Goal: Complete application form

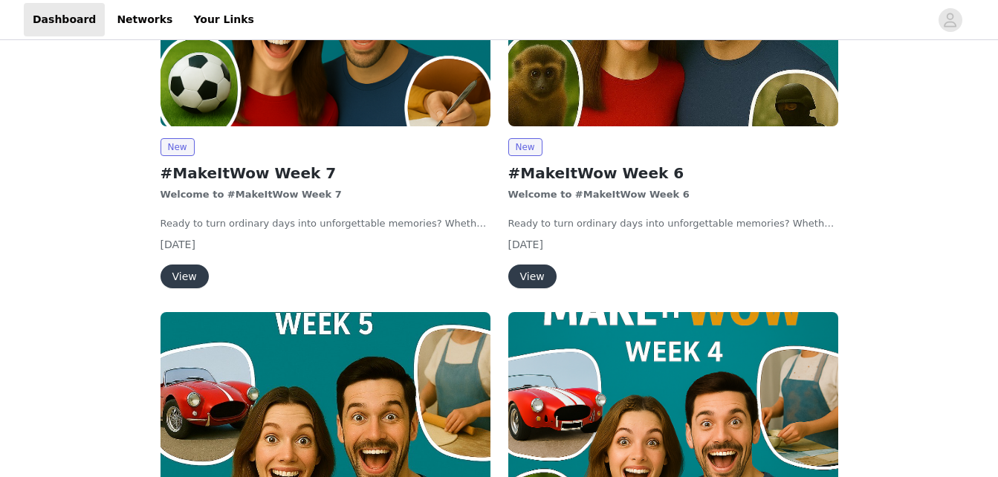
scroll to position [358, 0]
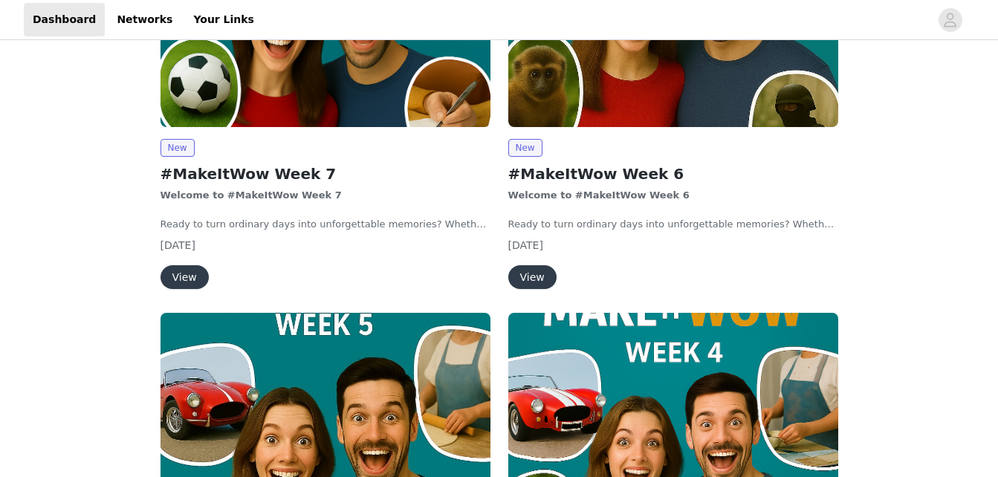
click at [691, 281] on div "View" at bounding box center [673, 277] width 330 height 24
click at [533, 274] on button "View" at bounding box center [532, 277] width 48 height 24
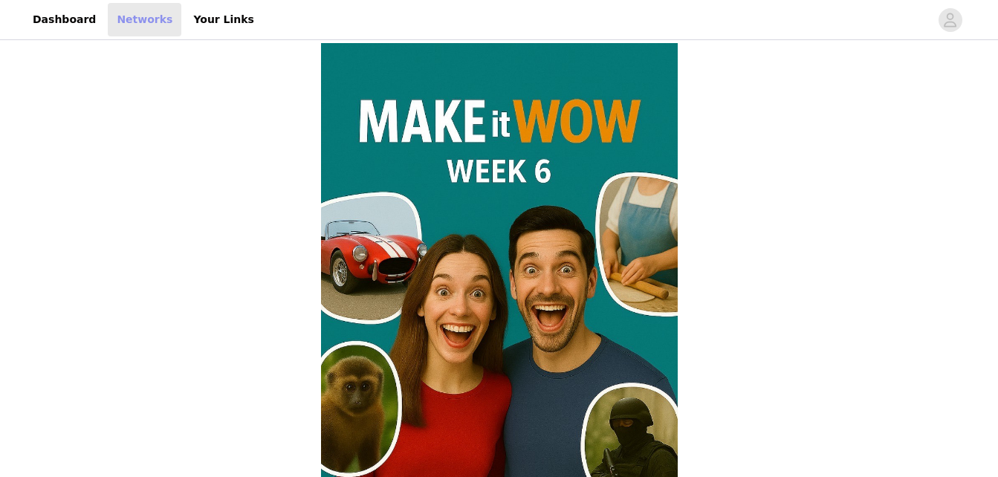
scroll to position [358, 0]
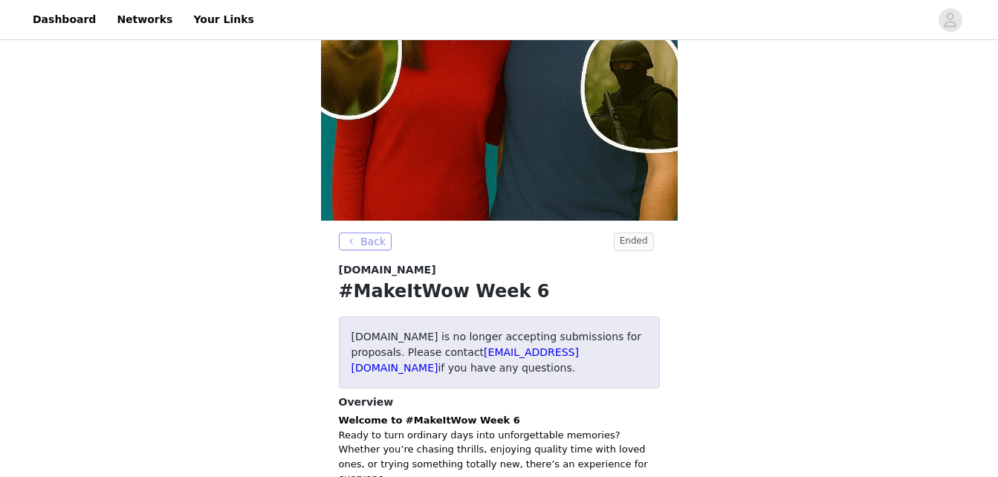
click at [369, 236] on button "Back" at bounding box center [366, 242] width 54 height 18
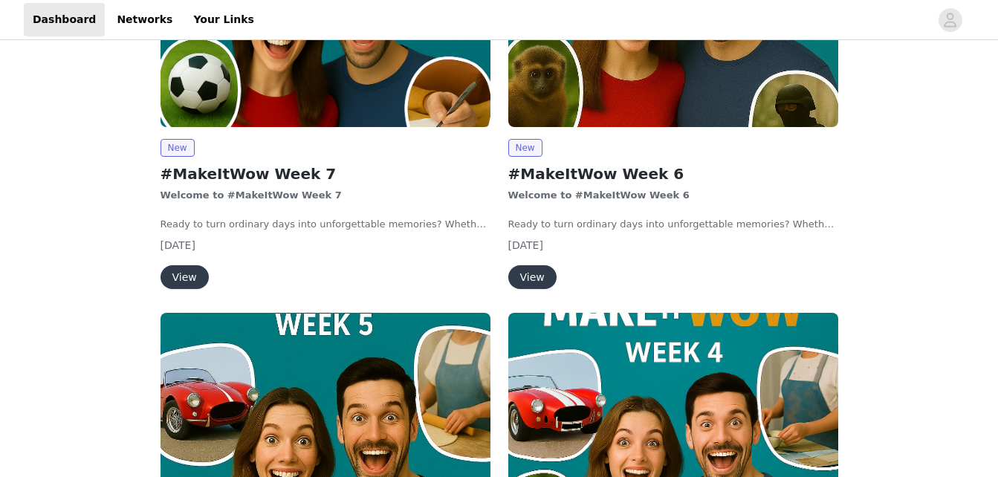
click at [173, 274] on button "View" at bounding box center [185, 277] width 48 height 24
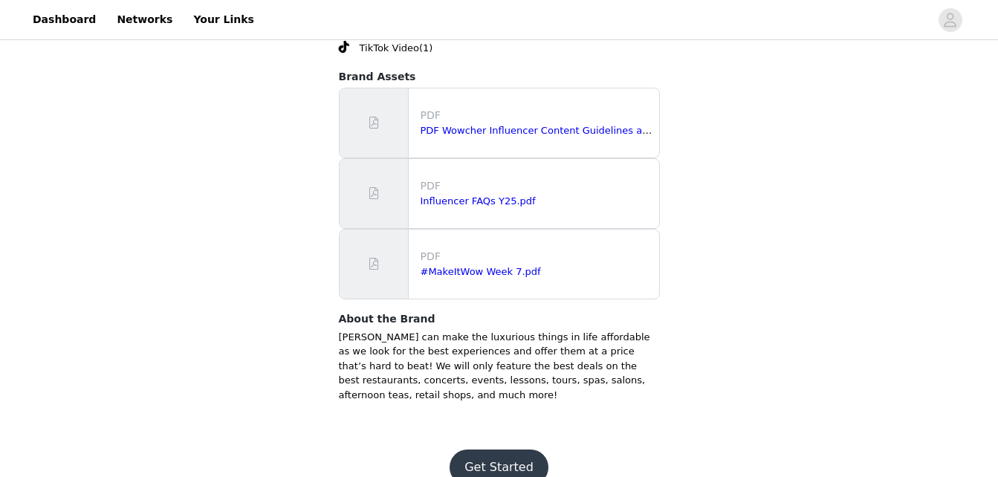
scroll to position [1113, 0]
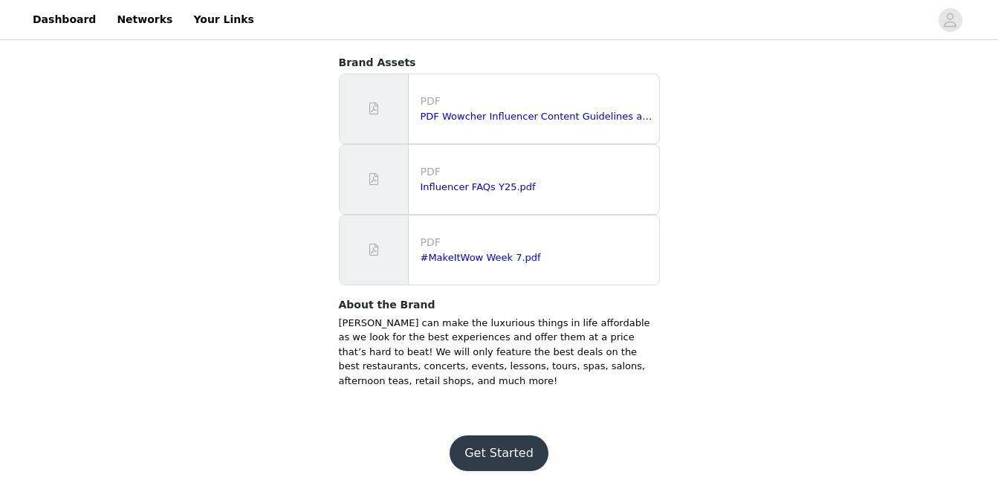
click at [479, 447] on button "Get Started" at bounding box center [499, 454] width 99 height 36
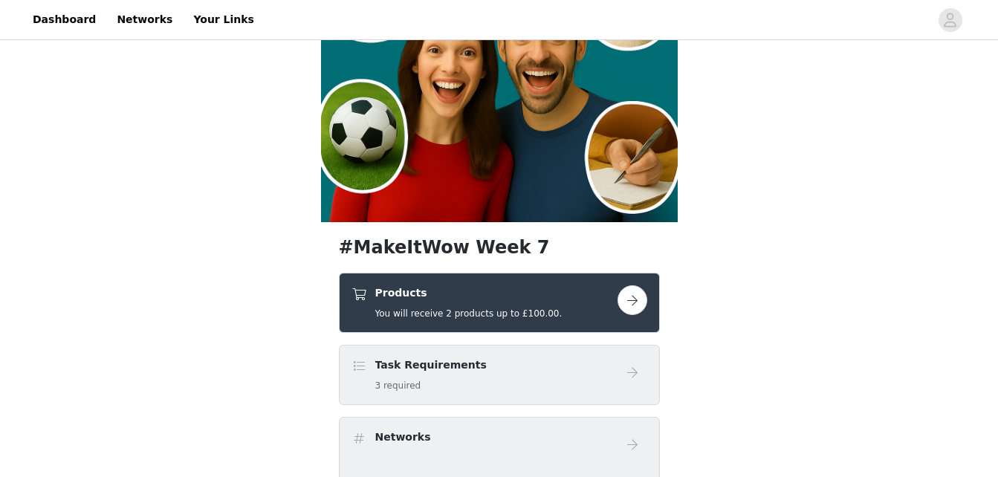
scroll to position [180, 0]
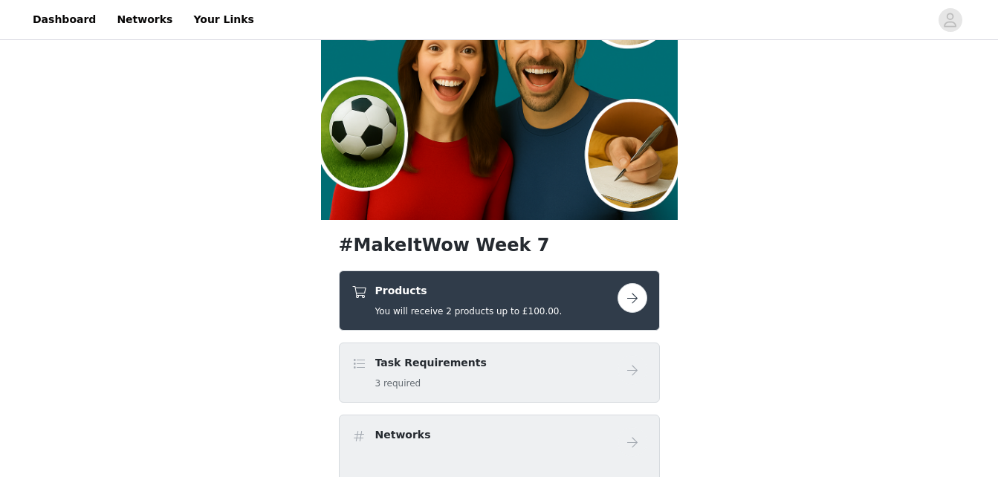
click at [627, 293] on button "button" at bounding box center [633, 298] width 30 height 30
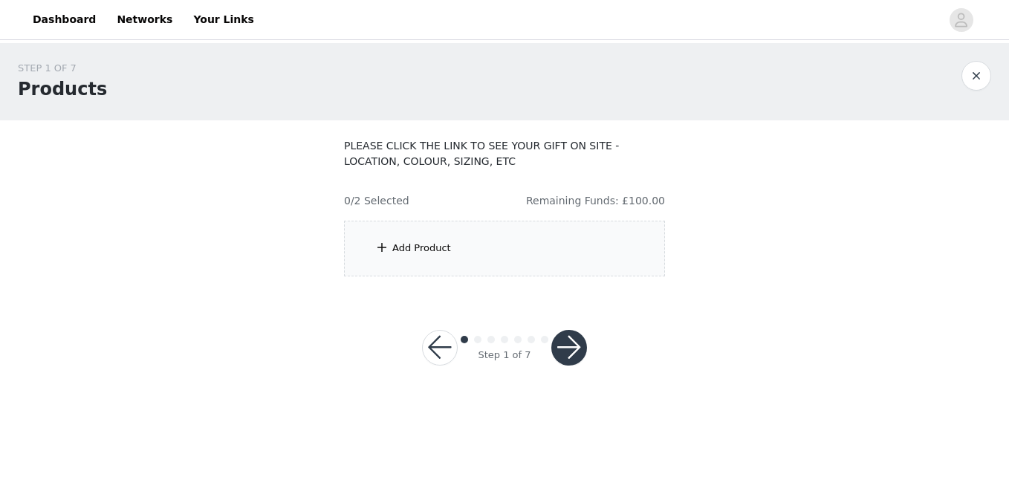
click at [418, 248] on div "Add Product" at bounding box center [421, 248] width 59 height 15
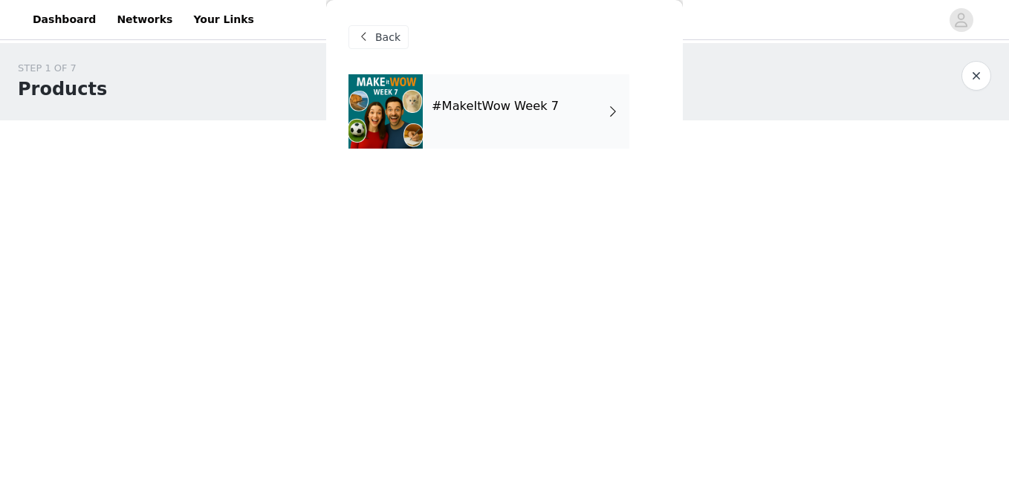
click at [529, 122] on div "#MakeItWow Week 7" at bounding box center [526, 111] width 207 height 74
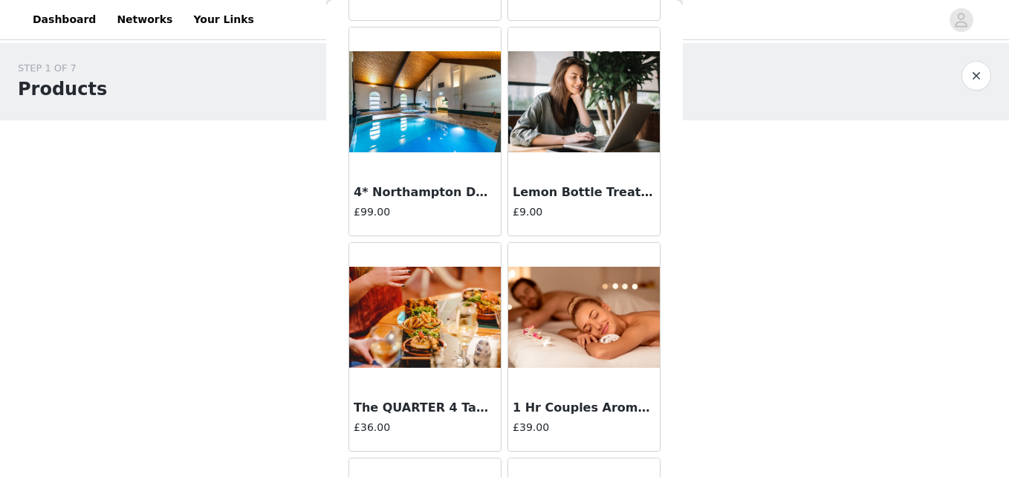
scroll to position [1139, 0]
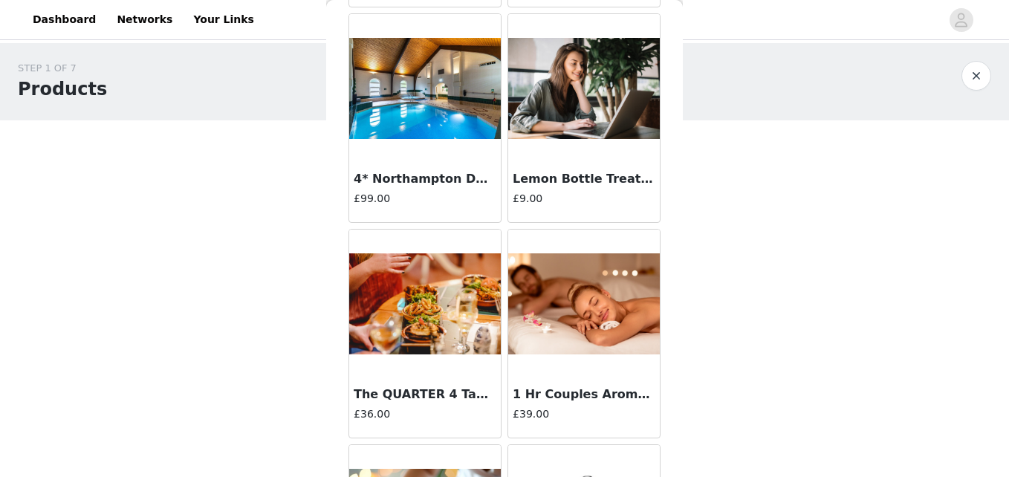
click at [481, 200] on h4 "£99.00" at bounding box center [425, 199] width 143 height 16
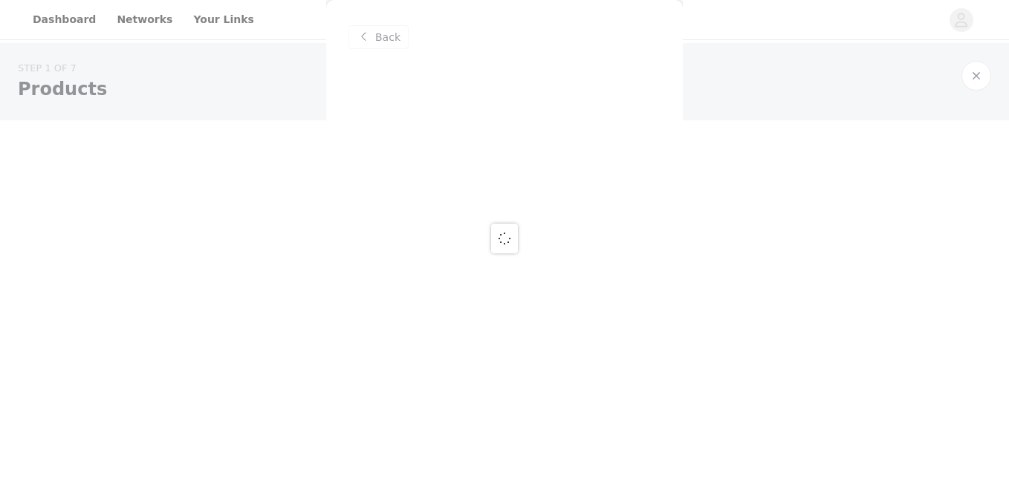
scroll to position [0, 0]
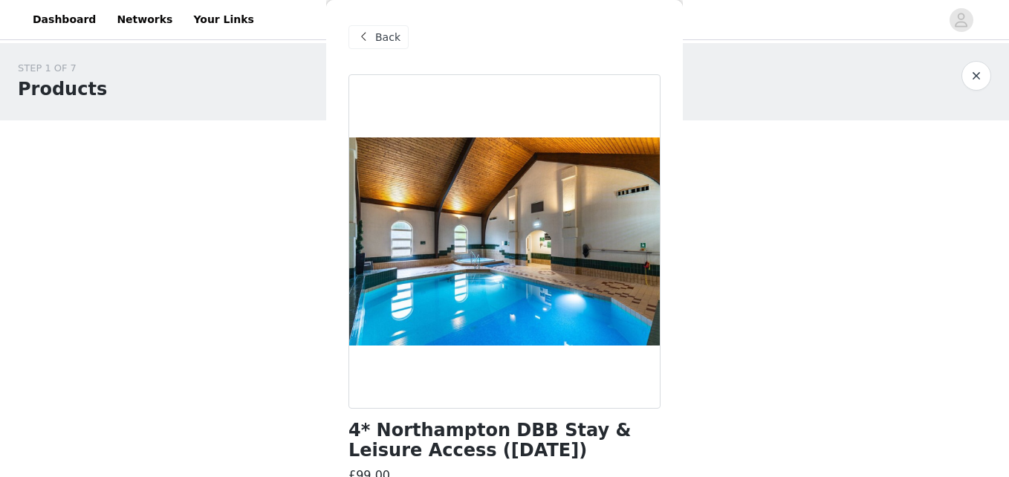
click at [370, 38] on span at bounding box center [364, 37] width 18 height 18
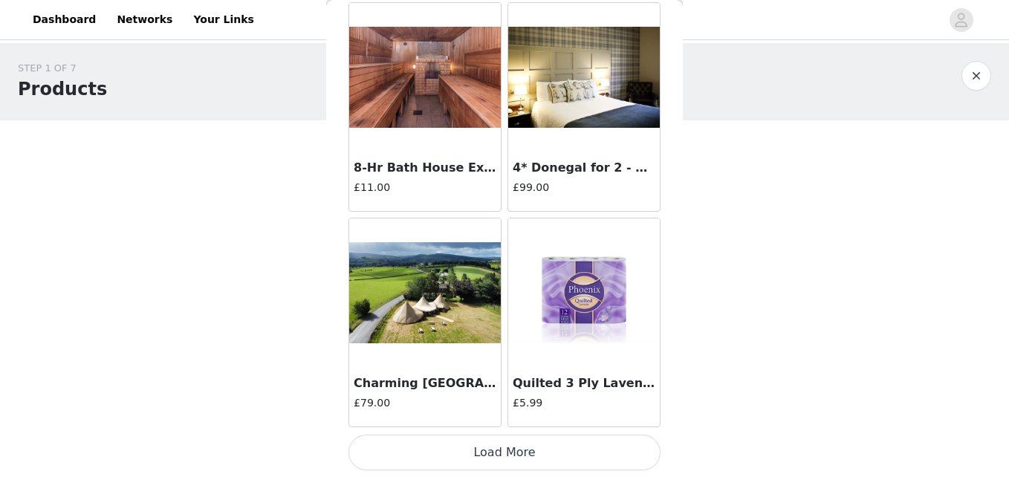
scroll to position [1797, 0]
click at [508, 465] on button "Load More" at bounding box center [505, 452] width 312 height 36
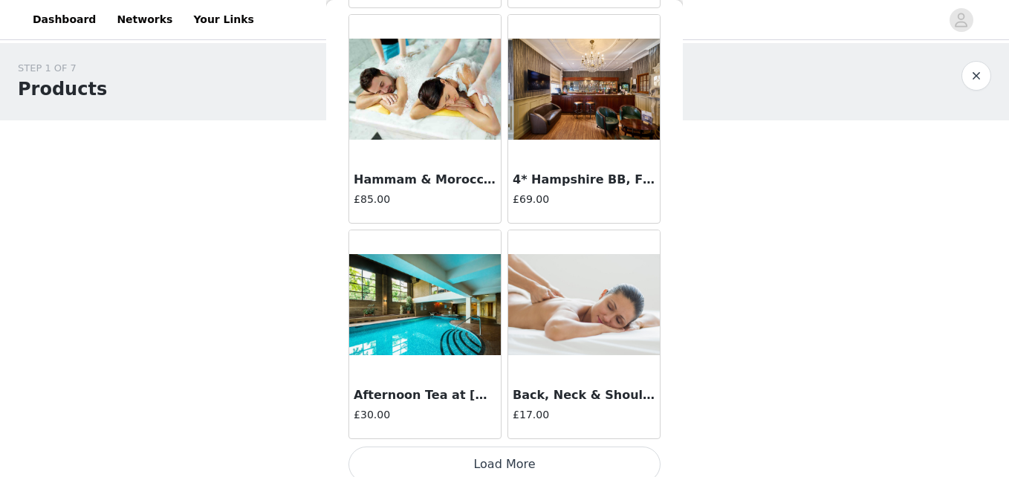
scroll to position [3953, 0]
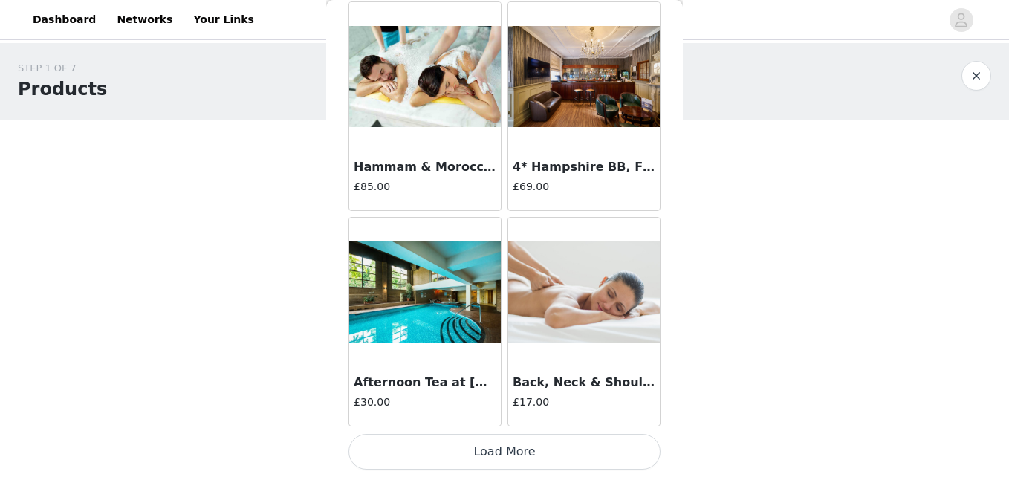
click at [502, 447] on button "Load More" at bounding box center [505, 452] width 312 height 36
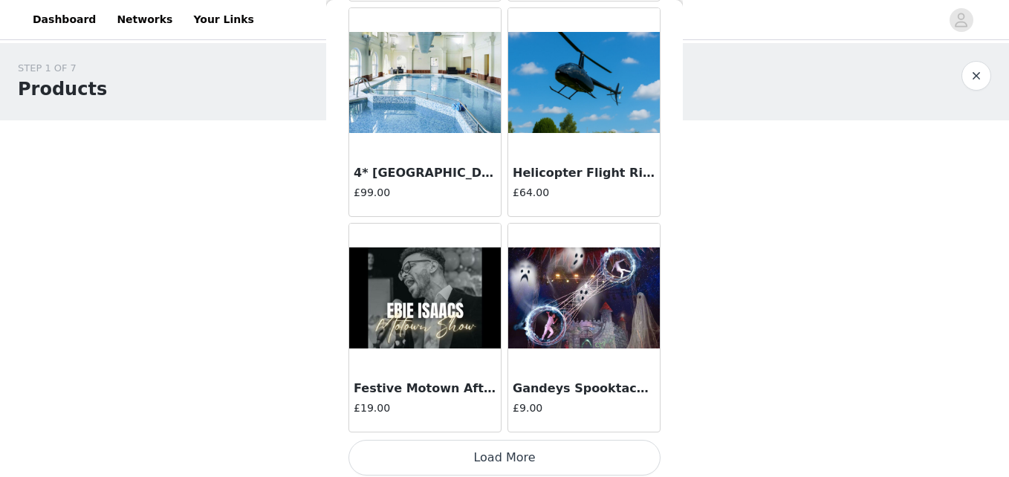
scroll to position [6109, 0]
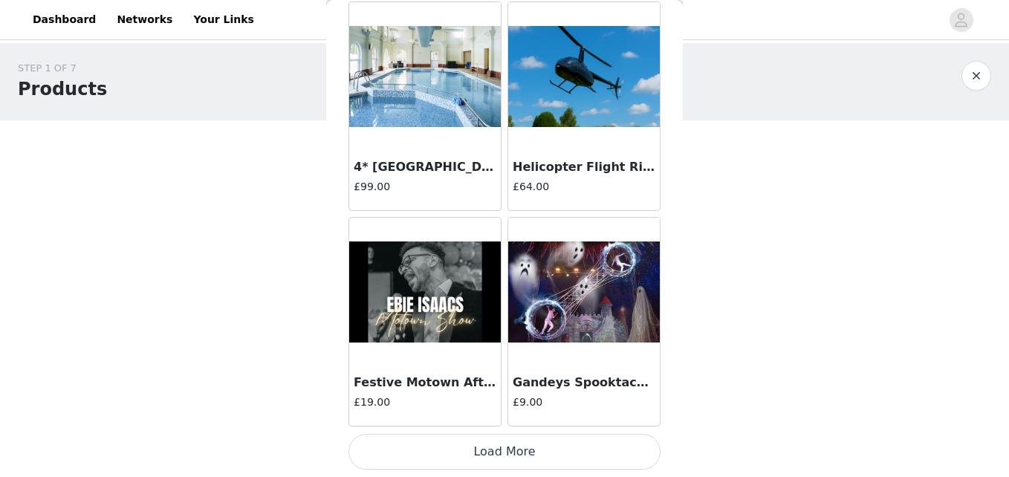
drag, startPoint x: 493, startPoint y: 449, endPoint x: 468, endPoint y: 454, distance: 25.1
click at [468, 454] on button "Load More" at bounding box center [505, 452] width 312 height 36
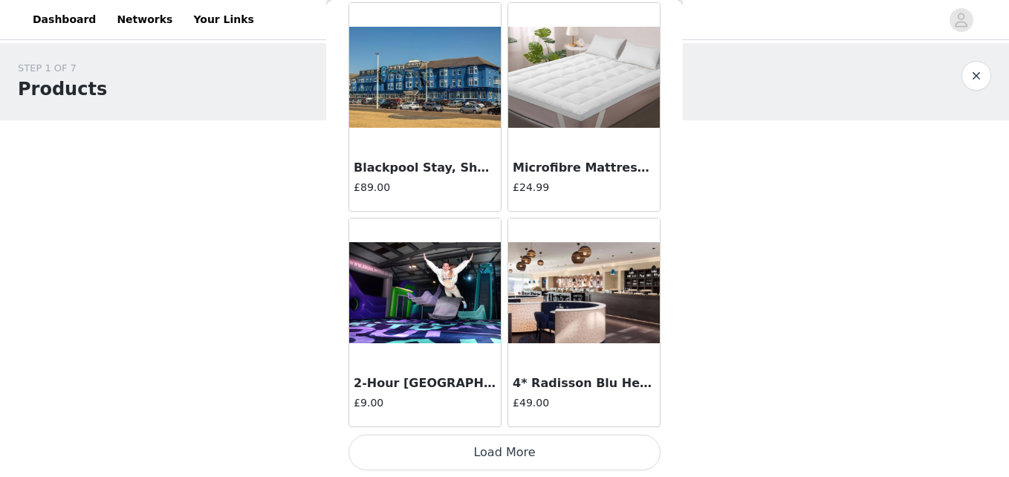
scroll to position [8264, 0]
drag, startPoint x: 468, startPoint y: 454, endPoint x: 439, endPoint y: 453, distance: 29.0
click at [439, 453] on button "Load More" at bounding box center [505, 452] width 312 height 36
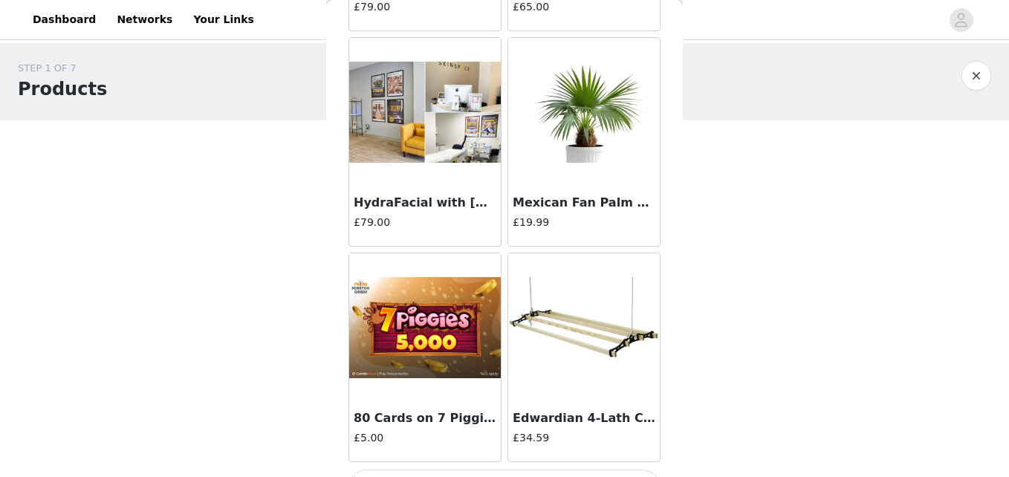
scroll to position [10420, 0]
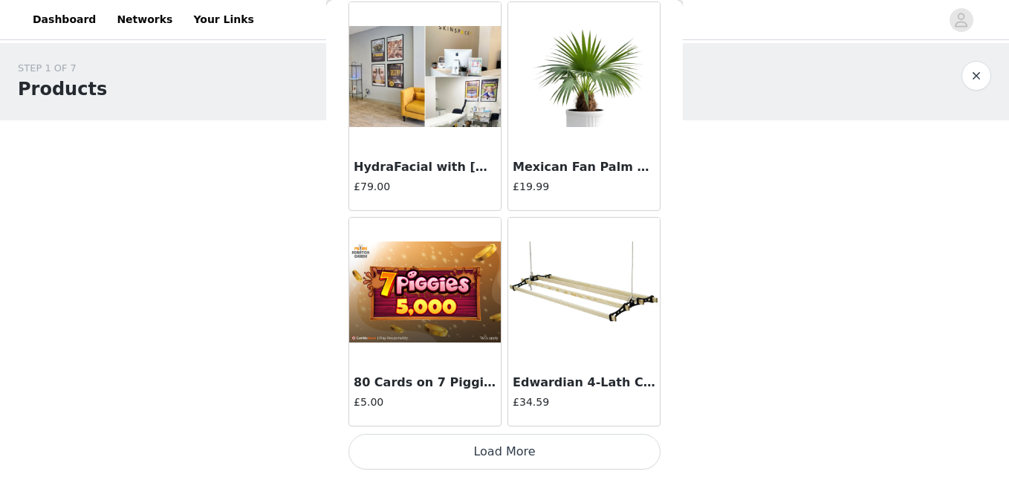
click at [439, 453] on button "Load More" at bounding box center [505, 452] width 312 height 36
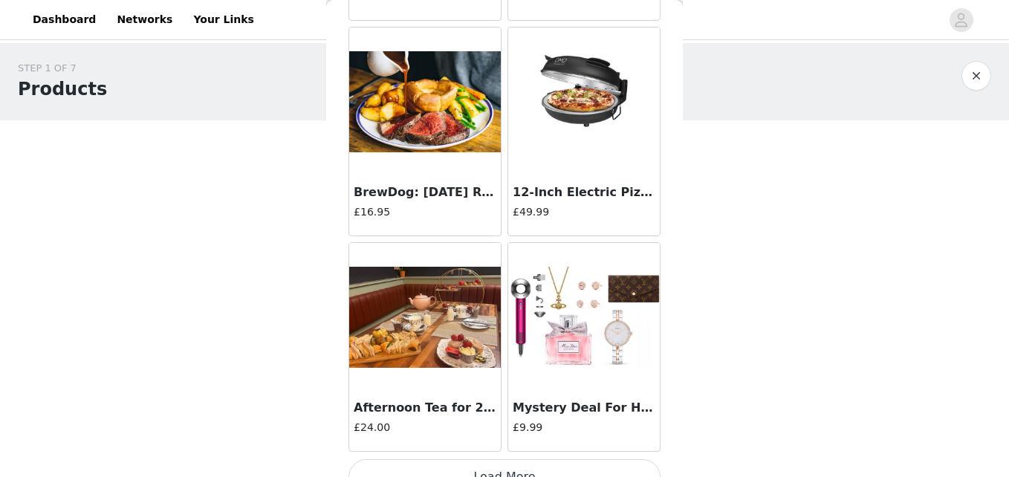
scroll to position [12575, 0]
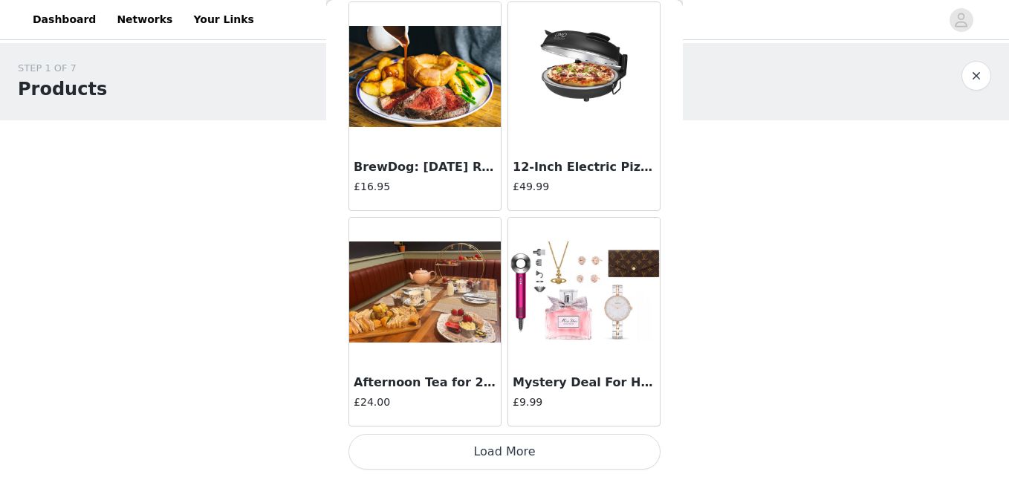
click at [439, 453] on button "Load More" at bounding box center [505, 452] width 312 height 36
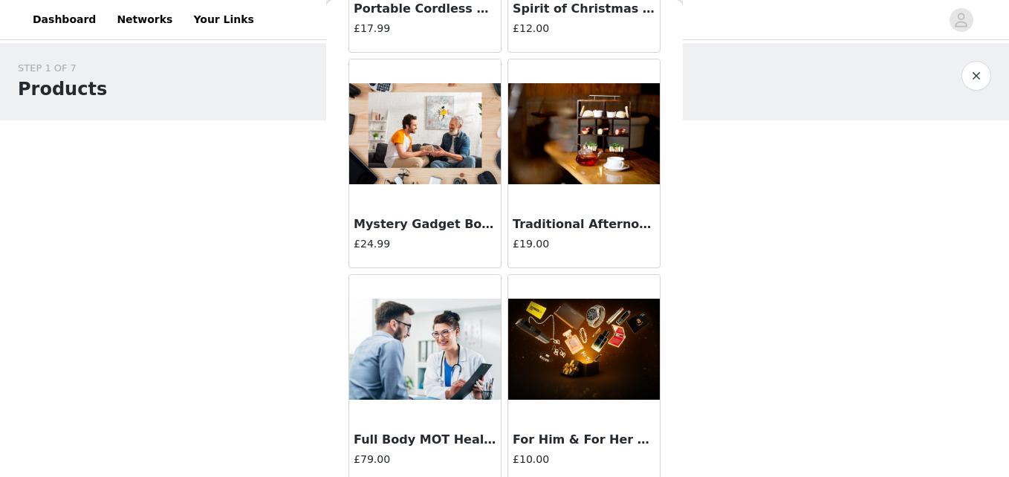
scroll to position [14731, 0]
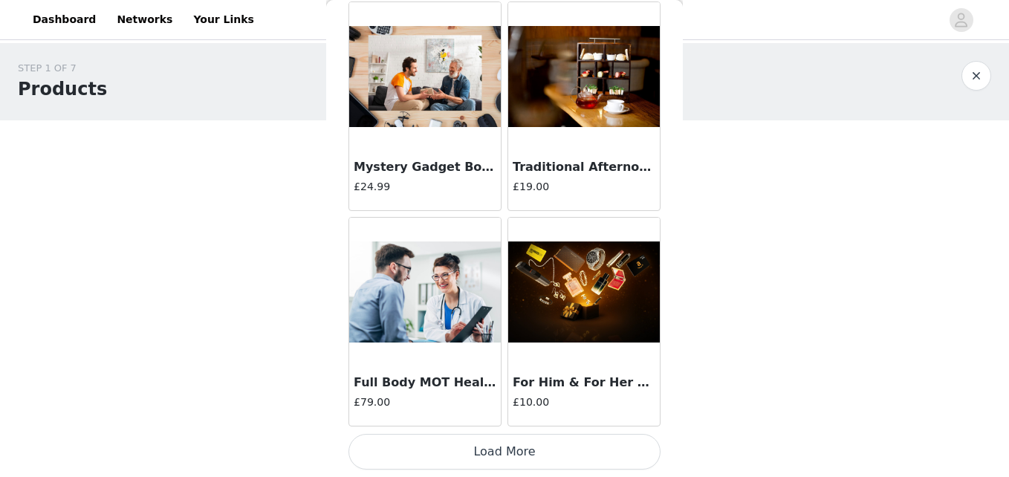
drag, startPoint x: 439, startPoint y: 453, endPoint x: 411, endPoint y: 449, distance: 28.6
click at [411, 449] on button "Load More" at bounding box center [505, 452] width 312 height 36
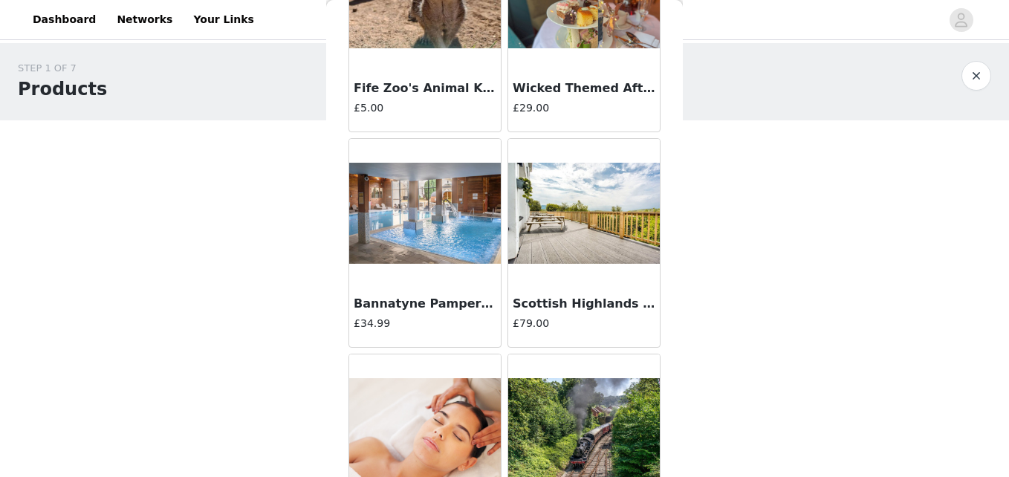
scroll to position [16886, 0]
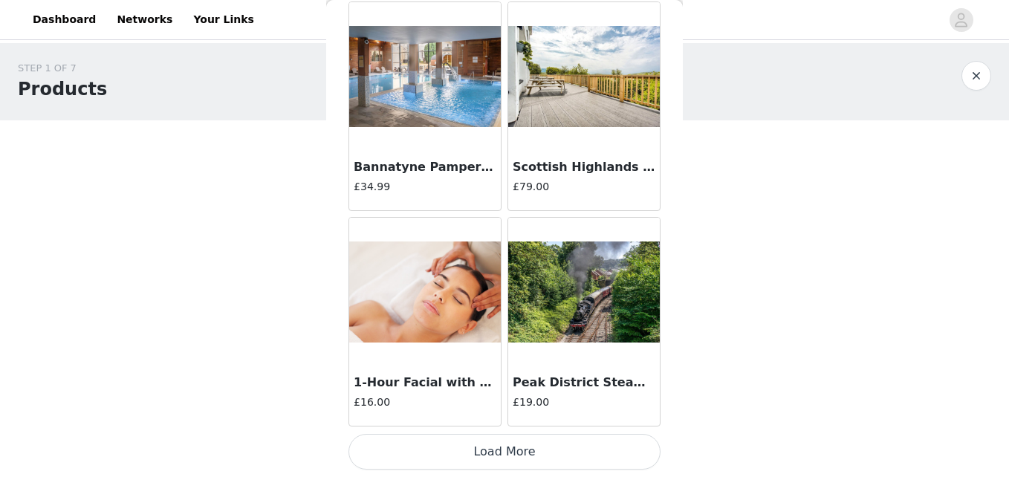
click at [411, 449] on button "Load More" at bounding box center [505, 452] width 312 height 36
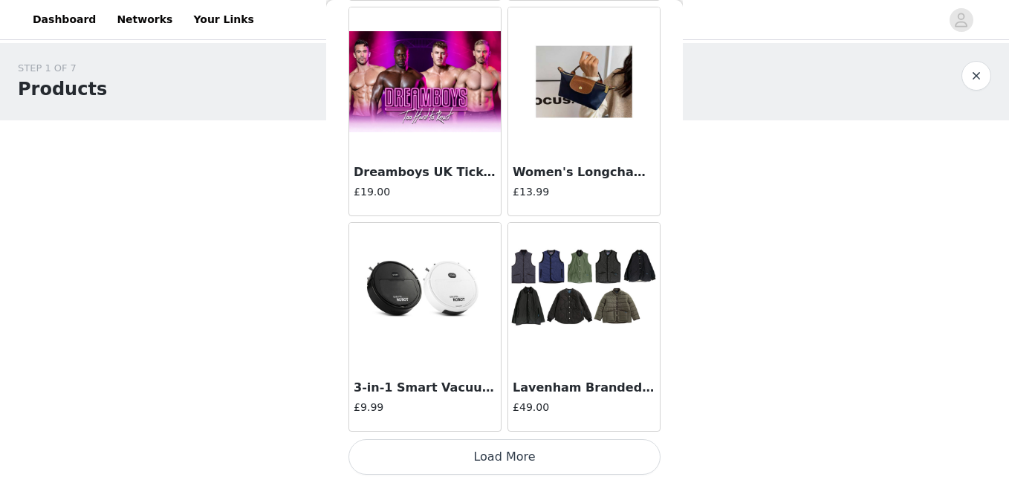
scroll to position [19042, 0]
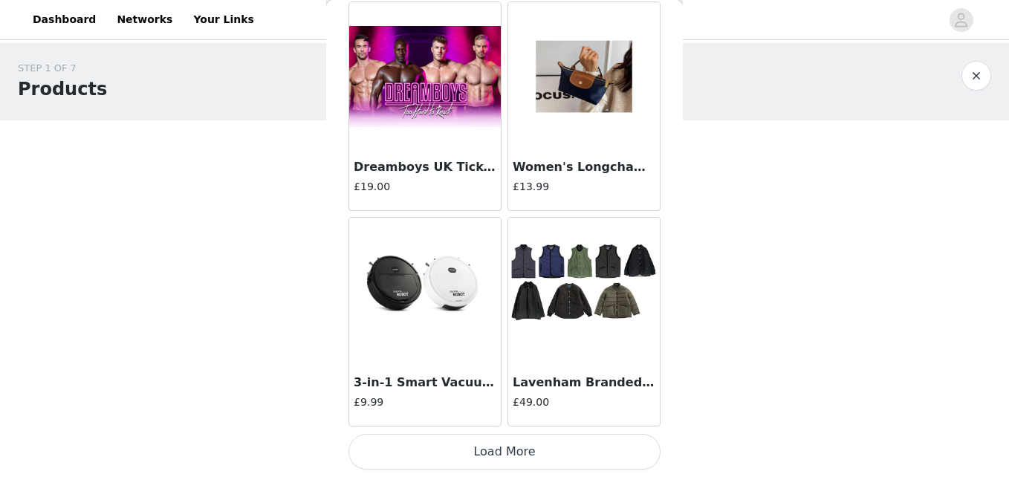
click at [411, 449] on button "Load More" at bounding box center [505, 452] width 312 height 36
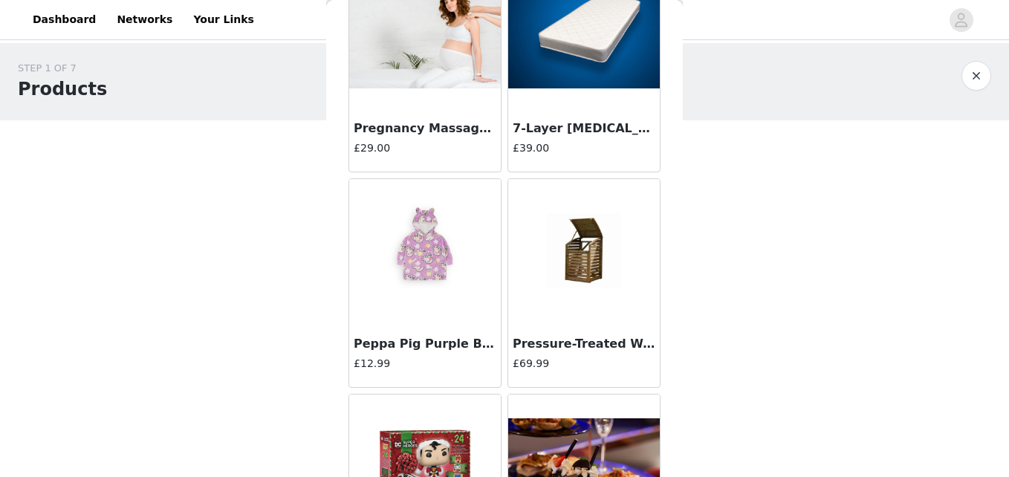
scroll to position [20807, 0]
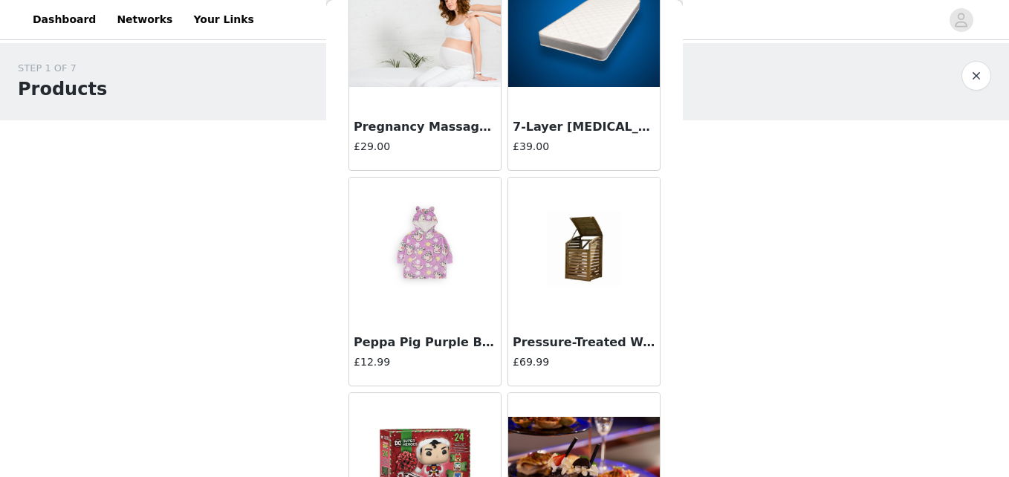
click at [544, 356] on h4 "£69.99" at bounding box center [584, 363] width 143 height 16
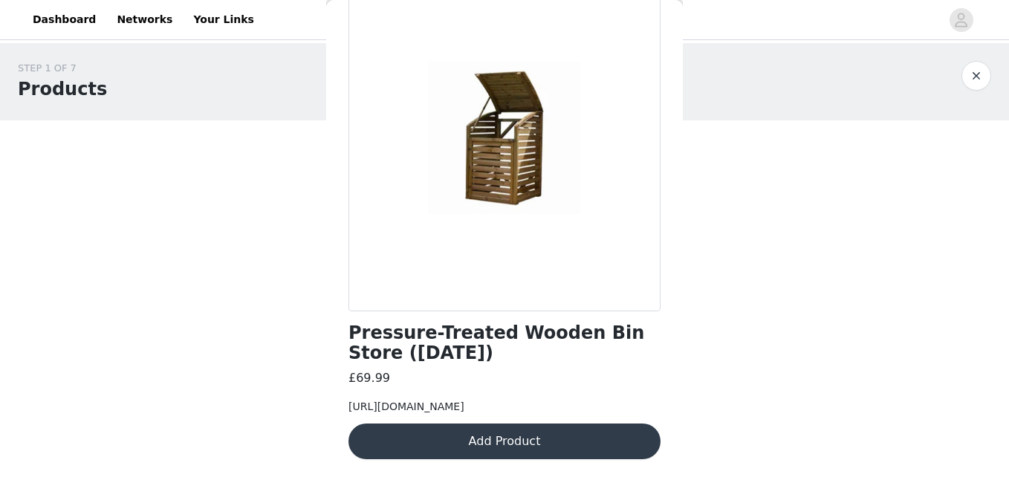
scroll to position [133, 0]
drag, startPoint x: 405, startPoint y: 425, endPoint x: 351, endPoint y: 381, distance: 70.2
drag, startPoint x: 351, startPoint y: 381, endPoint x: 395, endPoint y: 425, distance: 62.5
click at [395, 415] on div "[URL][DOMAIN_NAME]" at bounding box center [505, 407] width 312 height 16
drag, startPoint x: 389, startPoint y: 418, endPoint x: 346, endPoint y: 370, distance: 65.3
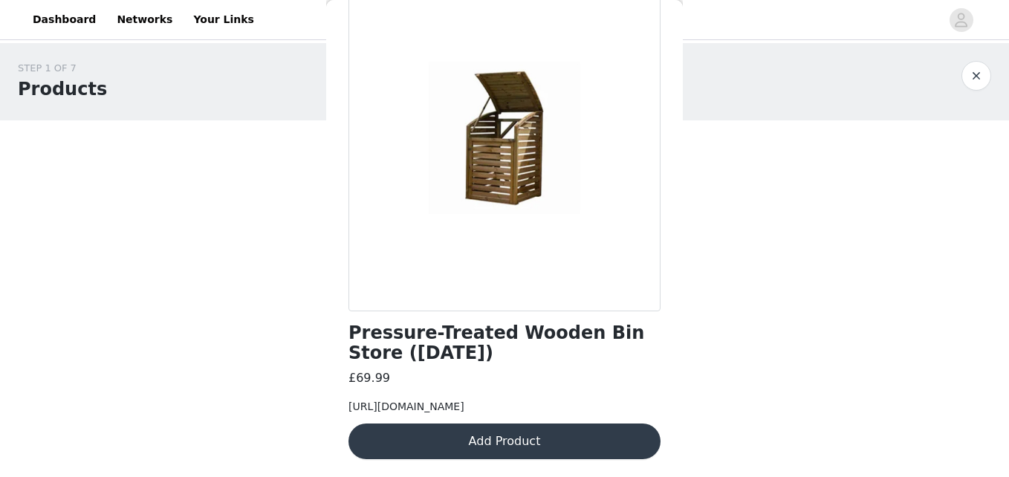
drag, startPoint x: 346, startPoint y: 370, endPoint x: 459, endPoint y: 392, distance: 115.9
click at [459, 401] on span "[URL][DOMAIN_NAME]" at bounding box center [407, 407] width 116 height 12
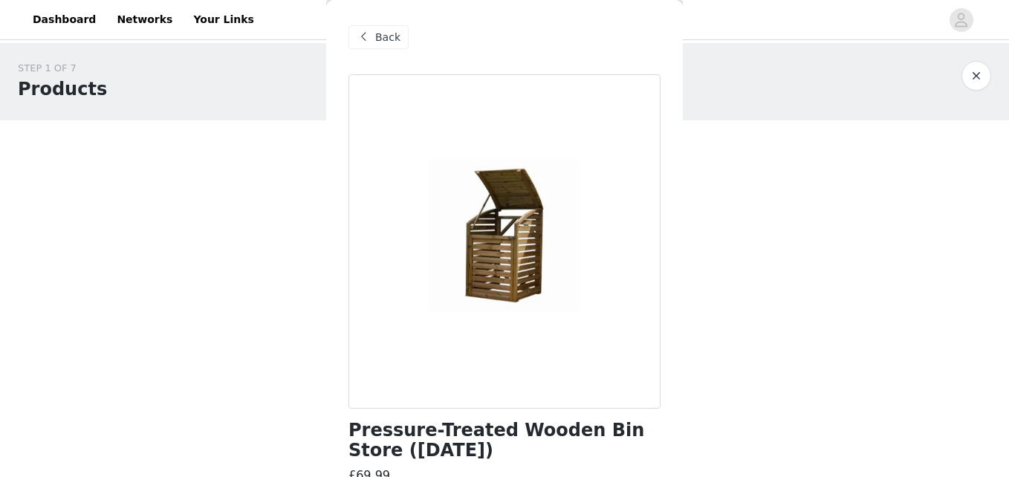
click at [374, 44] on div "Back" at bounding box center [379, 37] width 60 height 24
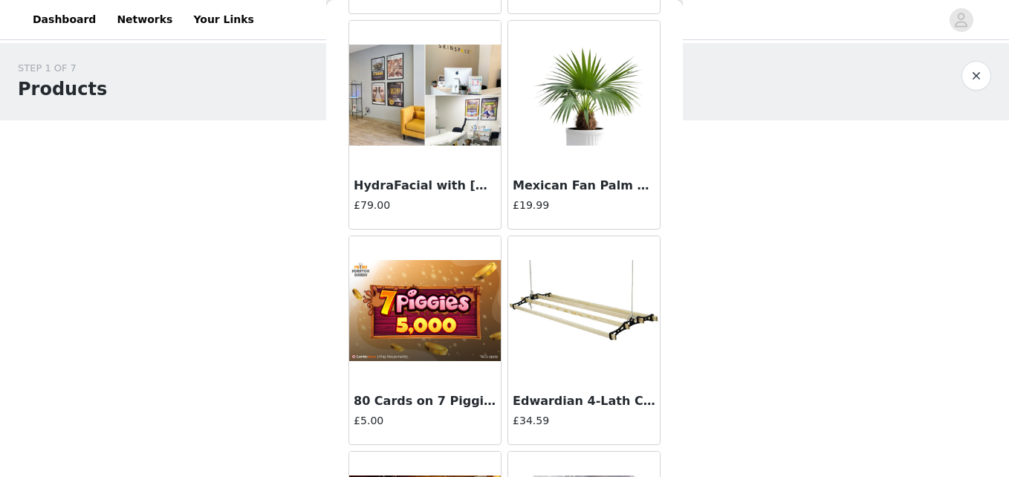
scroll to position [10402, 0]
click at [578, 187] on h3 "Mexican Fan Palm Plant ([DATE])" at bounding box center [584, 185] width 143 height 18
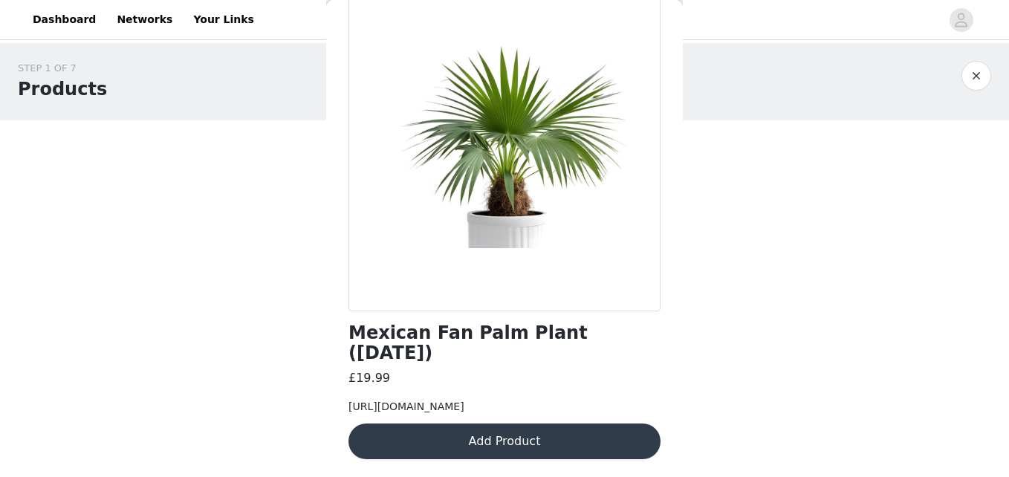
scroll to position [109, 0]
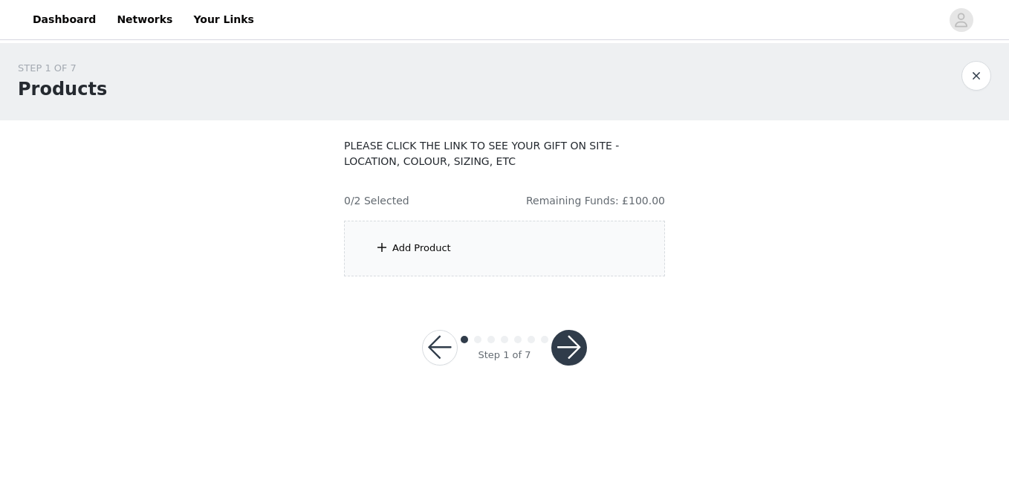
click at [451, 253] on div "Add Product" at bounding box center [504, 249] width 321 height 56
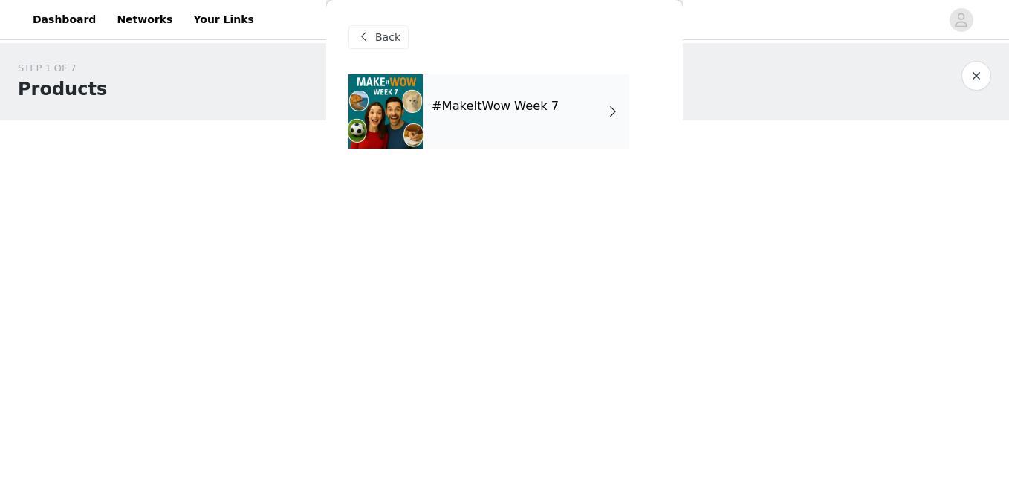
click at [491, 95] on div "#MakeItWow Week 7" at bounding box center [526, 111] width 207 height 74
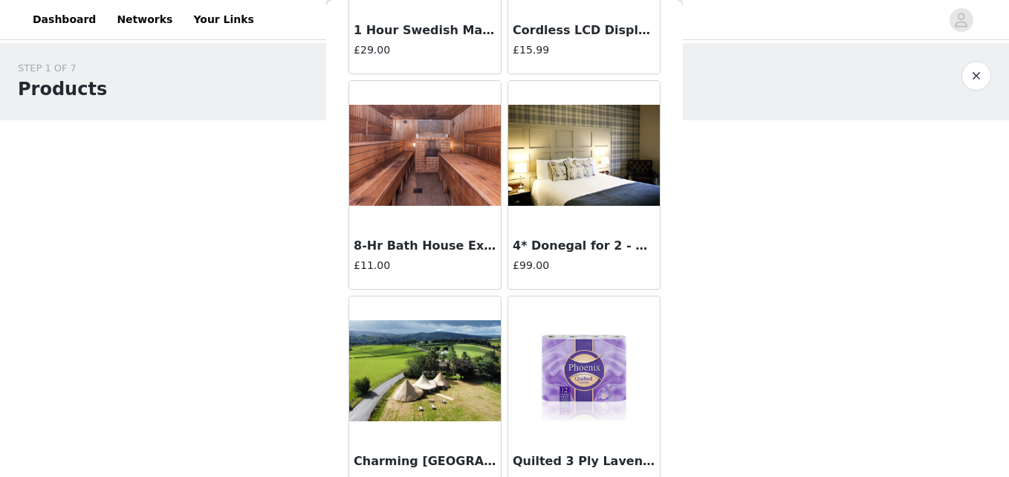
scroll to position [1797, 0]
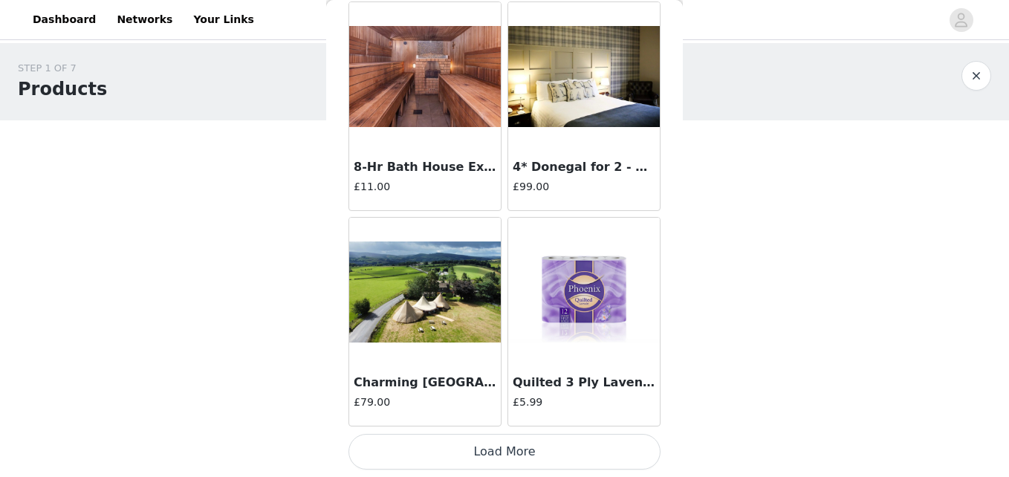
click at [505, 461] on button "Load More" at bounding box center [505, 452] width 312 height 36
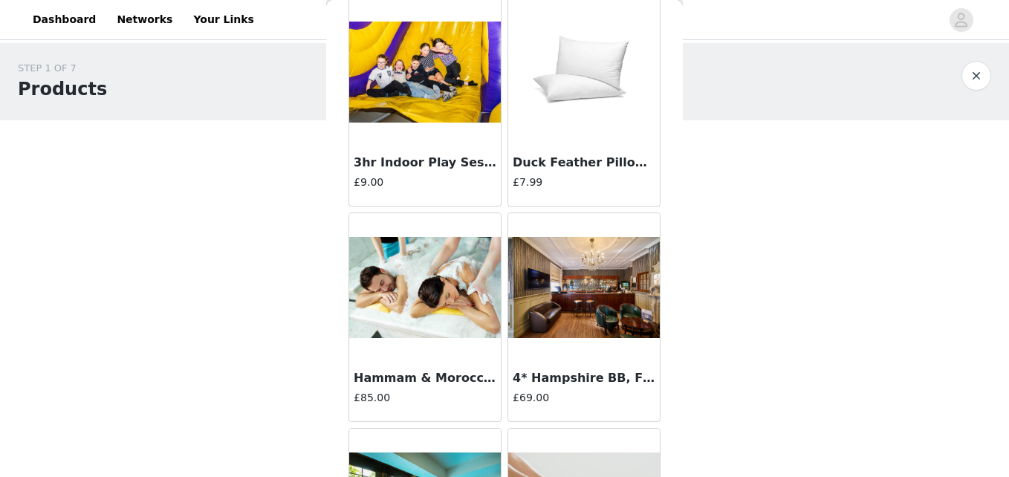
scroll to position [3953, 0]
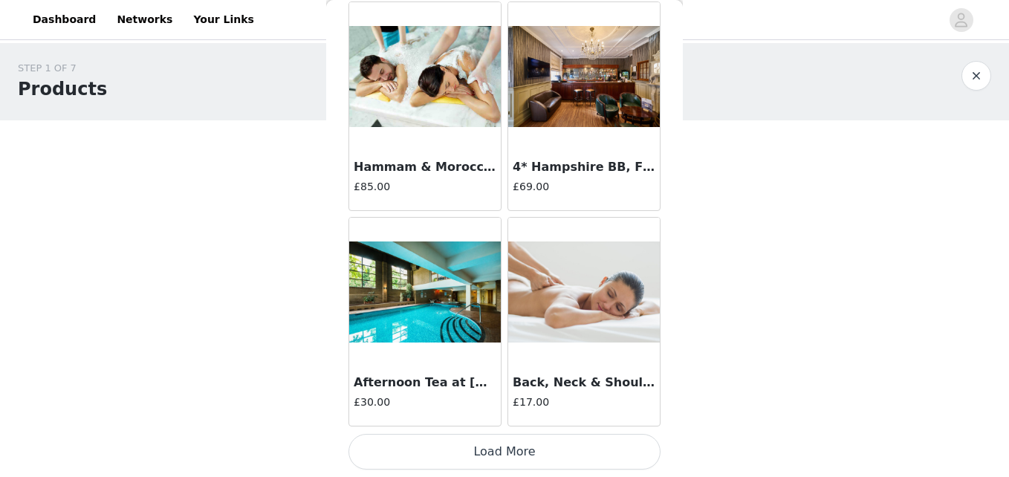
click at [514, 450] on button "Load More" at bounding box center [505, 452] width 312 height 36
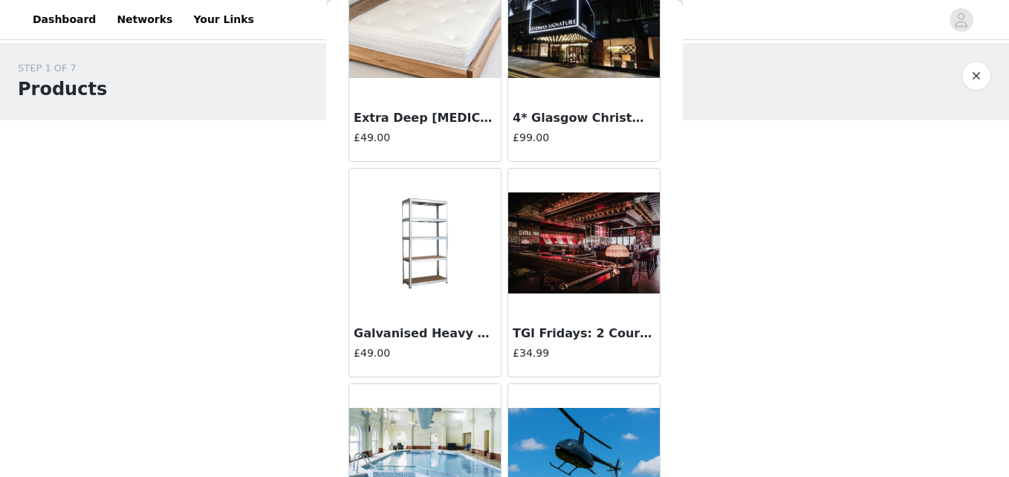
scroll to position [6109, 0]
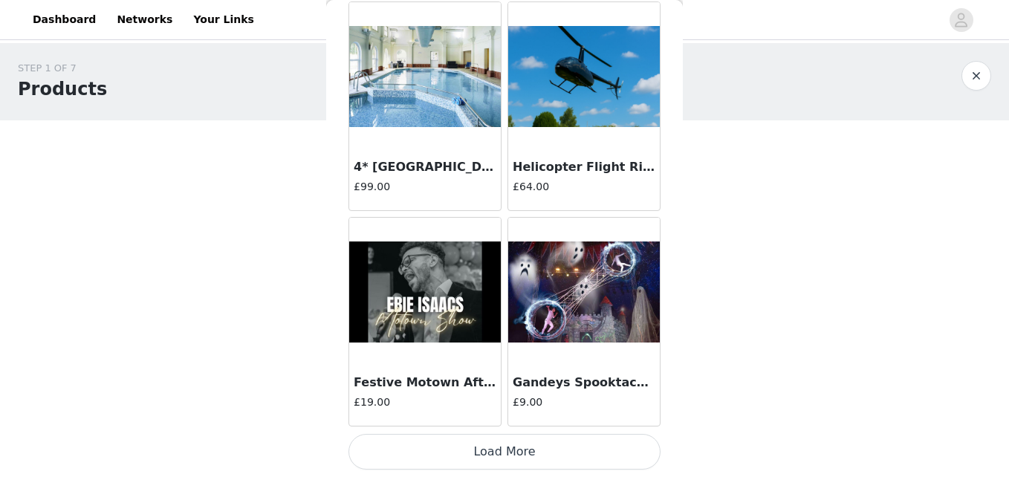
click at [509, 456] on button "Load More" at bounding box center [505, 452] width 312 height 36
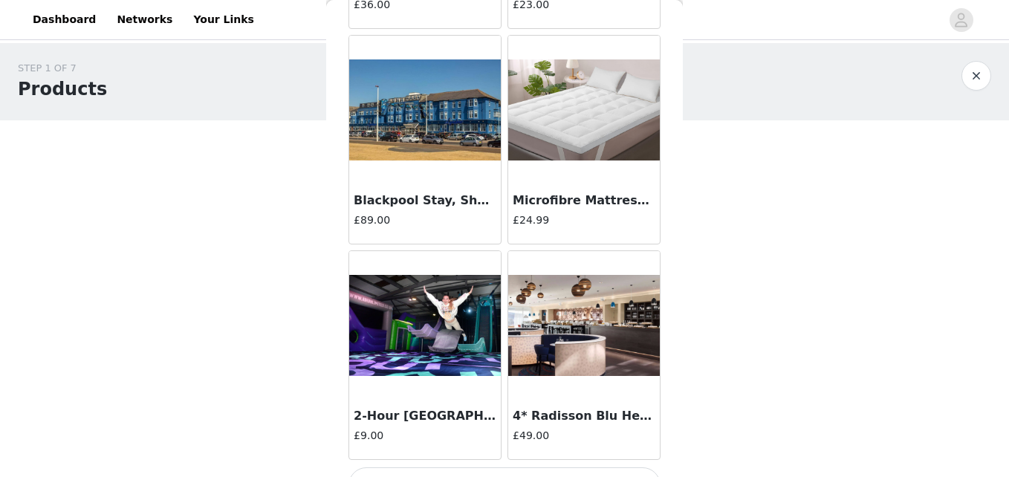
scroll to position [8264, 0]
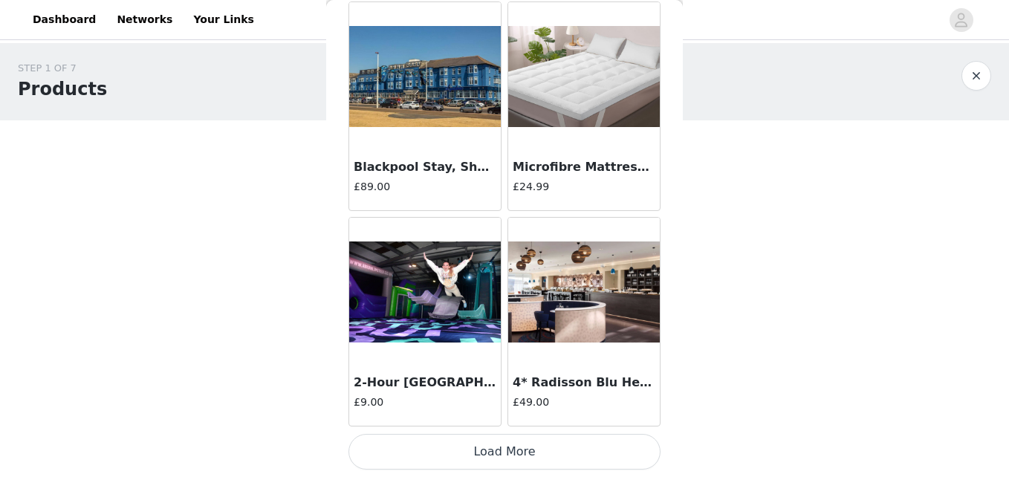
click at [505, 446] on button "Load More" at bounding box center [505, 452] width 312 height 36
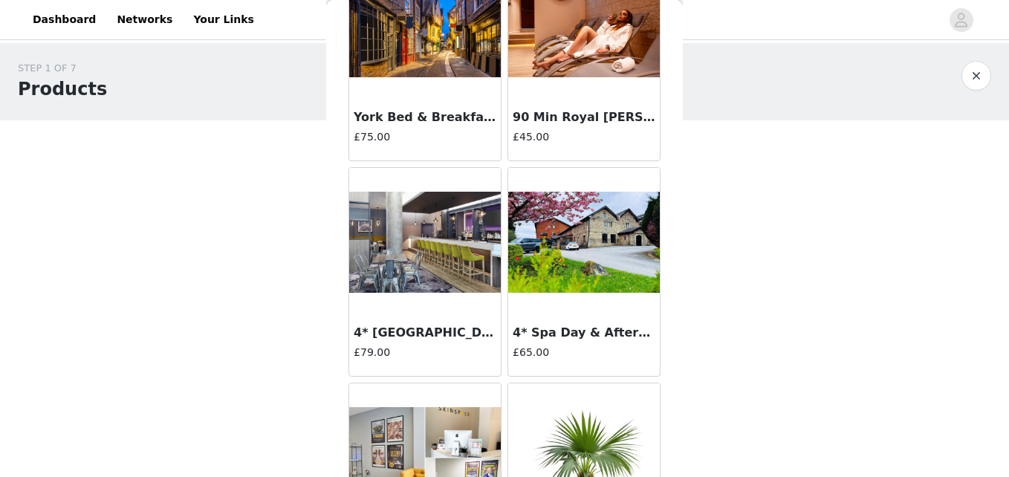
scroll to position [10420, 0]
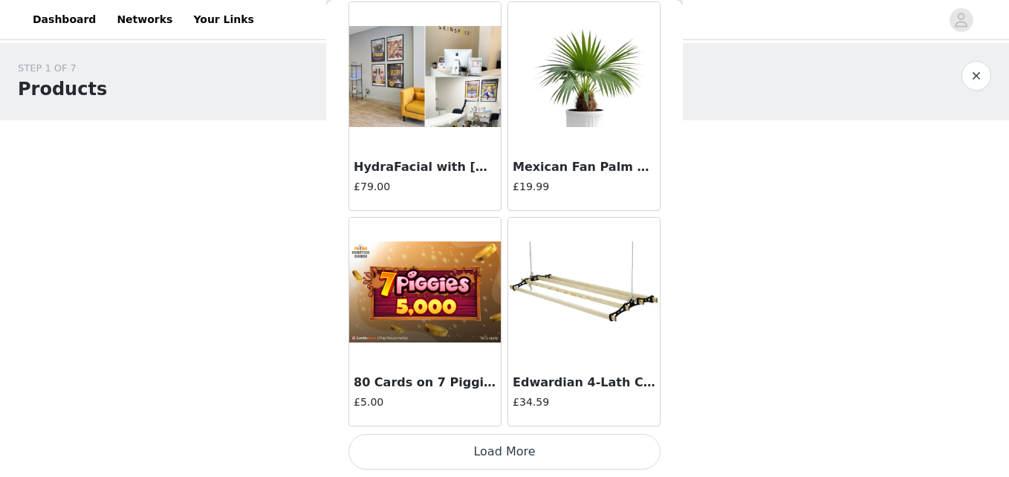
click at [505, 455] on button "Load More" at bounding box center [505, 452] width 312 height 36
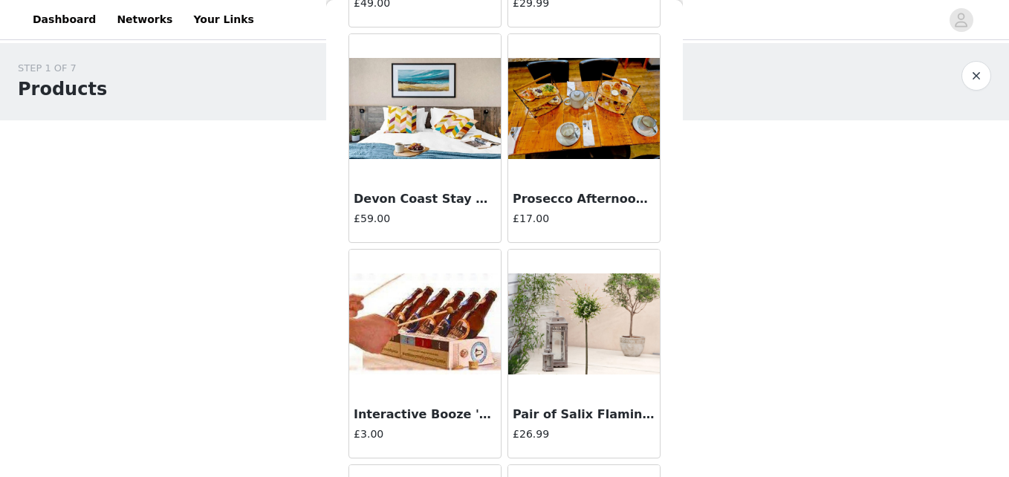
scroll to position [12575, 0]
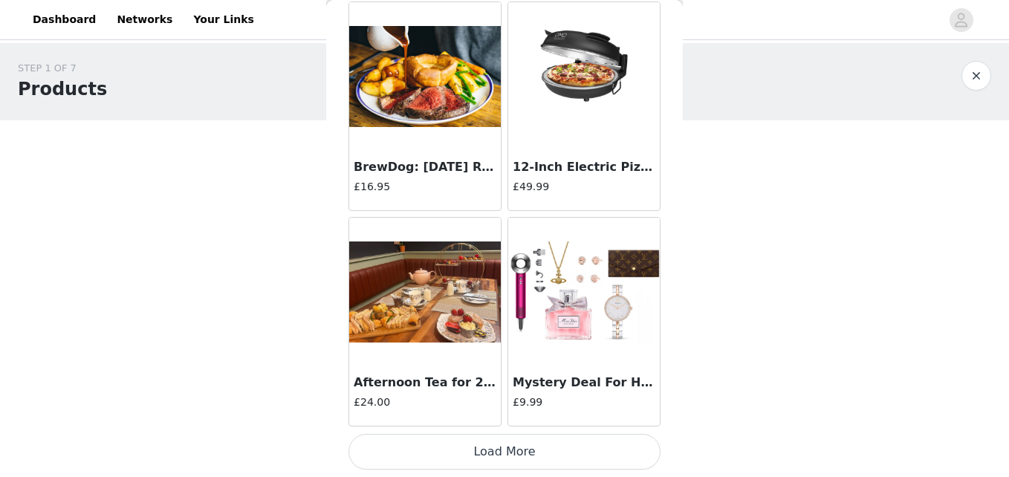
click at [496, 454] on button "Load More" at bounding box center [505, 452] width 312 height 36
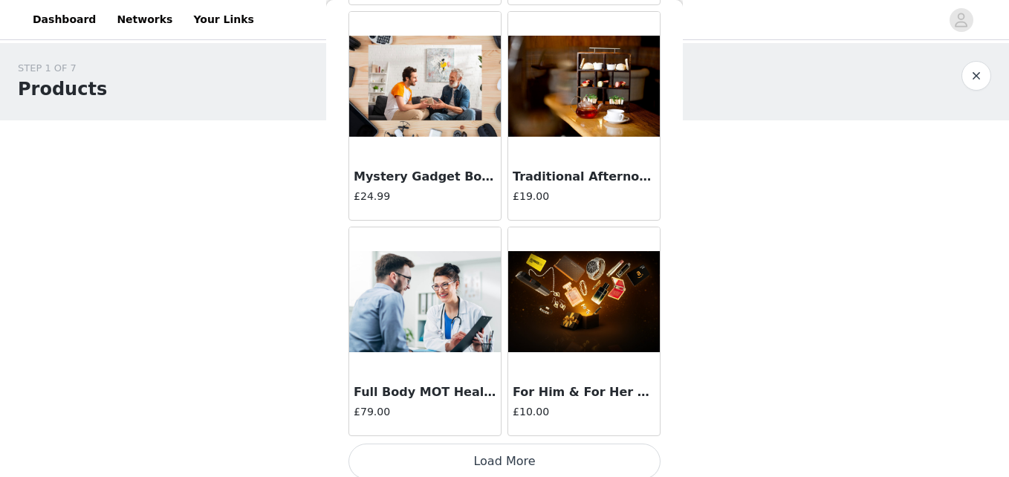
scroll to position [14731, 0]
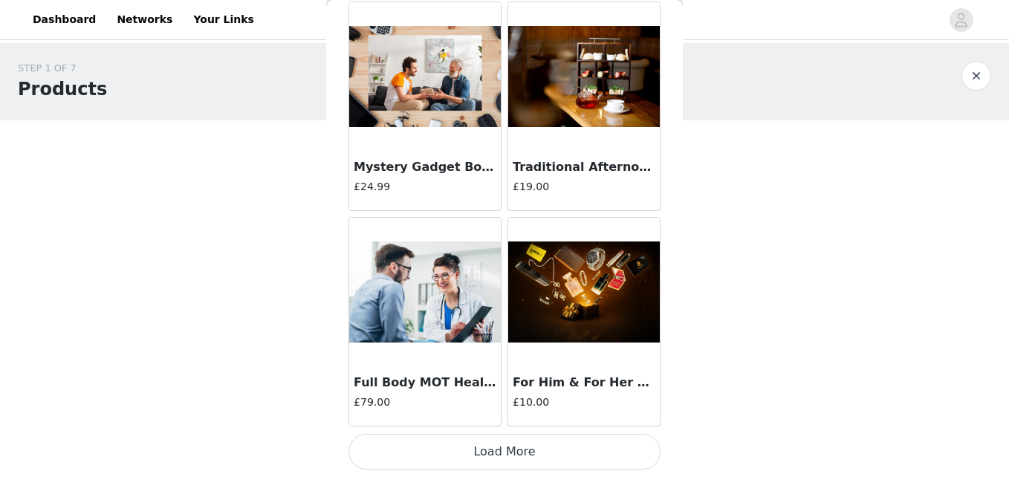
click at [496, 452] on button "Load More" at bounding box center [505, 452] width 312 height 36
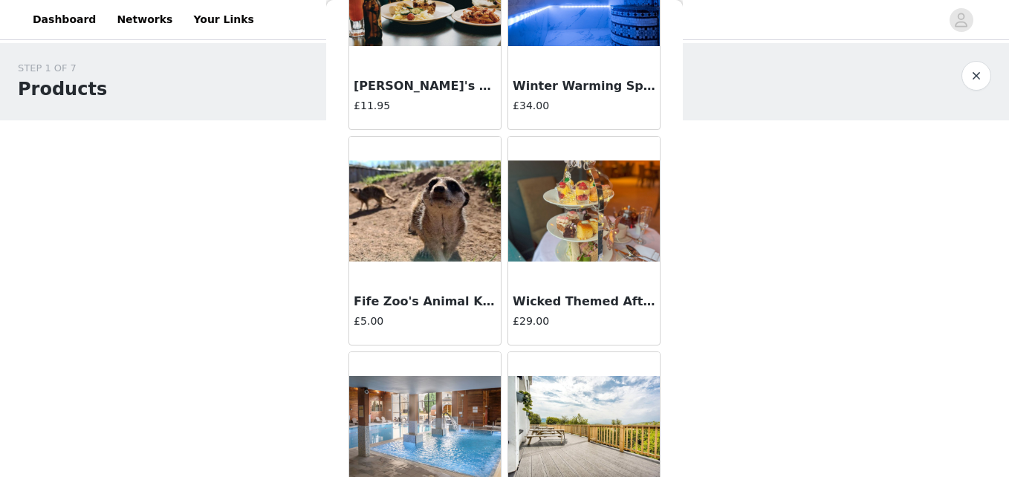
scroll to position [16886, 0]
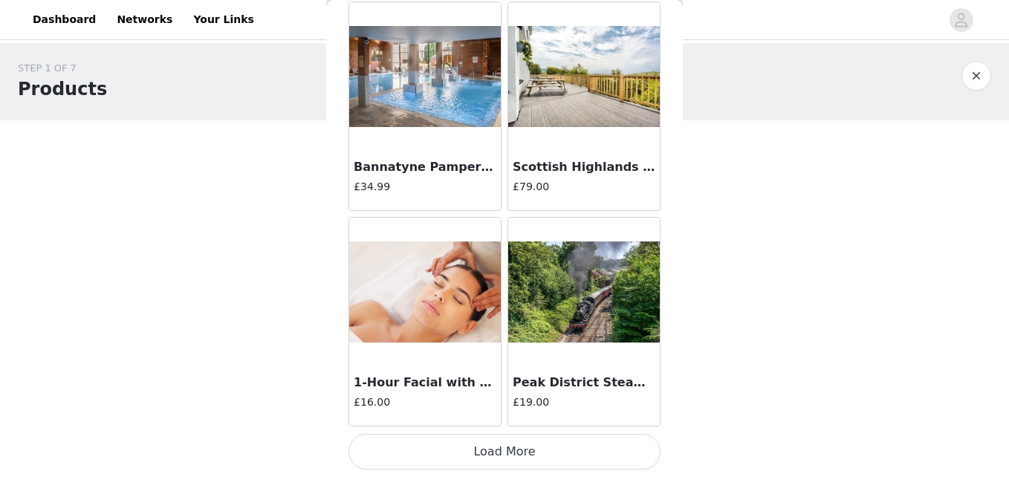
click at [493, 452] on button "Load More" at bounding box center [505, 452] width 312 height 36
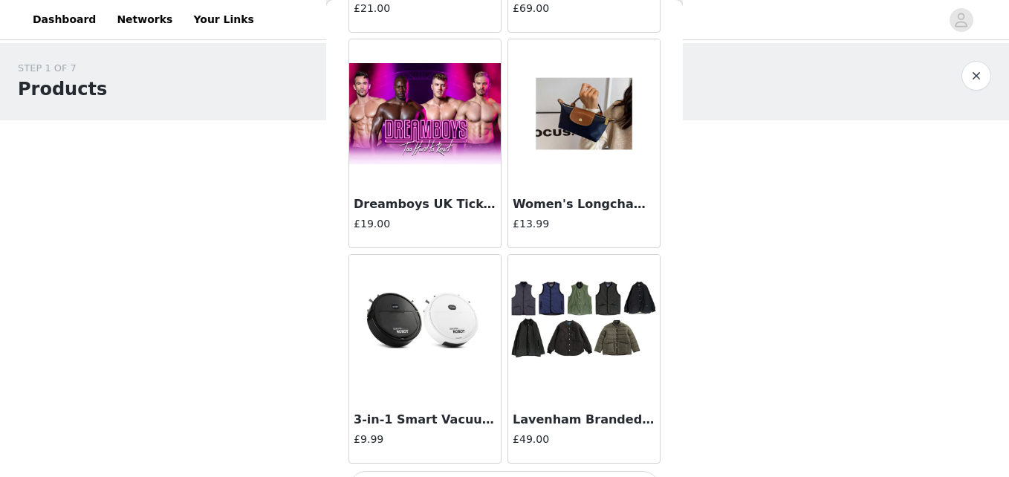
scroll to position [19042, 0]
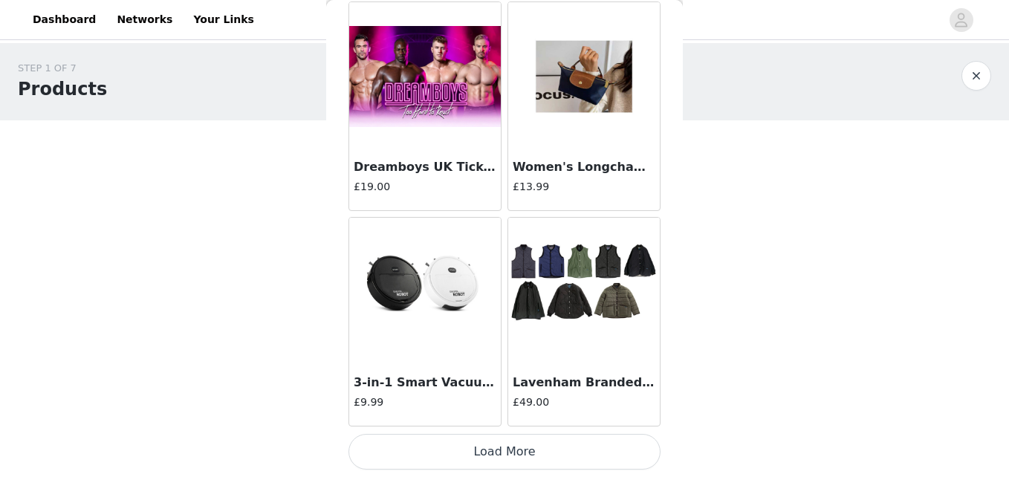
click at [493, 452] on button "Load More" at bounding box center [505, 452] width 312 height 36
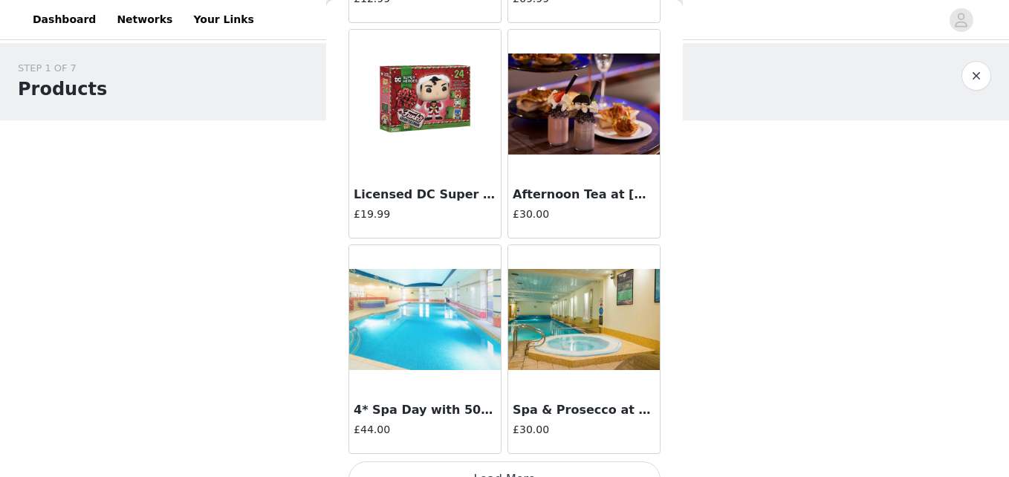
scroll to position [21198, 0]
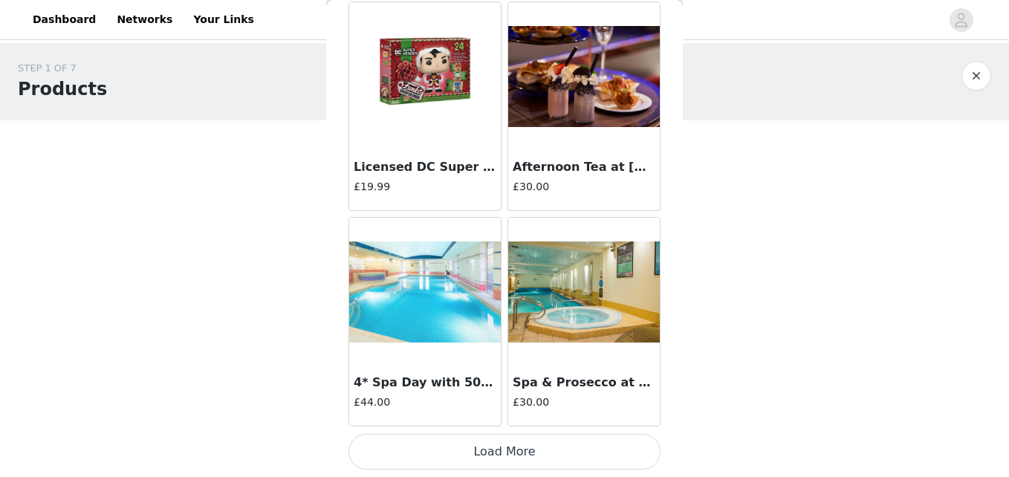
click at [493, 455] on button "Load More" at bounding box center [505, 452] width 312 height 36
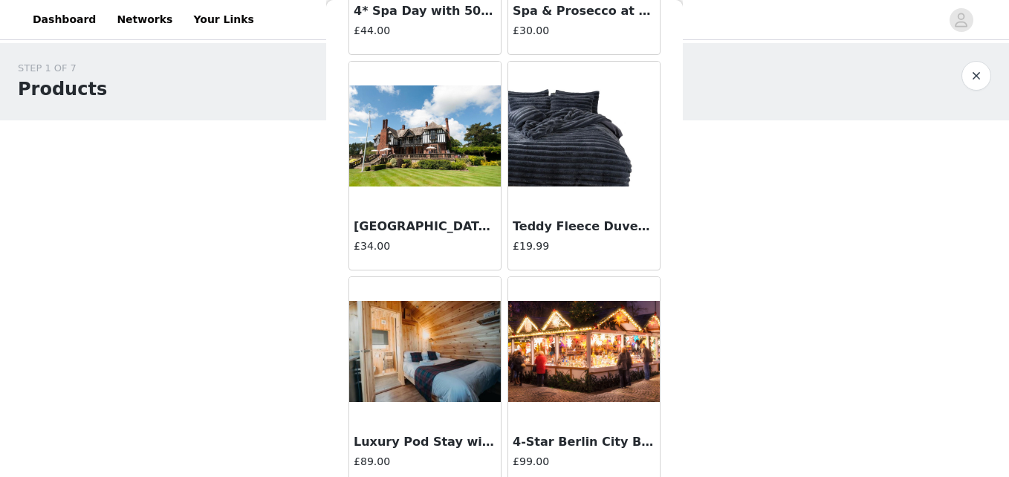
scroll to position [21570, 0]
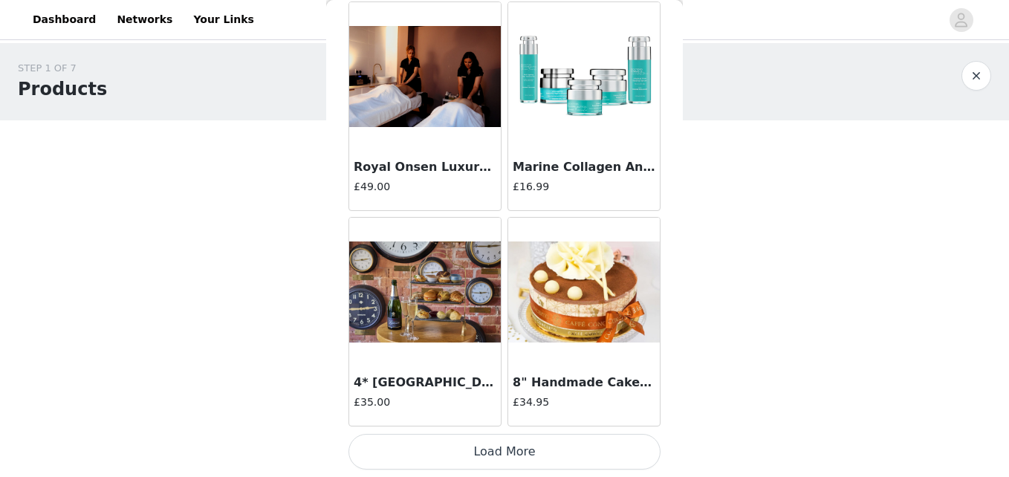
click at [493, 455] on button "Load More" at bounding box center [505, 452] width 312 height 36
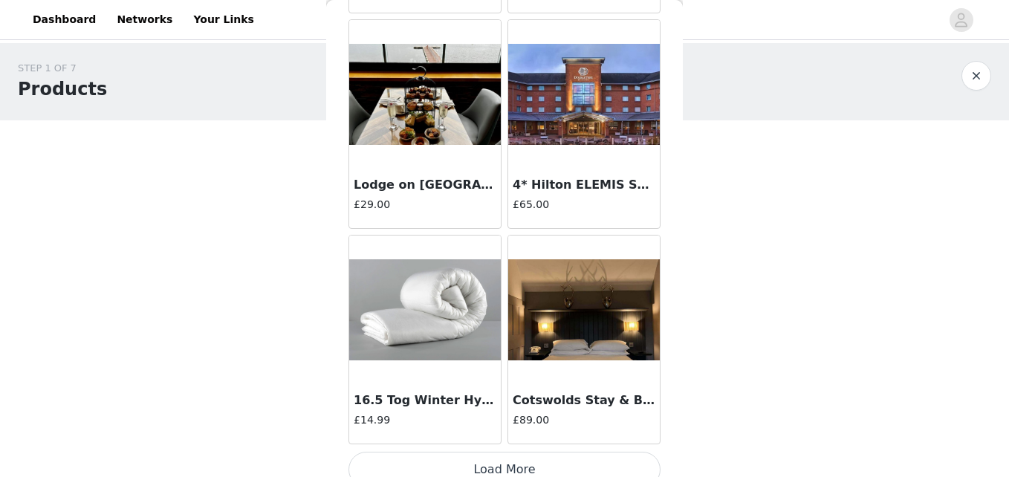
scroll to position [25509, 0]
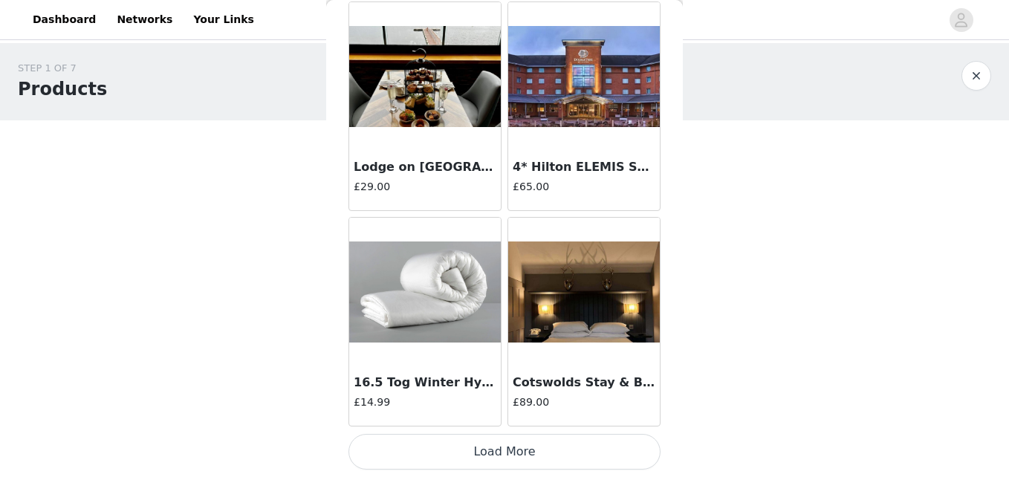
click at [493, 455] on button "Load More" at bounding box center [505, 452] width 312 height 36
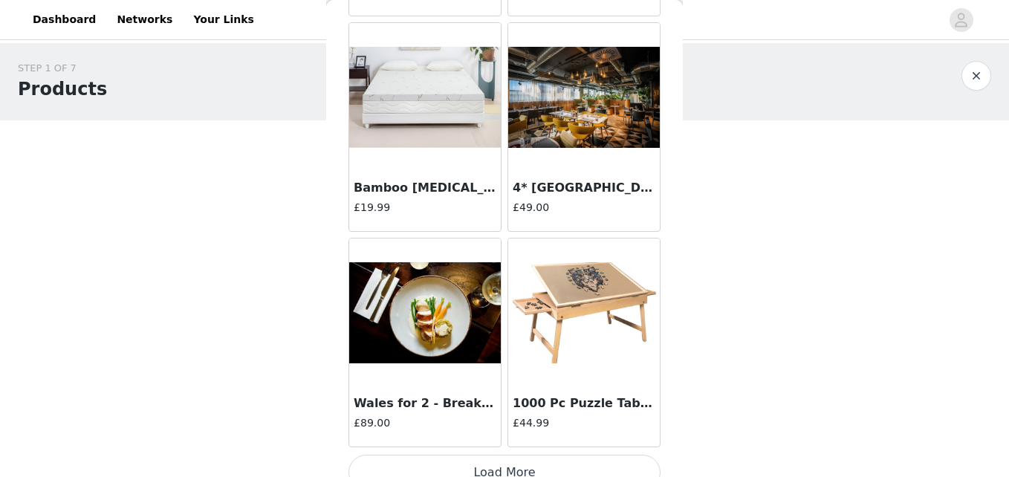
scroll to position [27664, 0]
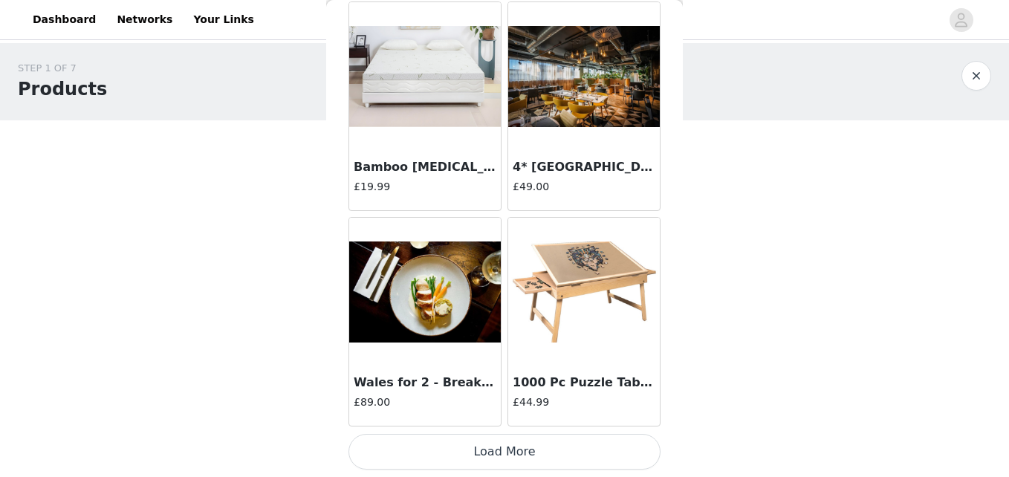
click at [500, 453] on button "Load More" at bounding box center [505, 452] width 312 height 36
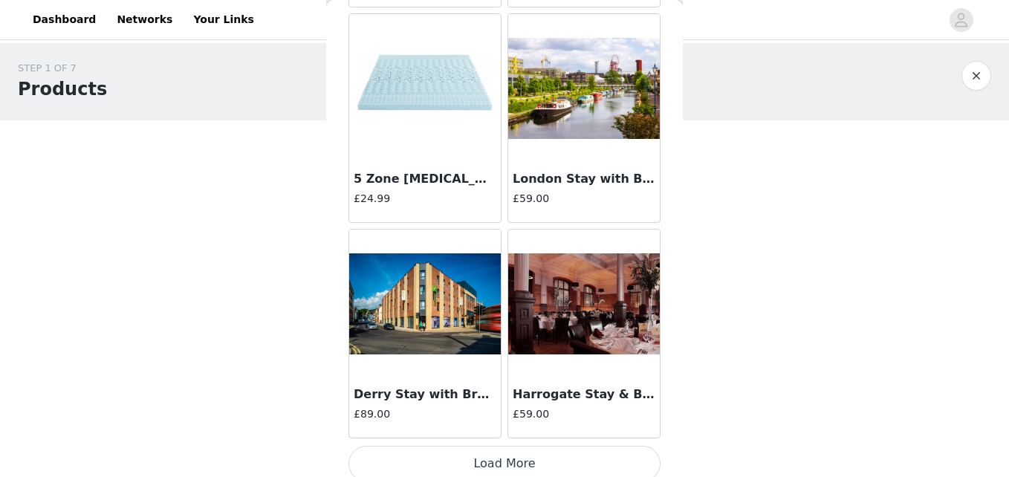
scroll to position [29820, 0]
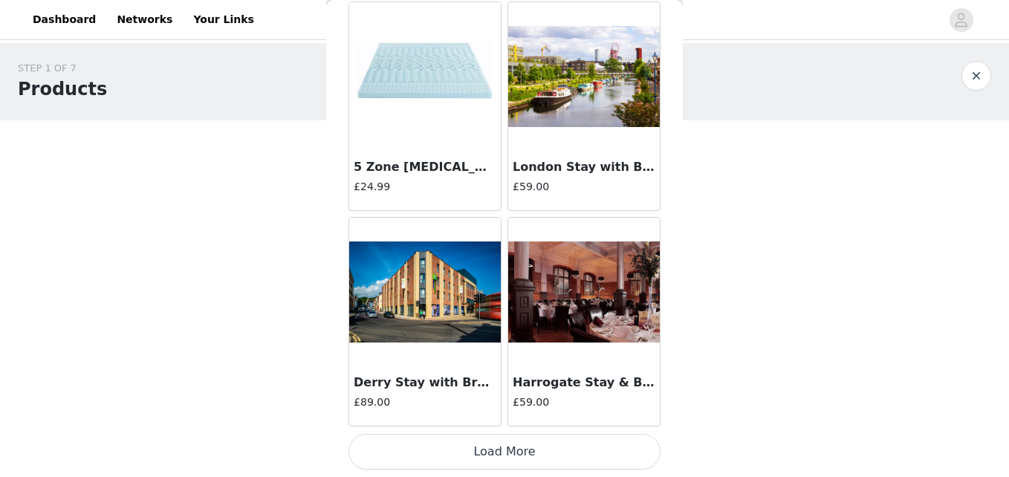
click at [482, 460] on button "Load More" at bounding box center [505, 452] width 312 height 36
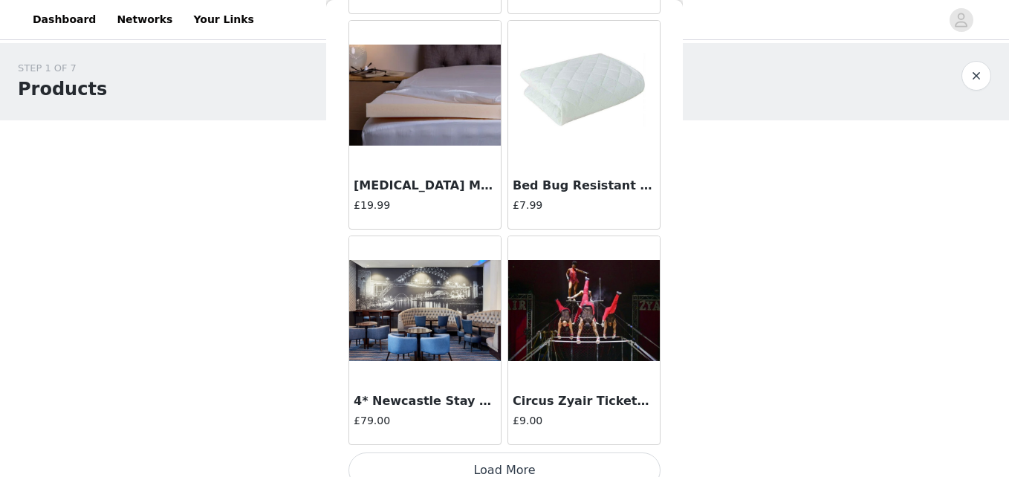
scroll to position [31976, 0]
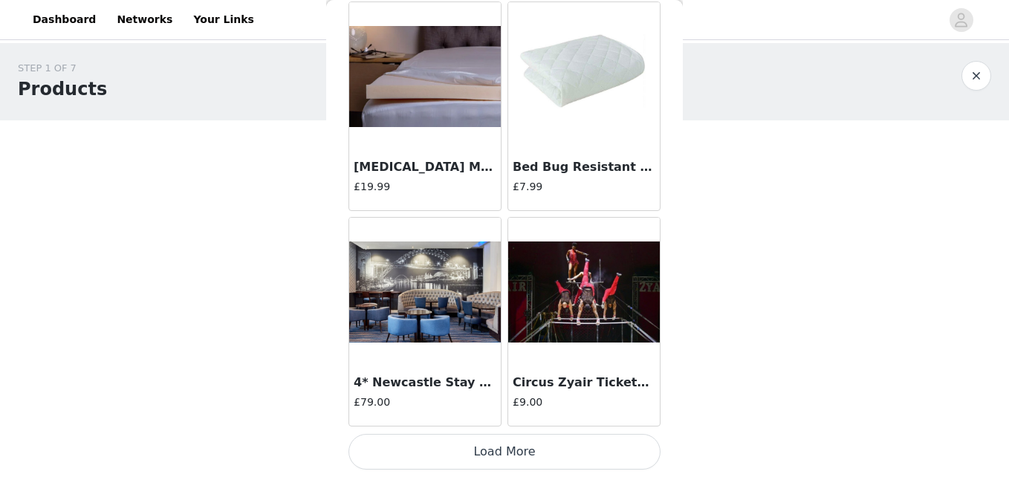
click at [484, 446] on button "Load More" at bounding box center [505, 452] width 312 height 36
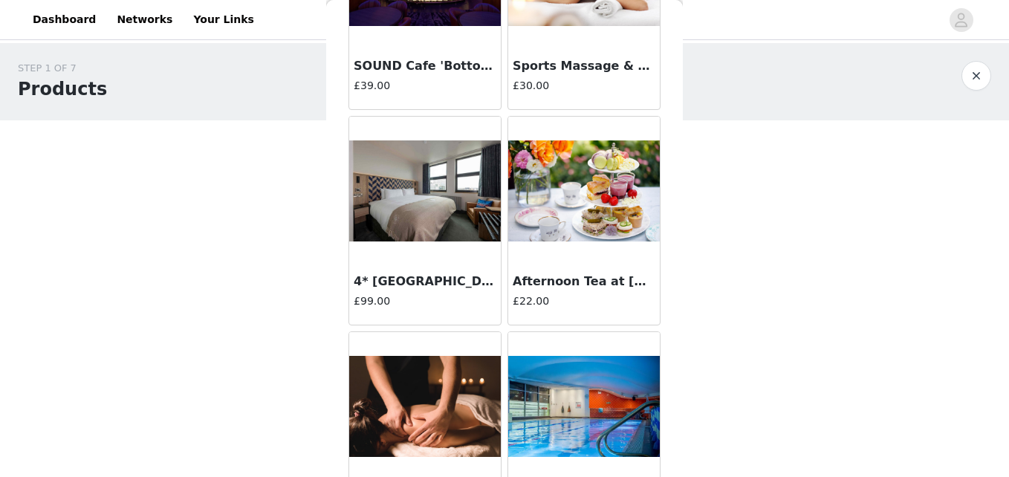
scroll to position [34131, 0]
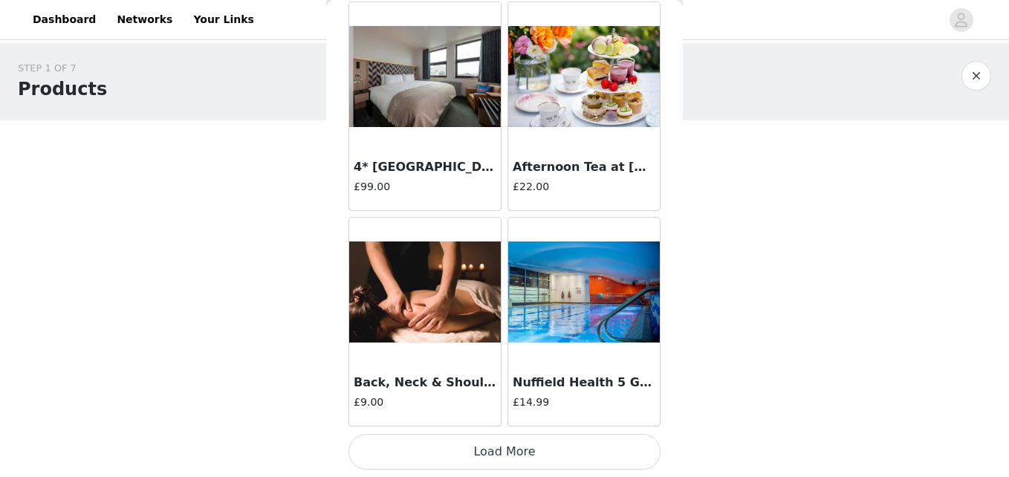
click at [502, 444] on button "Load More" at bounding box center [505, 452] width 312 height 36
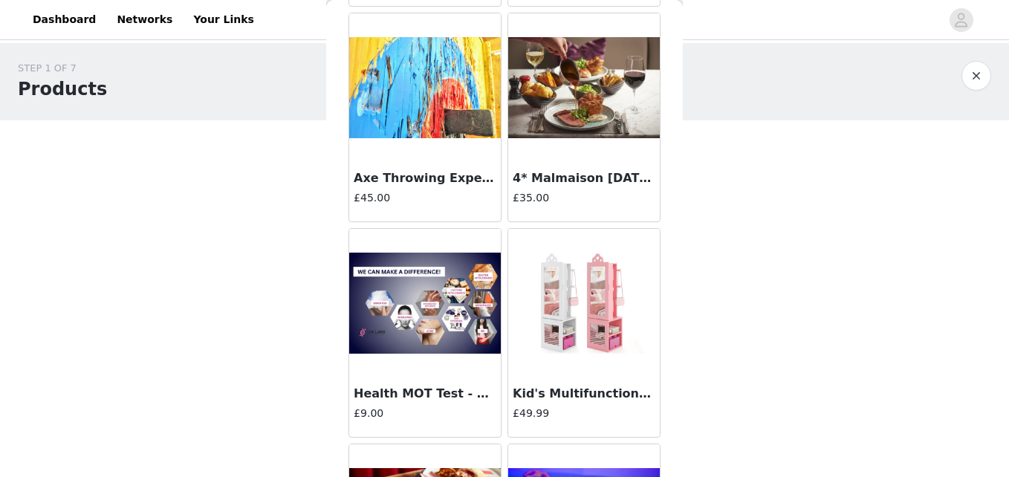
scroll to position [34552, 0]
click at [560, 291] on img at bounding box center [584, 303] width 152 height 102
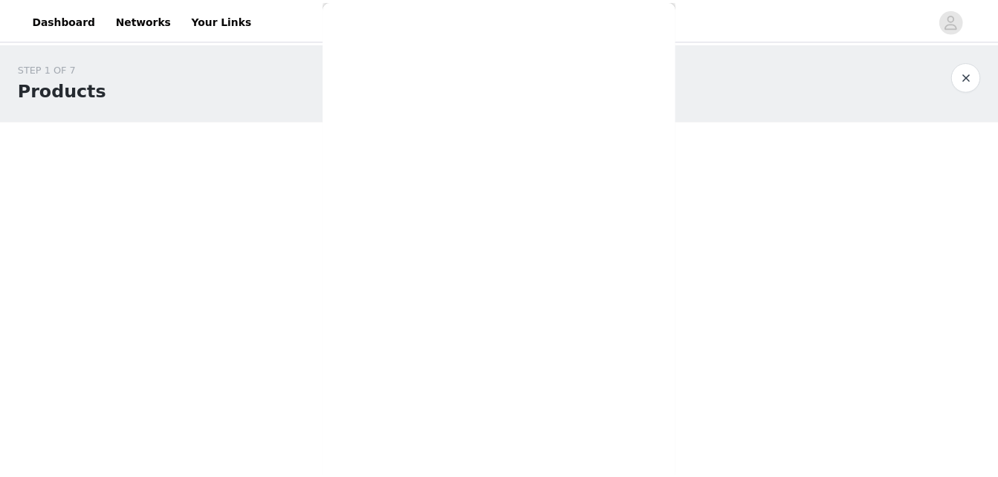
scroll to position [129, 0]
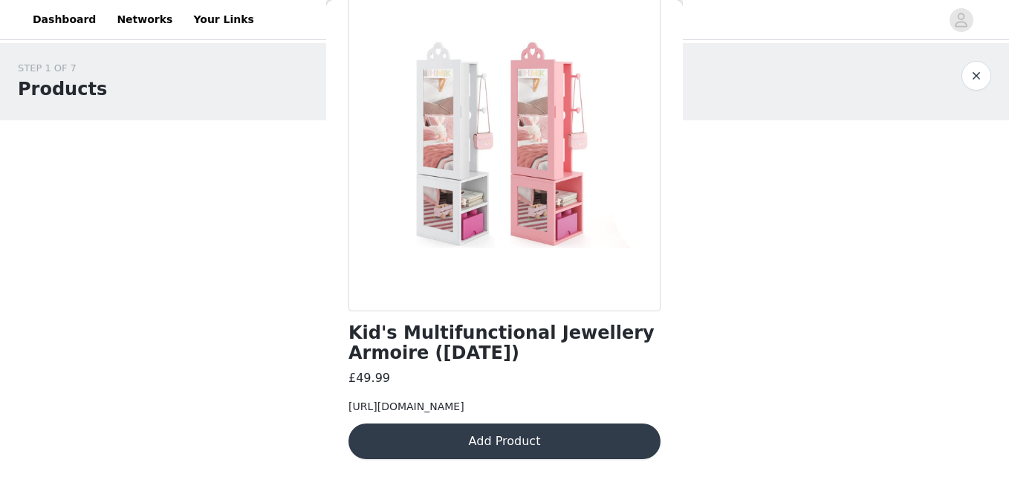
click at [538, 440] on button "Add Product" at bounding box center [505, 442] width 312 height 36
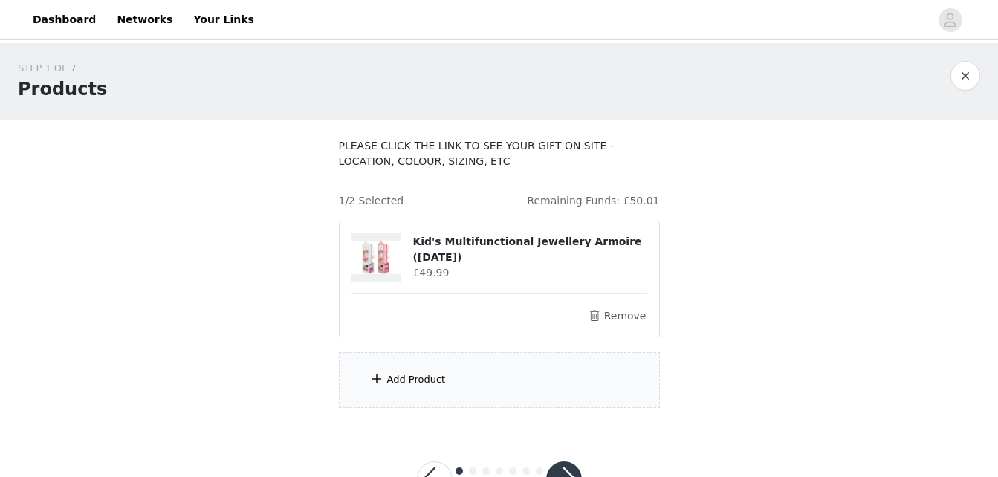
click at [462, 384] on div "Add Product" at bounding box center [499, 380] width 321 height 56
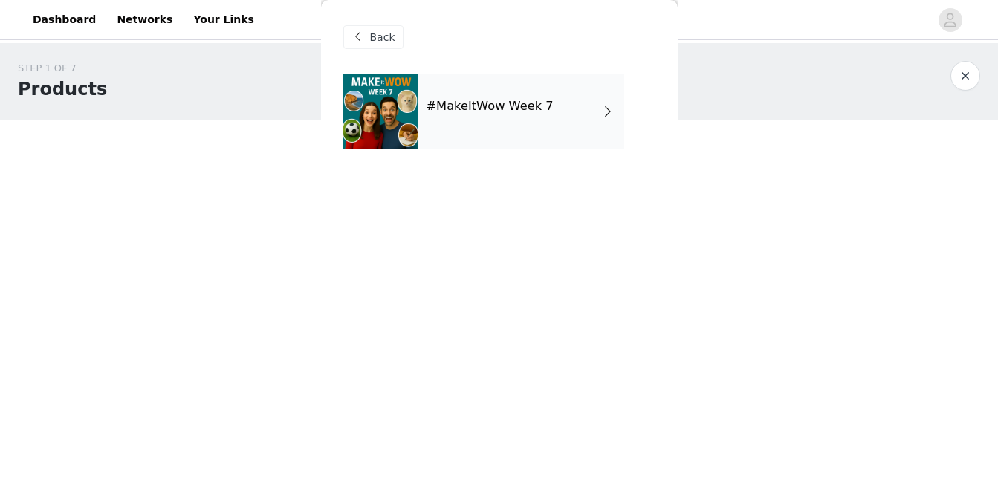
click at [485, 116] on div "#MakeItWow Week 7" at bounding box center [521, 111] width 207 height 74
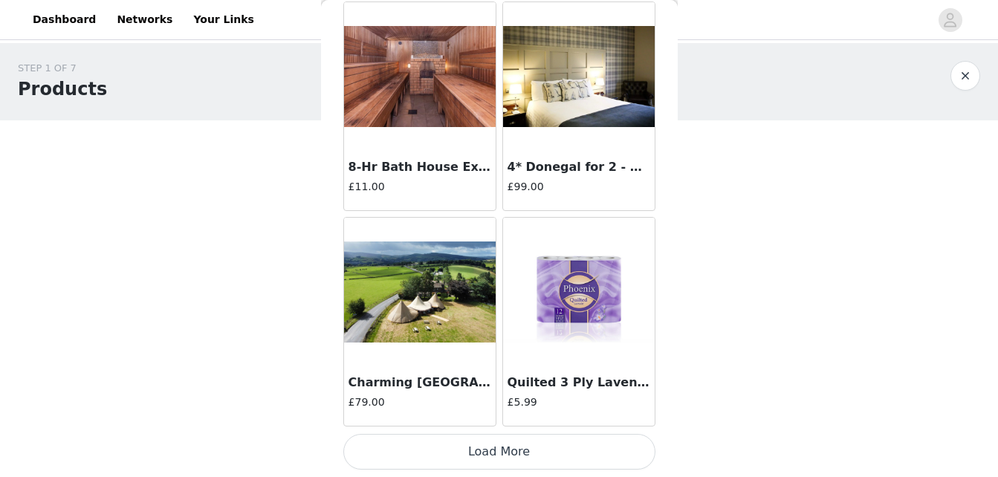
scroll to position [56, 0]
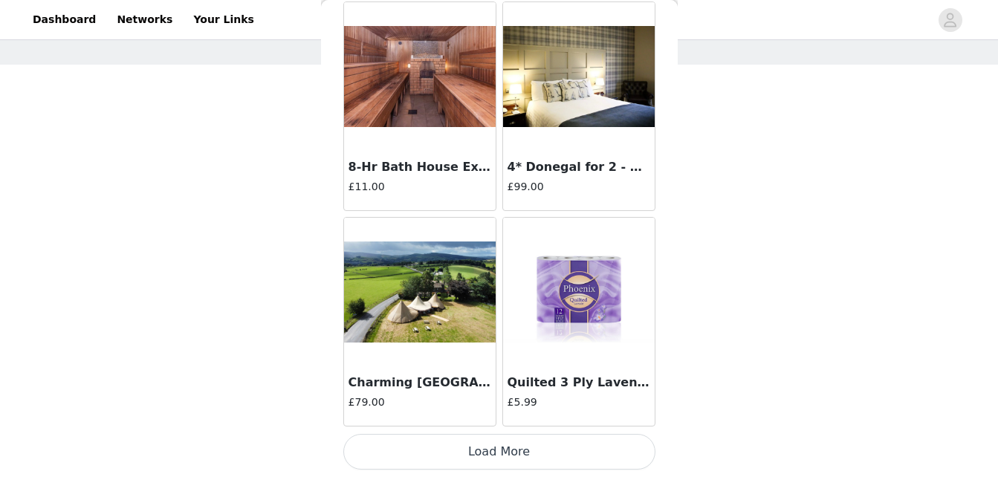
click at [499, 462] on button "Load More" at bounding box center [499, 452] width 312 height 36
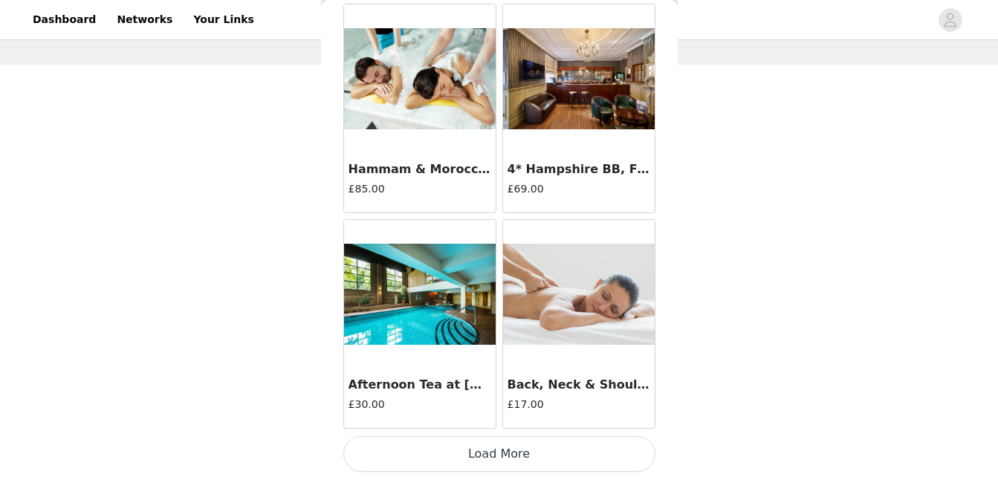
scroll to position [3953, 0]
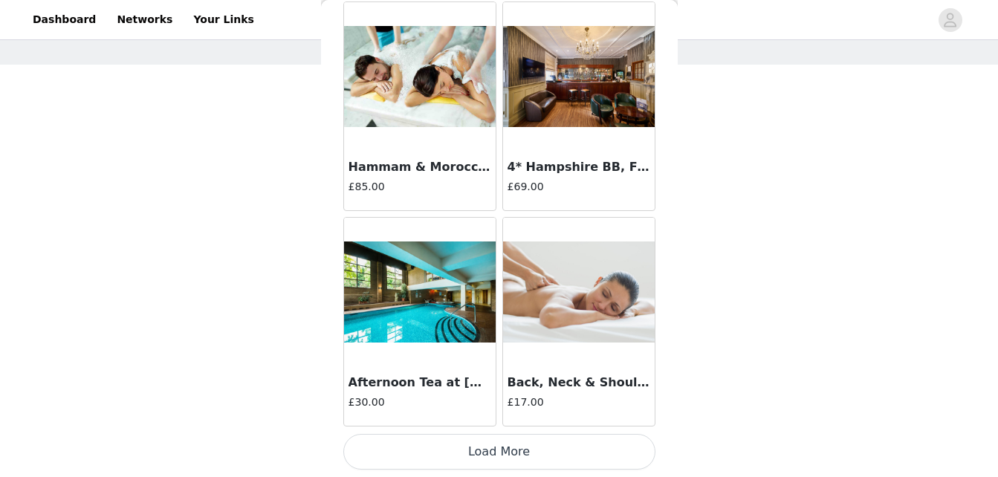
click at [519, 449] on button "Load More" at bounding box center [499, 452] width 312 height 36
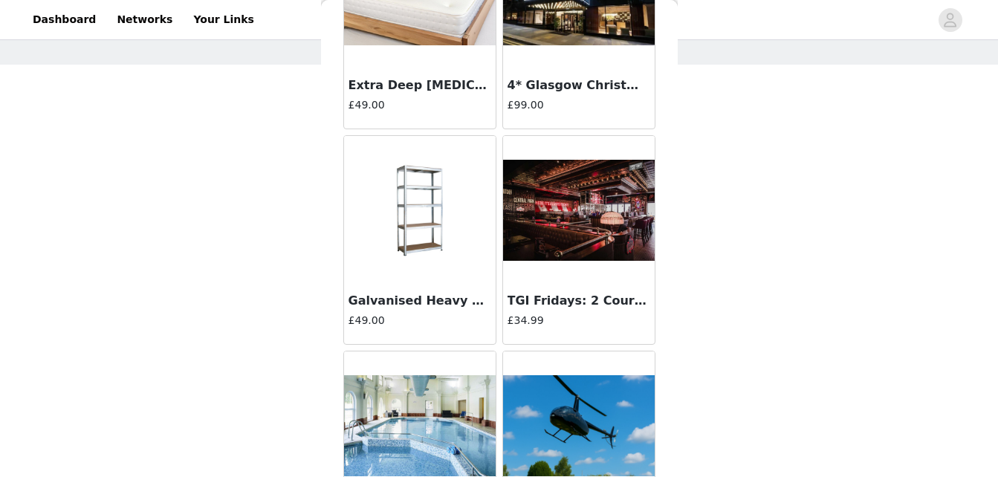
scroll to position [6109, 0]
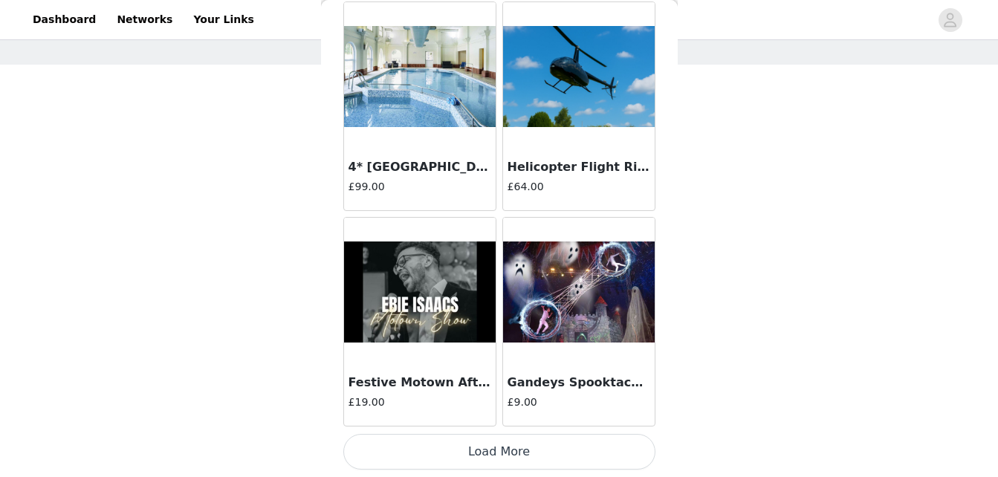
click at [514, 448] on button "Load More" at bounding box center [499, 452] width 312 height 36
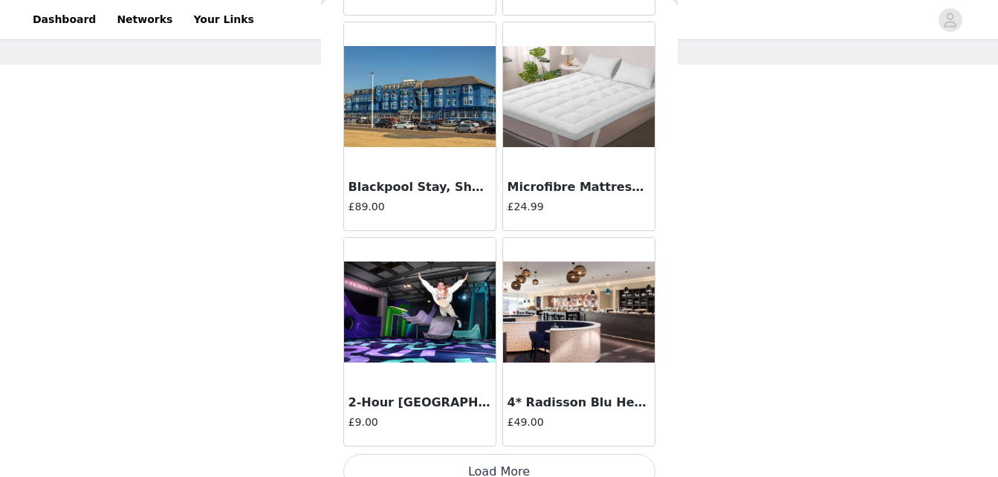
scroll to position [8264, 0]
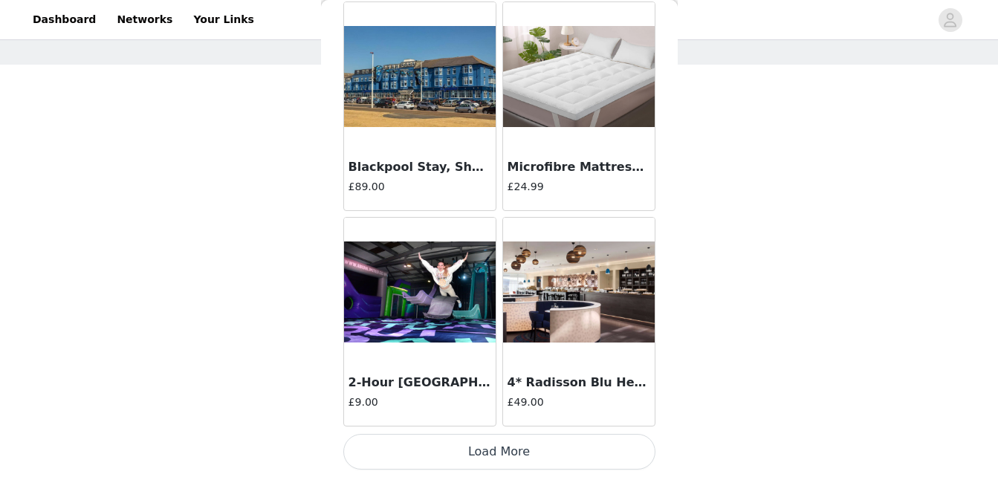
click at [501, 451] on button "Load More" at bounding box center [499, 452] width 312 height 36
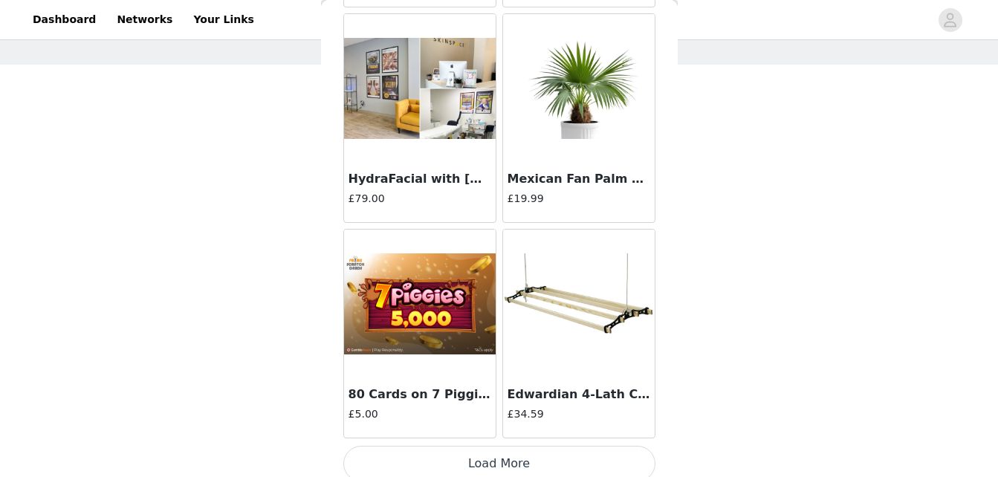
scroll to position [10420, 0]
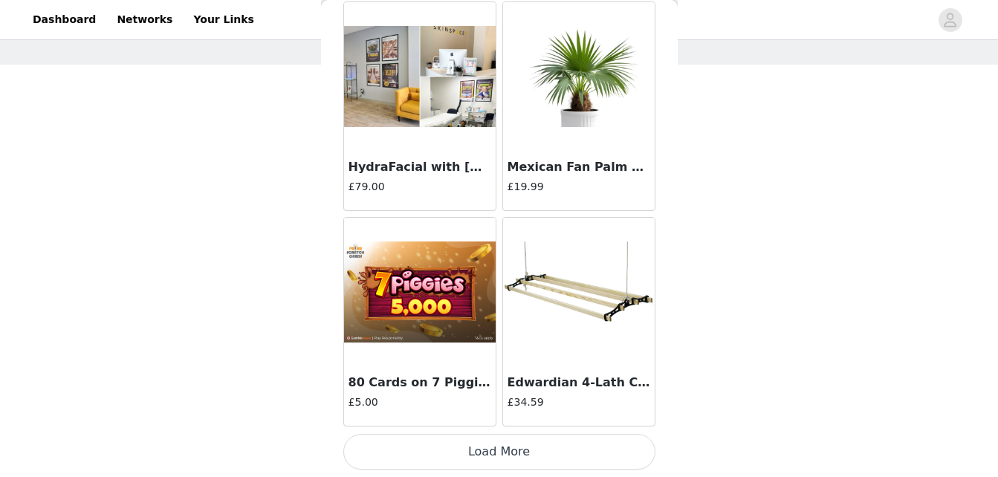
click at [482, 445] on button "Load More" at bounding box center [499, 452] width 312 height 36
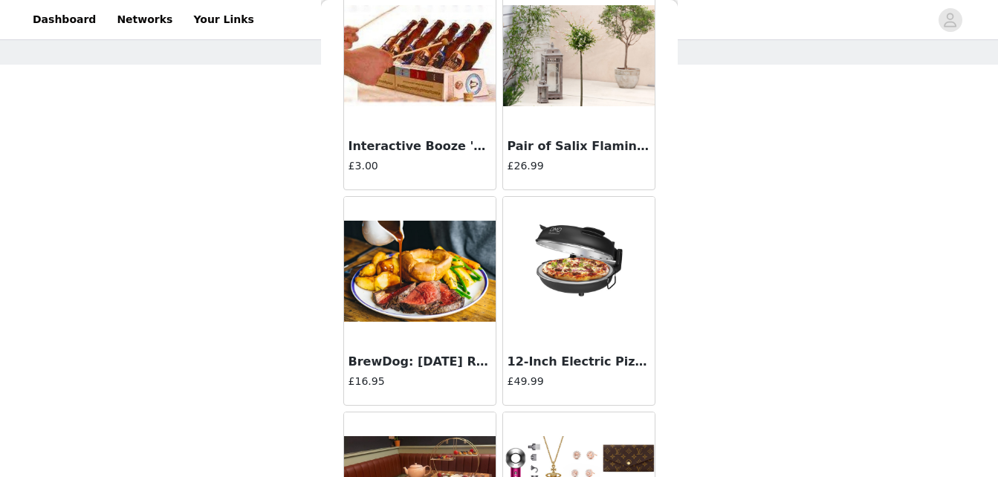
scroll to position [12575, 0]
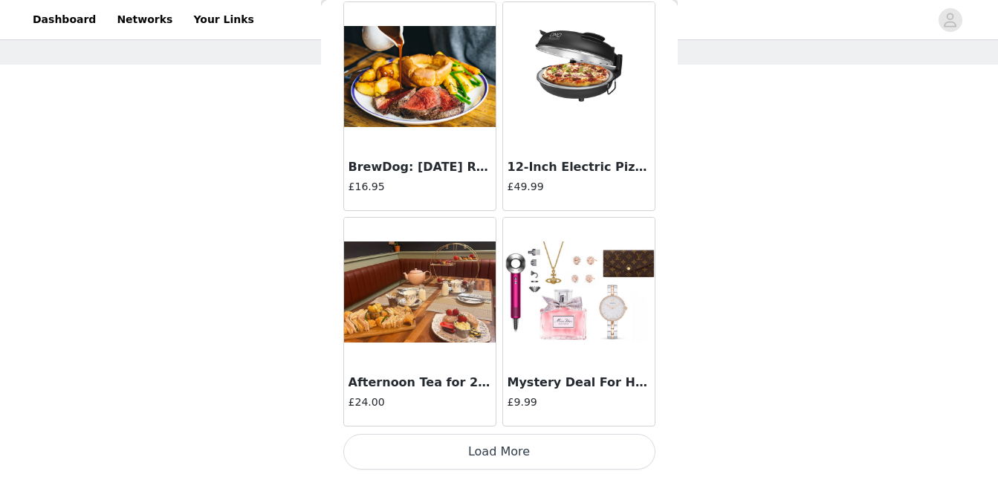
click at [510, 444] on button "Load More" at bounding box center [499, 452] width 312 height 36
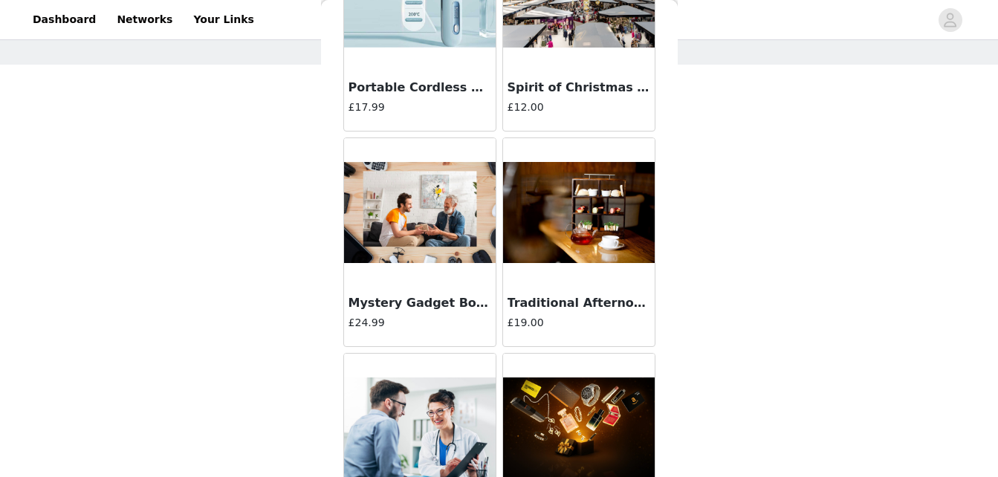
scroll to position [14731, 0]
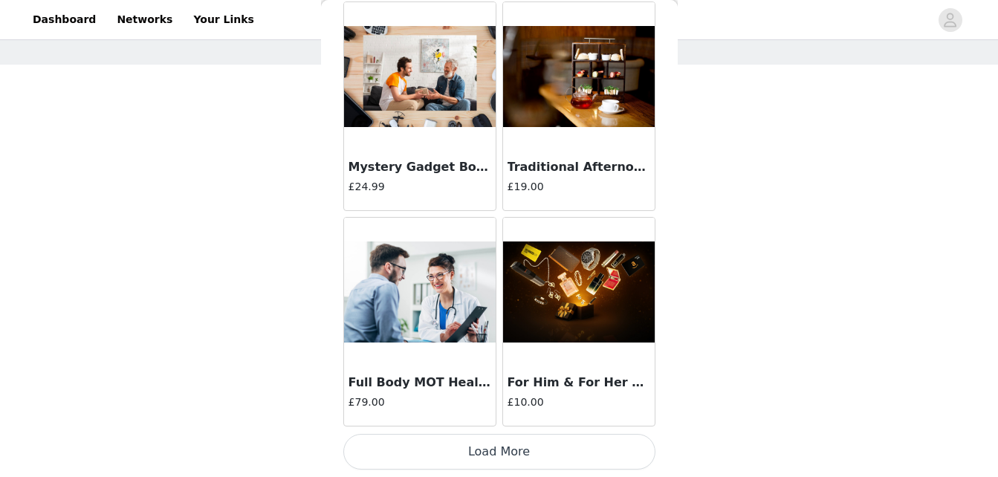
click at [491, 444] on button "Load More" at bounding box center [499, 452] width 312 height 36
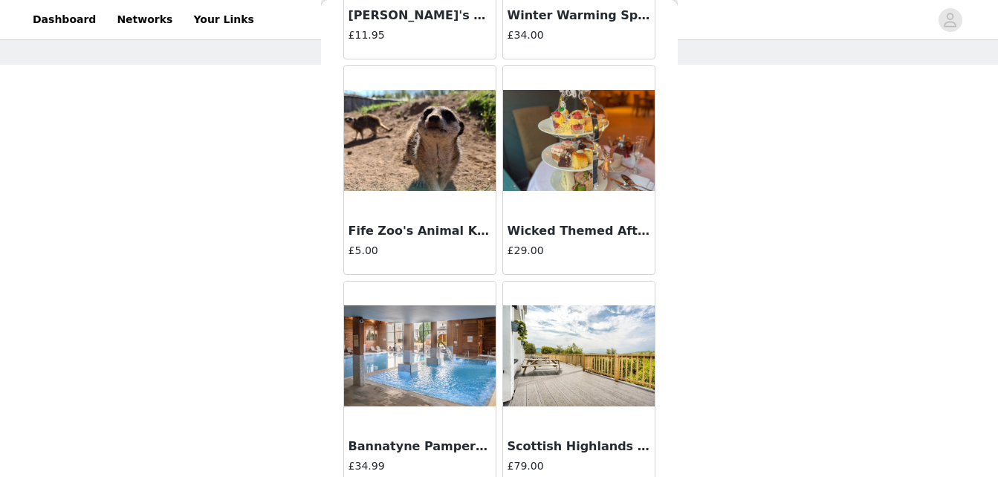
scroll to position [16886, 0]
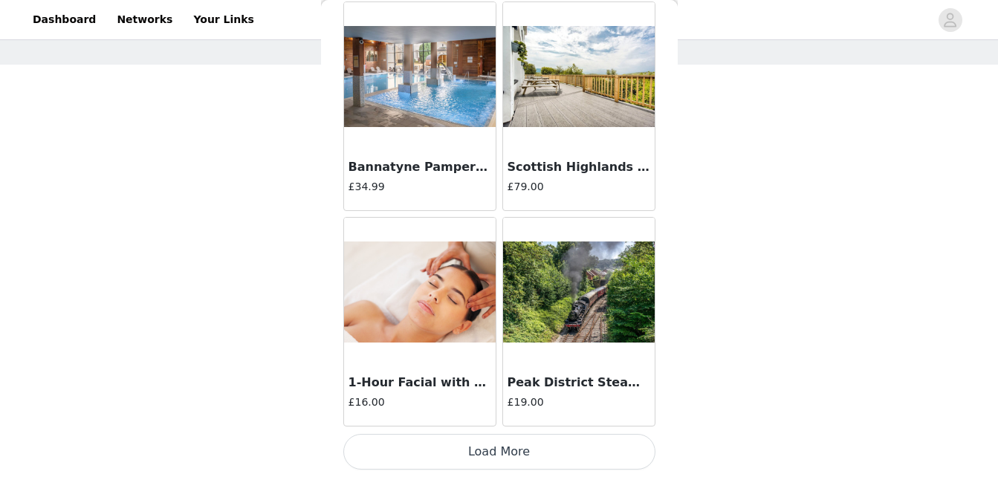
click at [481, 456] on button "Load More" at bounding box center [499, 452] width 312 height 36
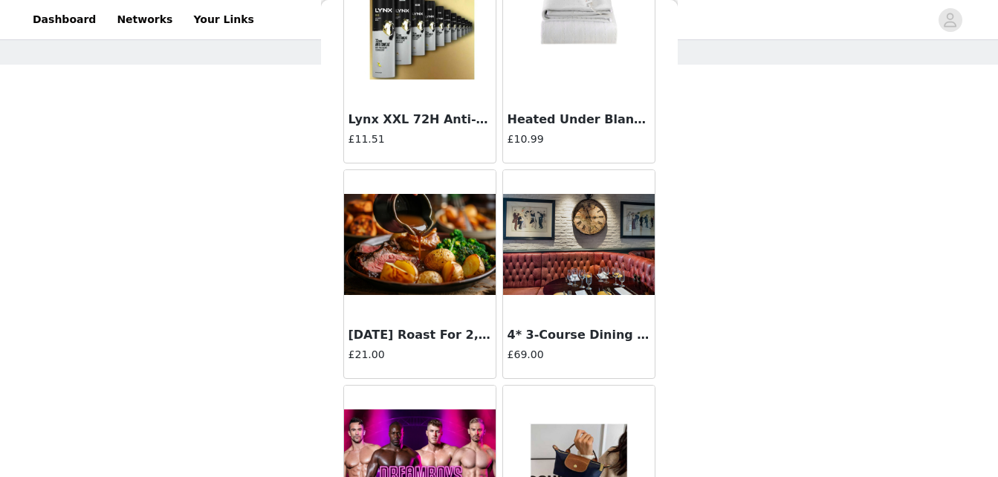
scroll to position [19042, 0]
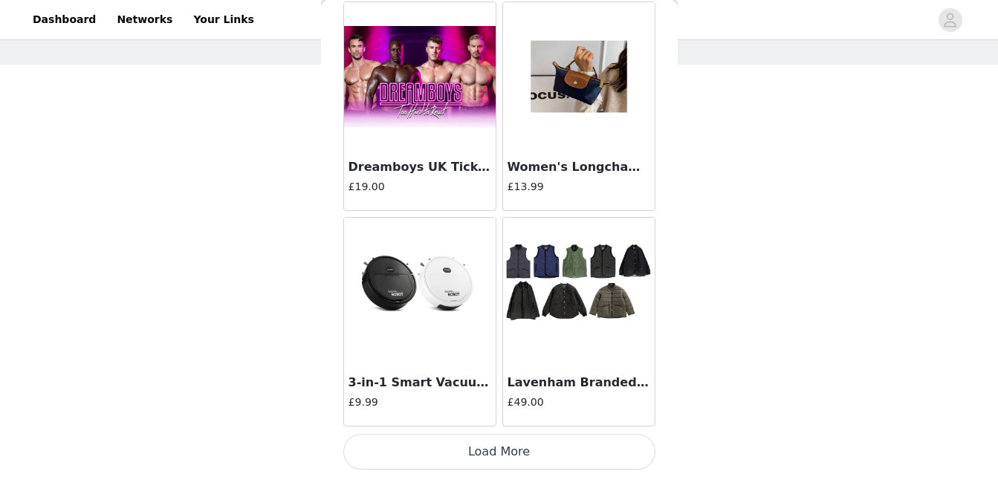
click at [477, 442] on button "Load More" at bounding box center [499, 452] width 312 height 36
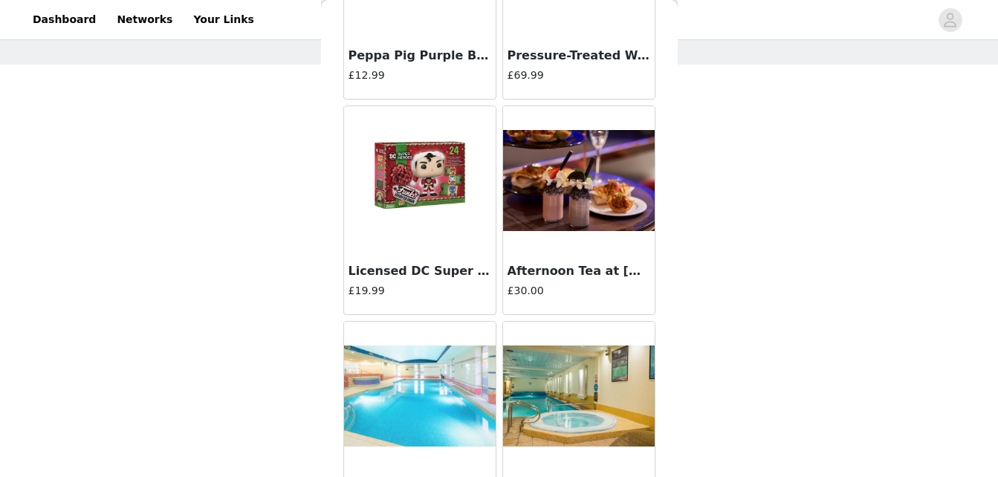
scroll to position [21198, 0]
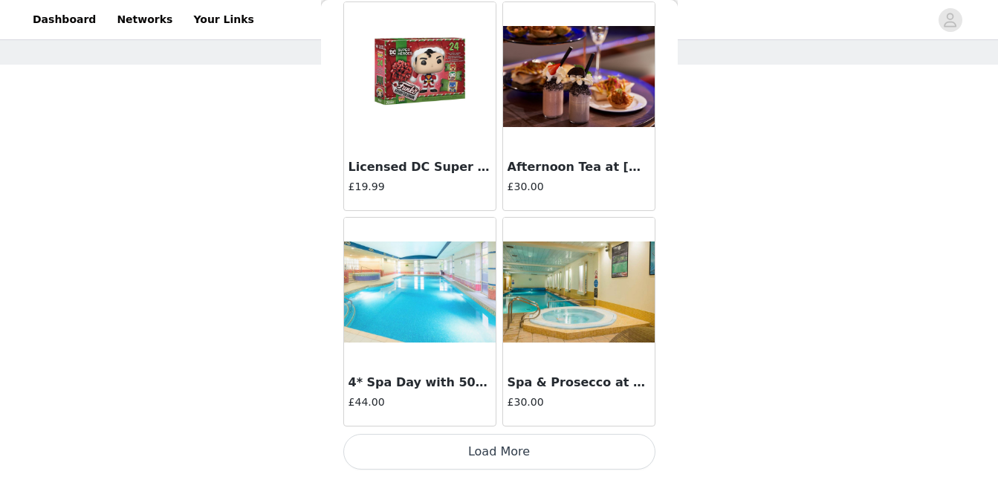
click at [479, 450] on button "Load More" at bounding box center [499, 452] width 312 height 36
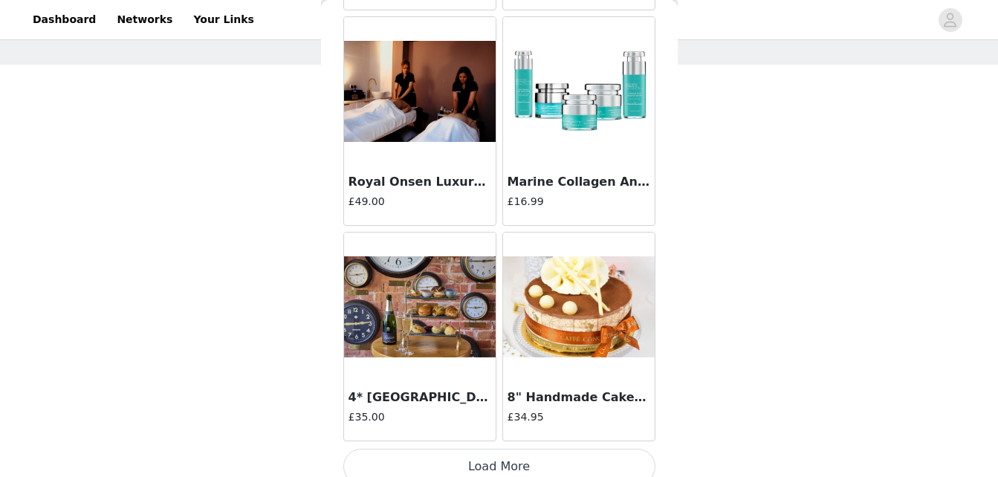
scroll to position [23353, 0]
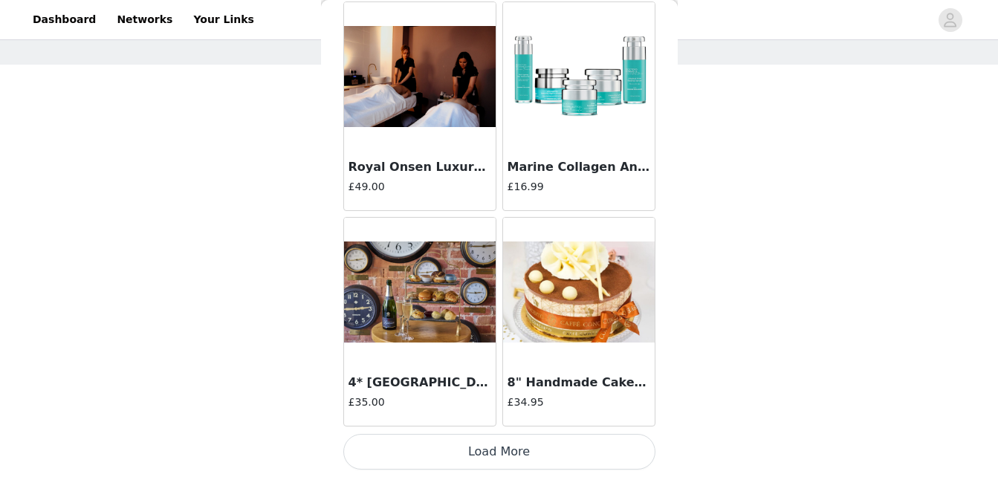
click at [468, 447] on button "Load More" at bounding box center [499, 452] width 312 height 36
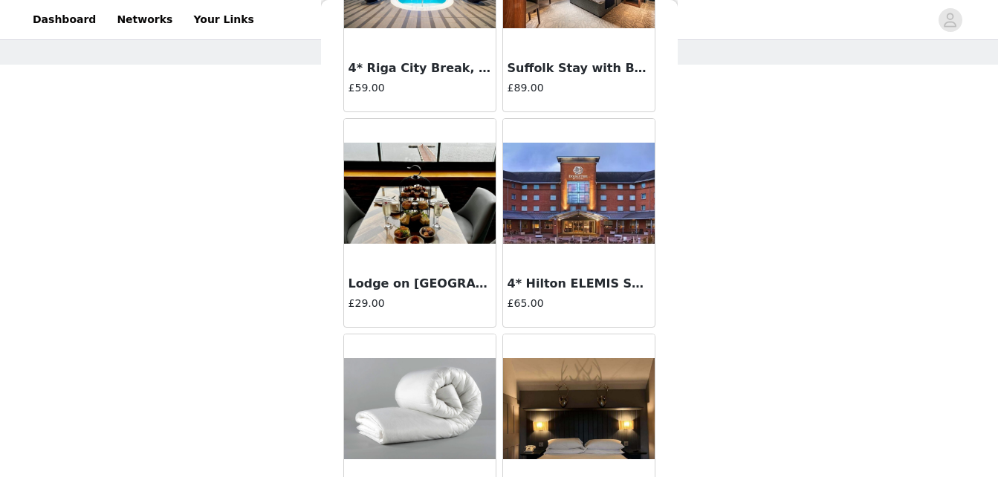
scroll to position [25509, 0]
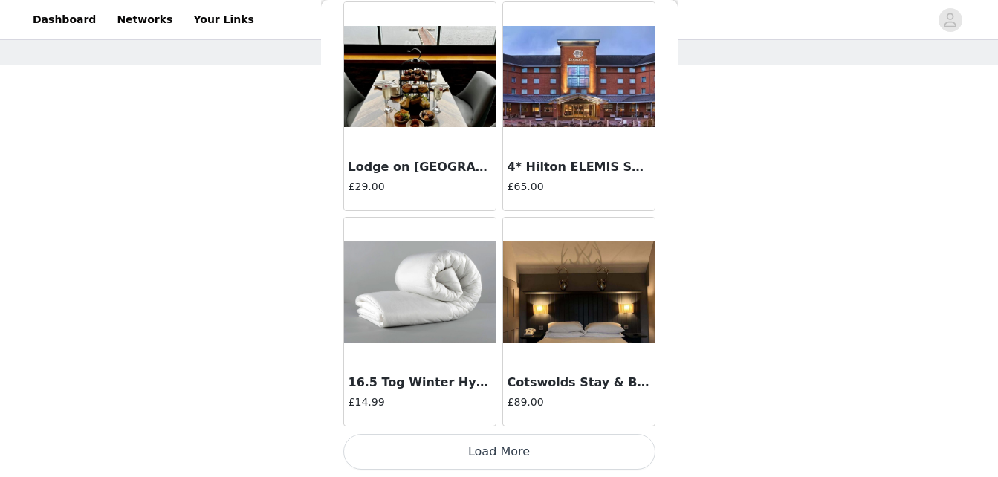
click at [501, 447] on button "Load More" at bounding box center [499, 452] width 312 height 36
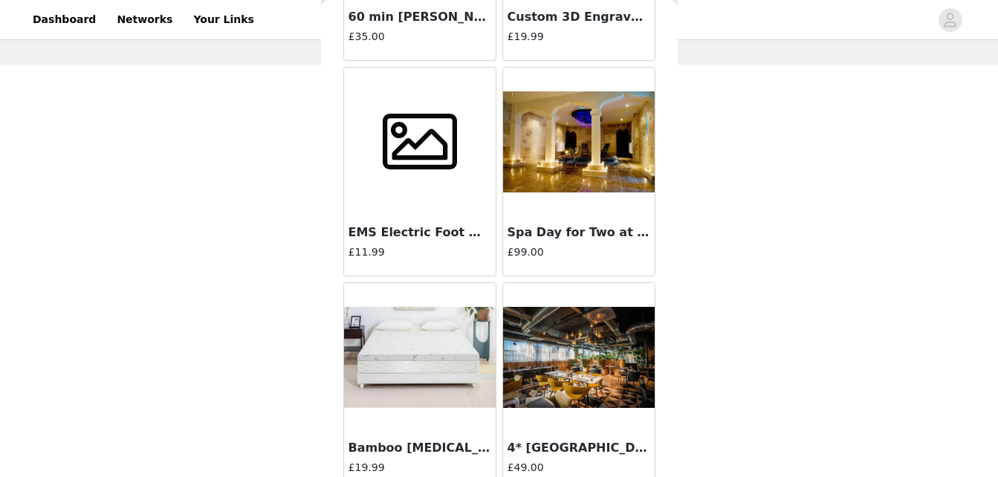
scroll to position [27664, 0]
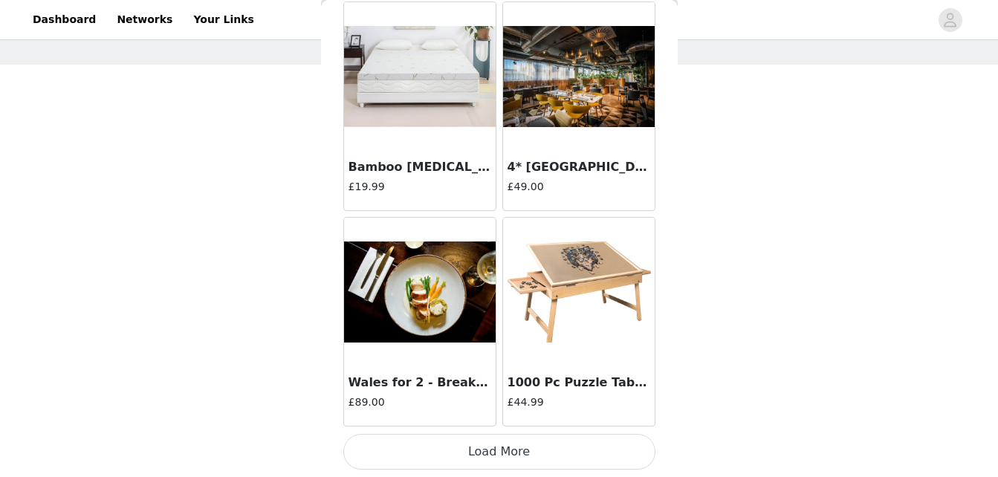
click at [508, 453] on button "Load More" at bounding box center [499, 452] width 312 height 36
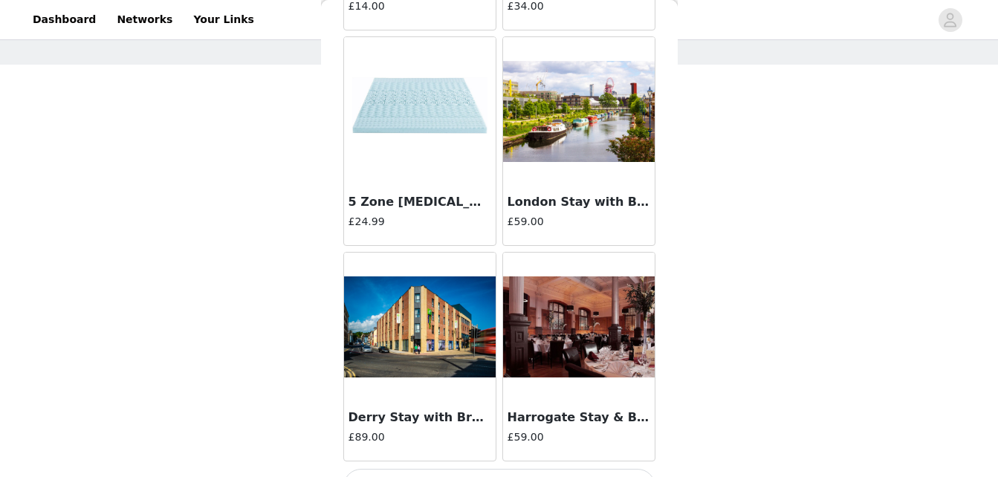
scroll to position [29820, 0]
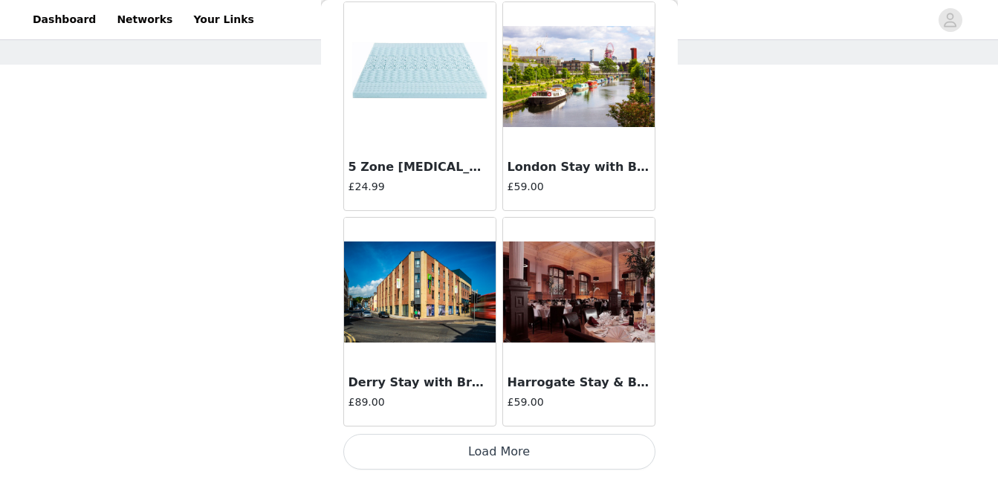
click at [488, 459] on button "Load More" at bounding box center [499, 452] width 312 height 36
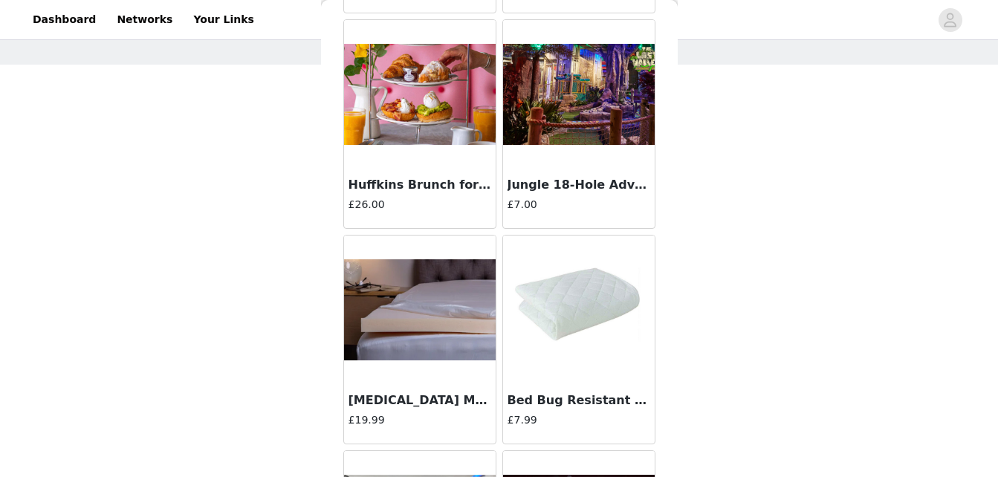
scroll to position [31976, 0]
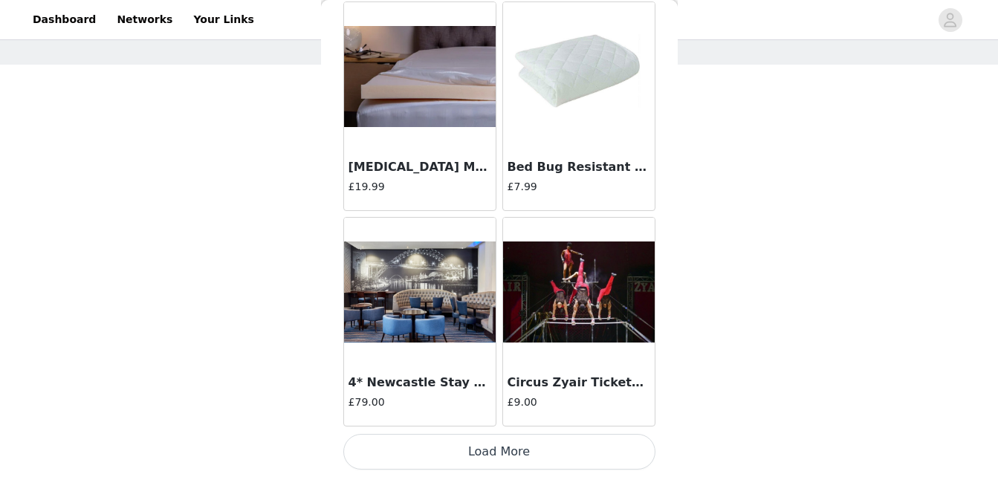
click at [496, 450] on button "Load More" at bounding box center [499, 452] width 312 height 36
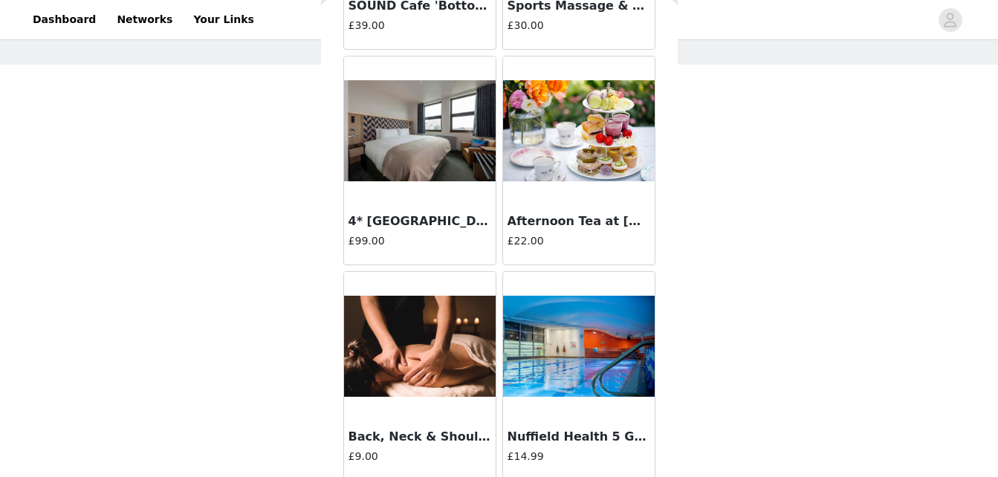
scroll to position [34131, 0]
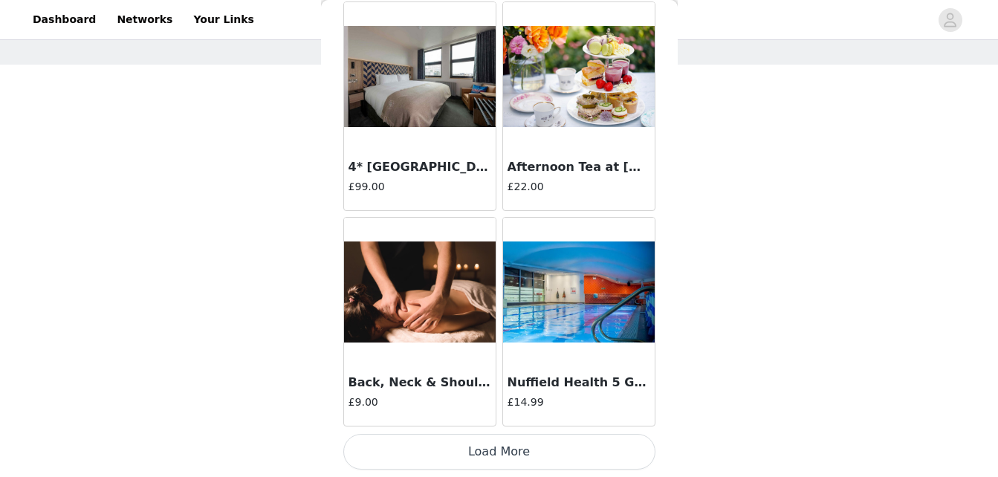
click at [531, 453] on button "Load More" at bounding box center [499, 452] width 312 height 36
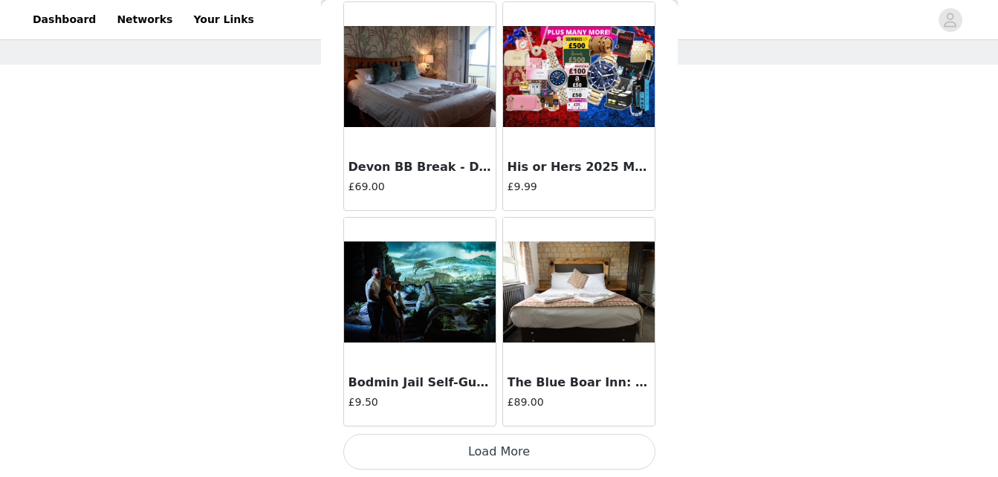
scroll to position [36287, 0]
click at [493, 443] on button "Load More" at bounding box center [499, 452] width 312 height 36
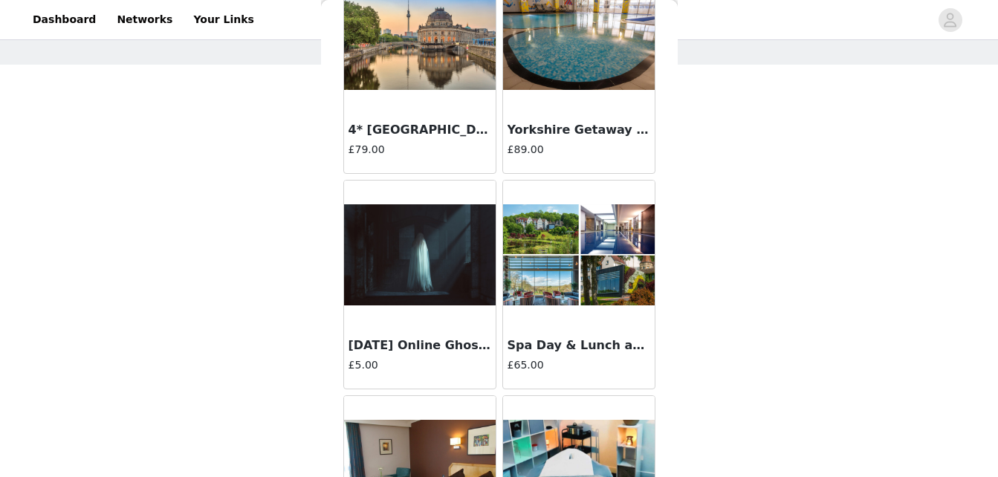
scroll to position [38442, 0]
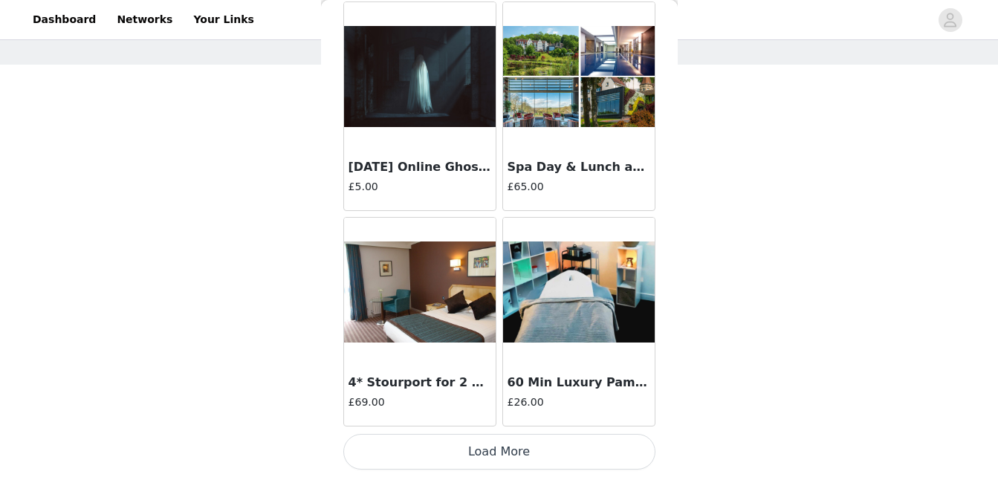
click at [493, 443] on button "Load More" at bounding box center [499, 452] width 312 height 36
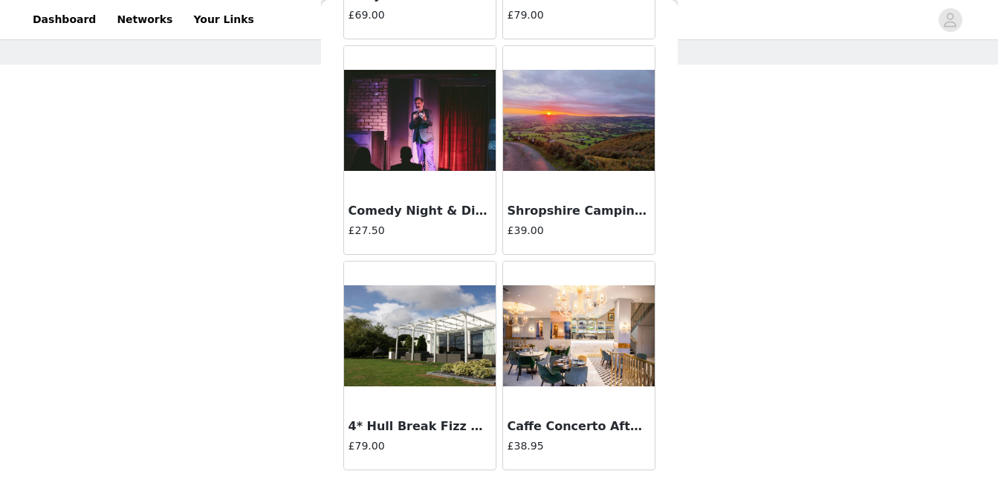
scroll to position [40598, 0]
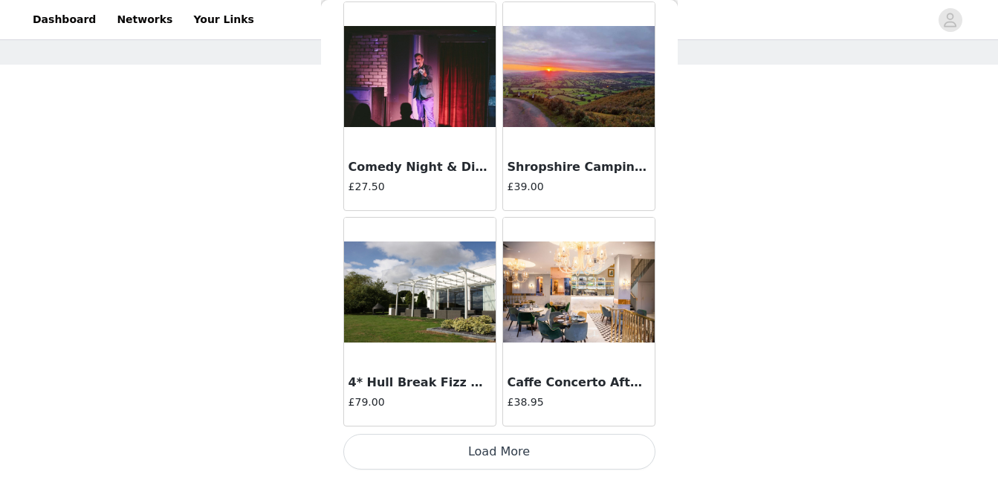
click at [435, 323] on img at bounding box center [420, 293] width 152 height 102
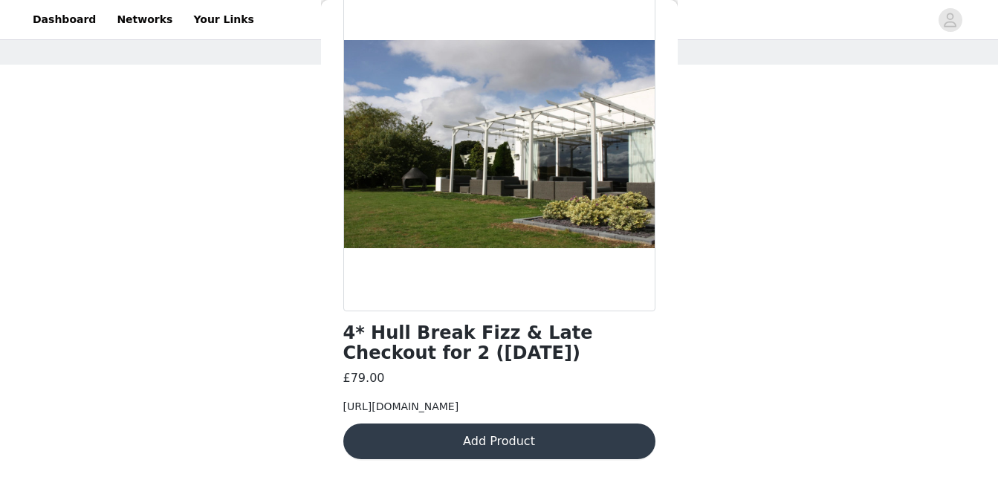
scroll to position [0, 0]
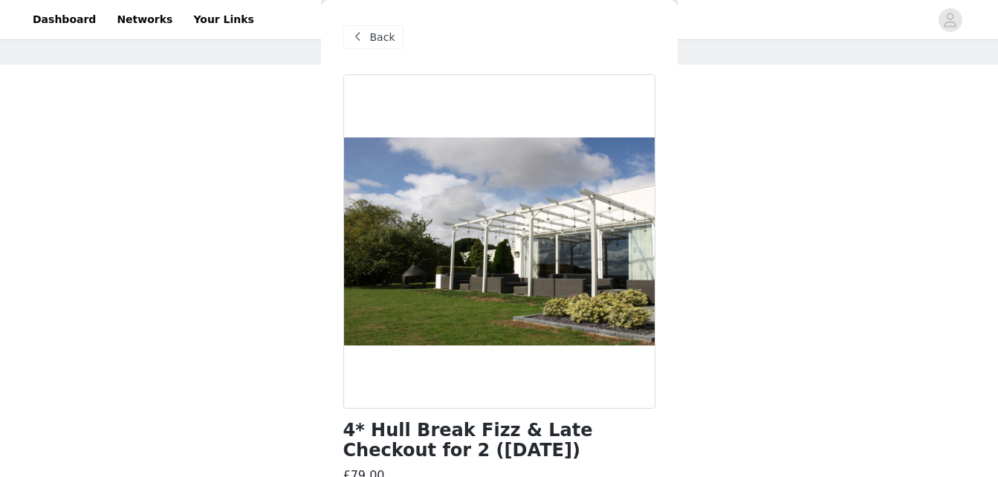
click at [377, 34] on span "Back" at bounding box center [382, 38] width 25 height 16
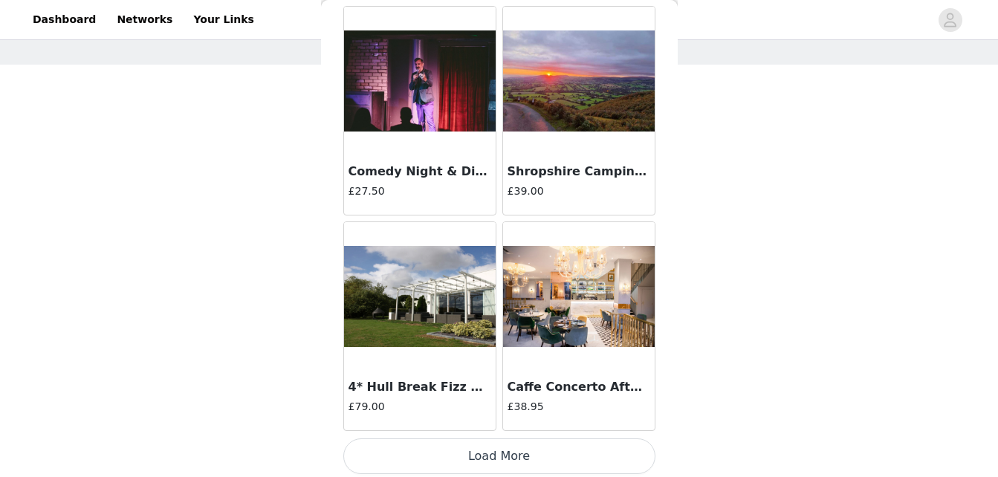
scroll to position [40598, 0]
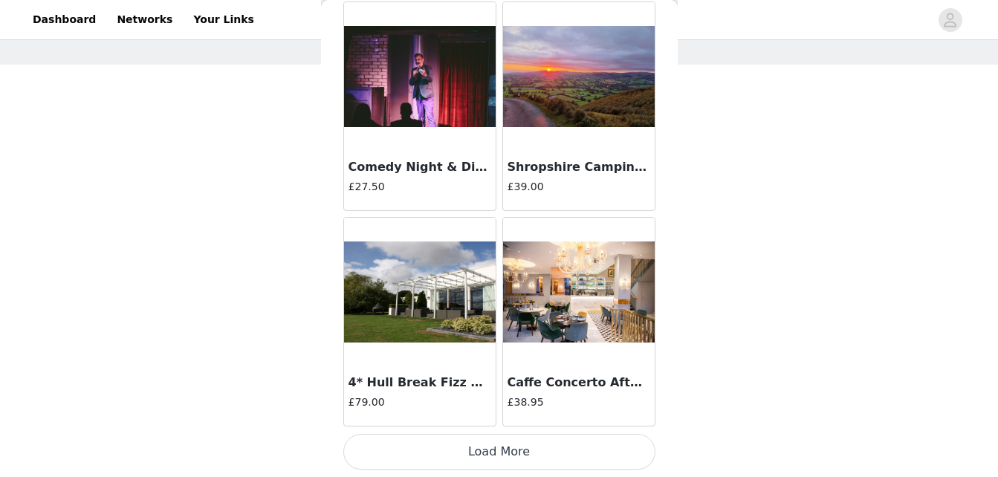
click at [526, 438] on button "Load More" at bounding box center [499, 452] width 312 height 36
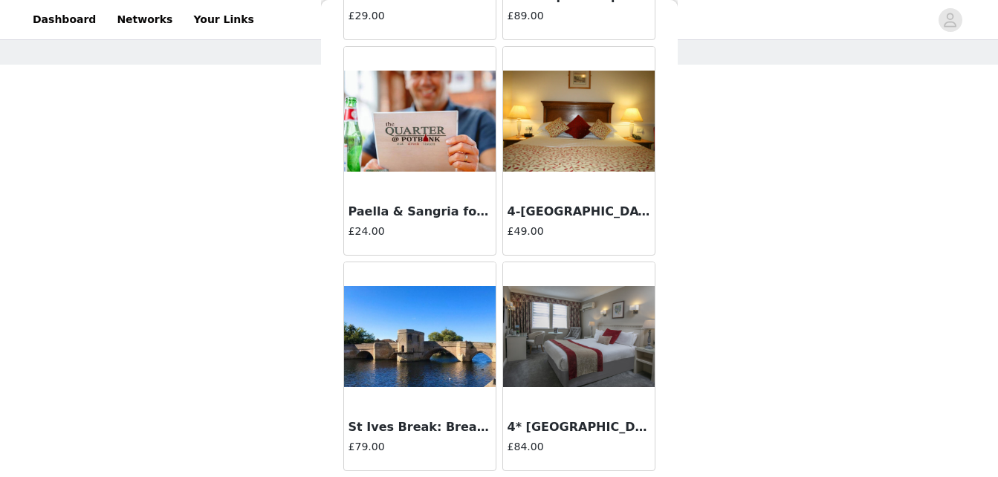
scroll to position [42754, 0]
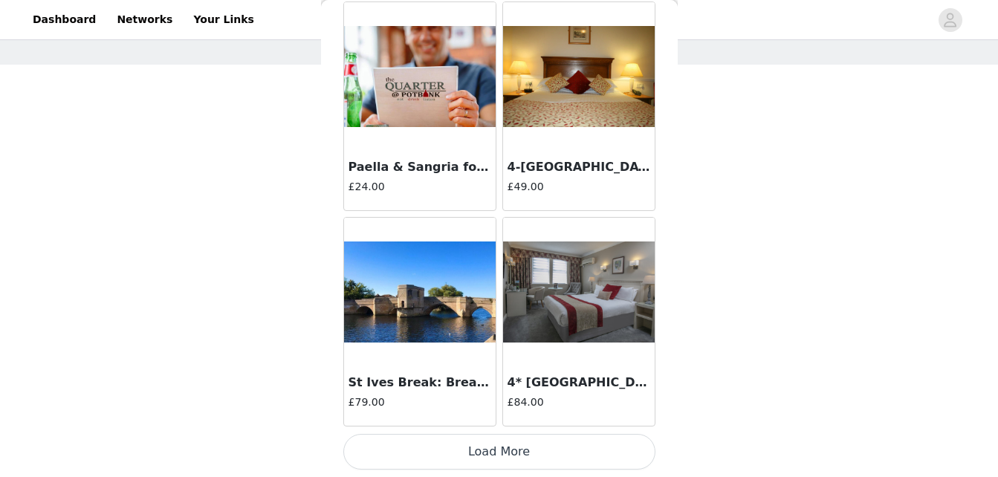
click at [526, 444] on button "Load More" at bounding box center [499, 452] width 312 height 36
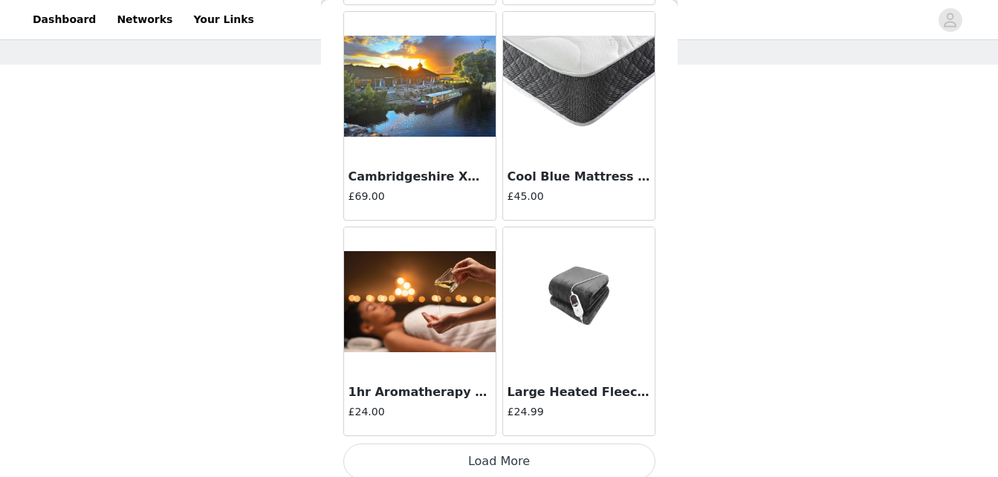
scroll to position [44909, 0]
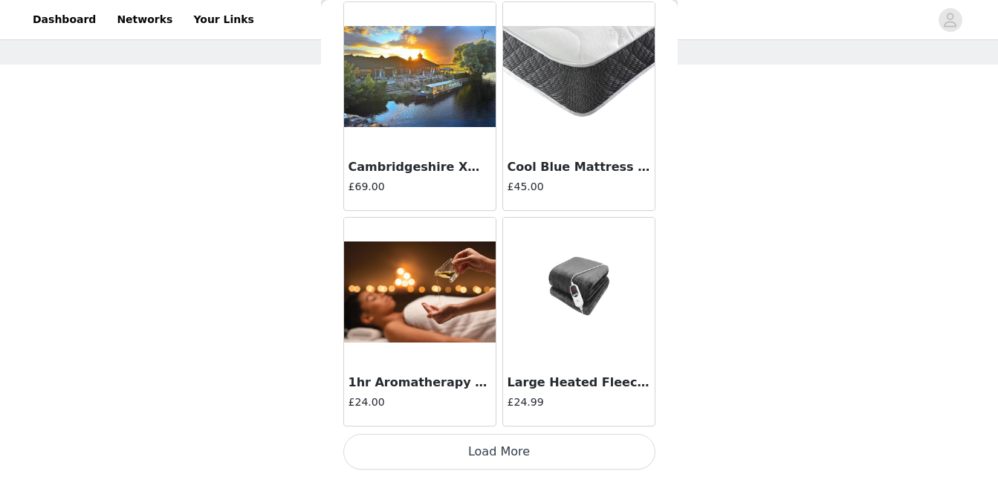
click at [526, 442] on button "Load More" at bounding box center [499, 452] width 312 height 36
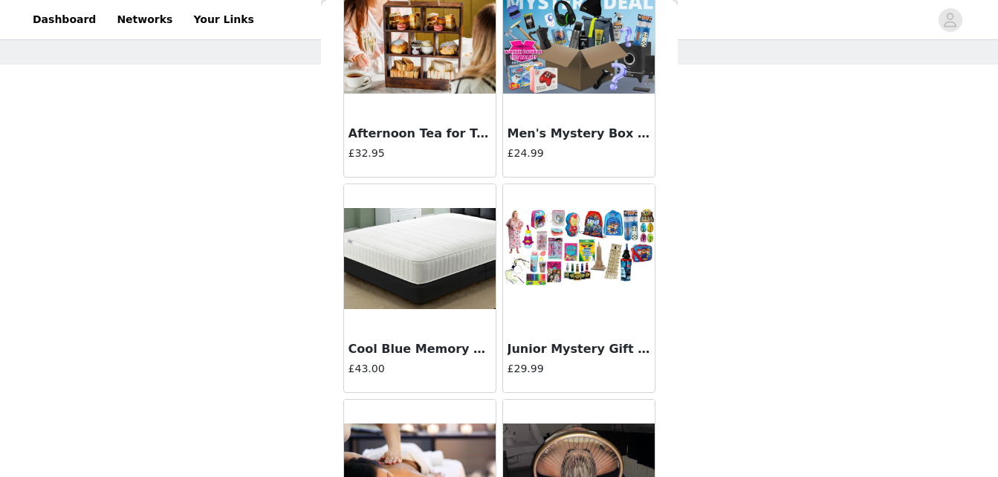
scroll to position [39337, 0]
click at [556, 290] on img at bounding box center [579, 260] width 152 height 102
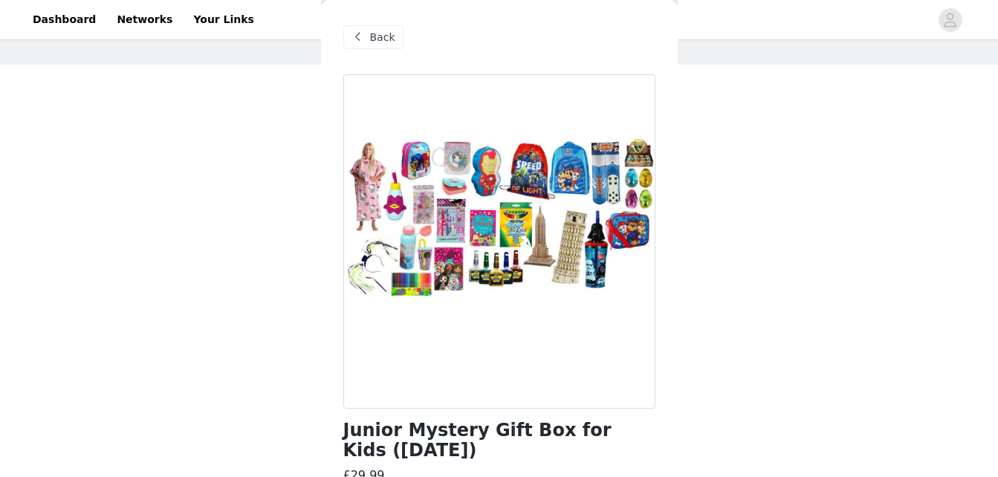
scroll to position [129, 0]
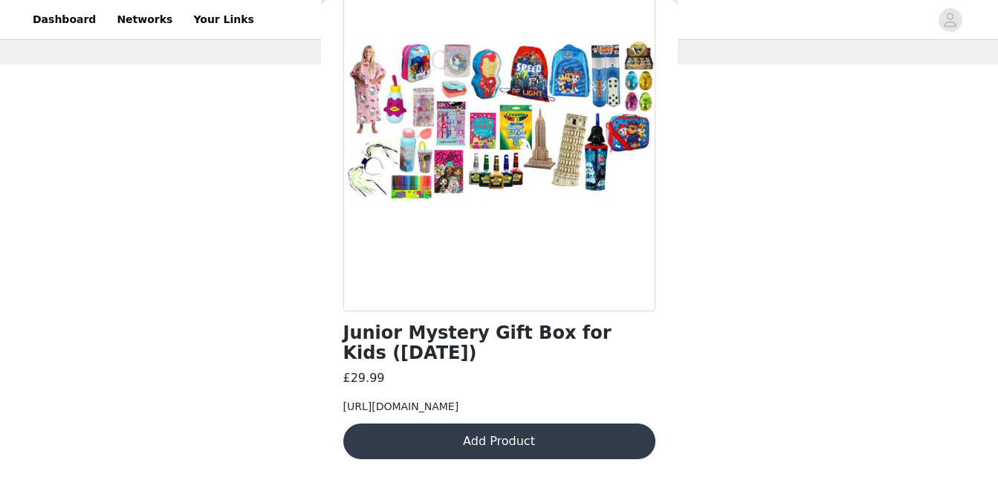
click at [501, 440] on button "Add Product" at bounding box center [499, 442] width 312 height 36
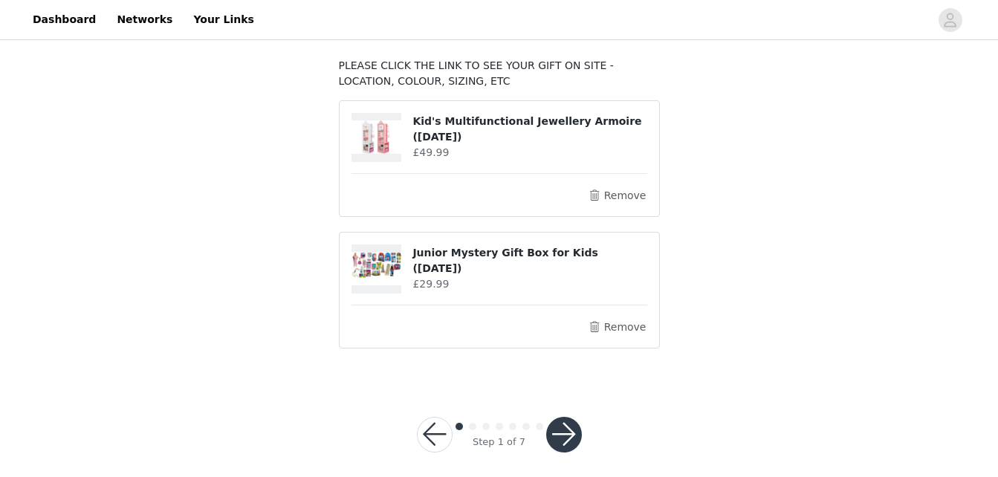
scroll to position [81, 0]
click at [567, 437] on button "button" at bounding box center [564, 434] width 36 height 36
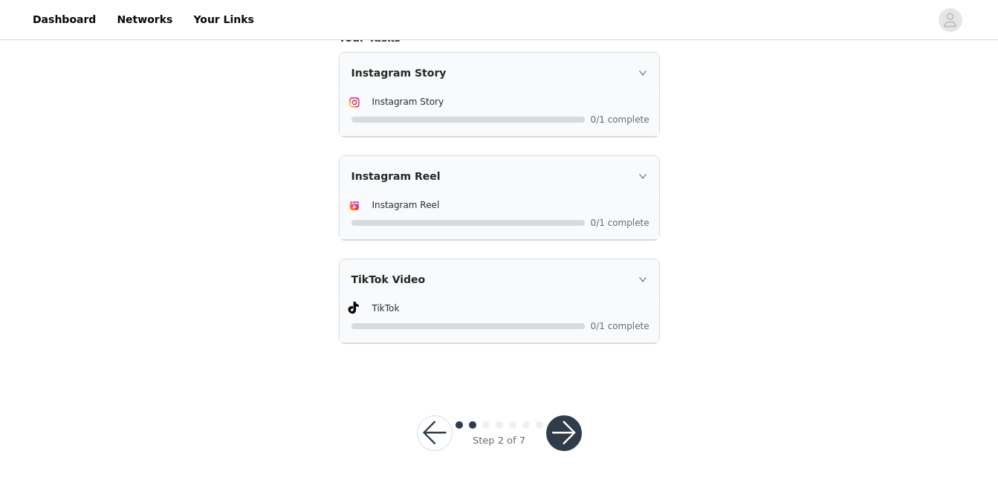
scroll to position [555, 0]
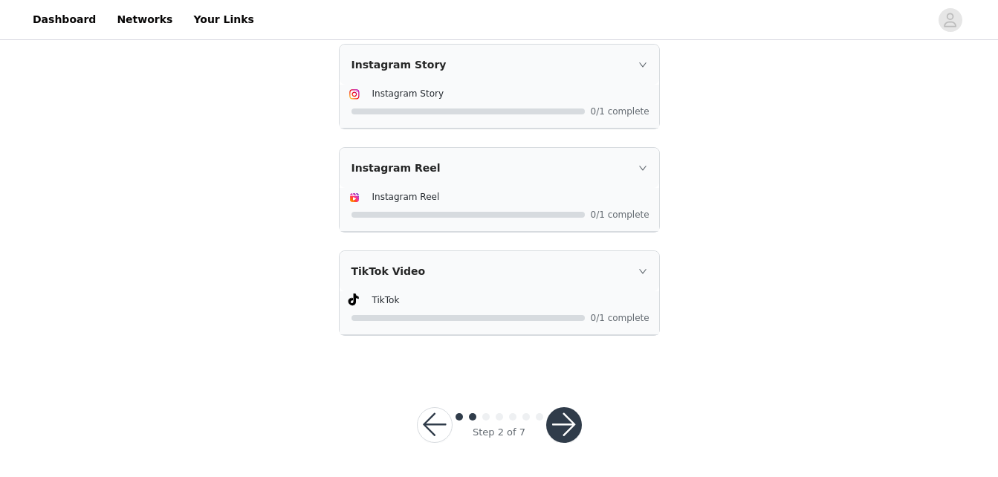
click at [570, 416] on button "button" at bounding box center [564, 425] width 36 height 36
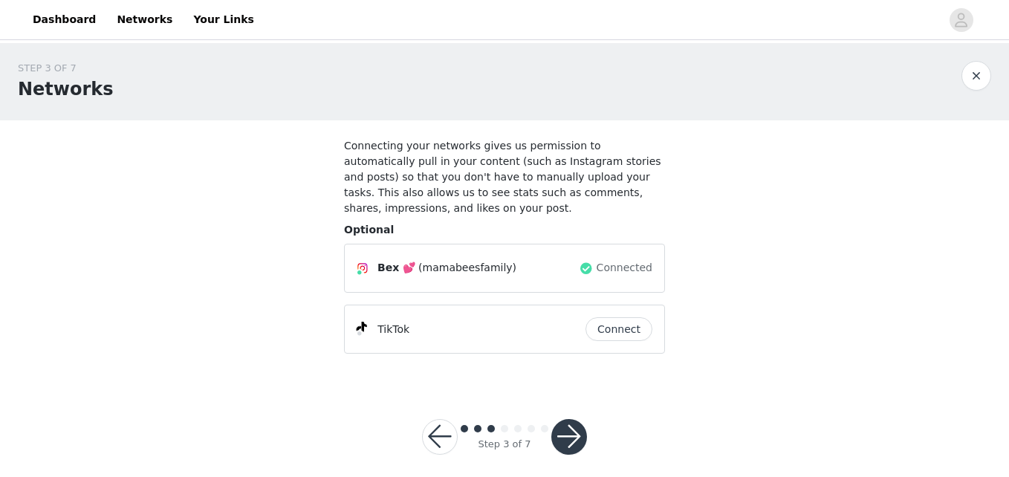
click at [570, 419] on button "button" at bounding box center [570, 437] width 36 height 36
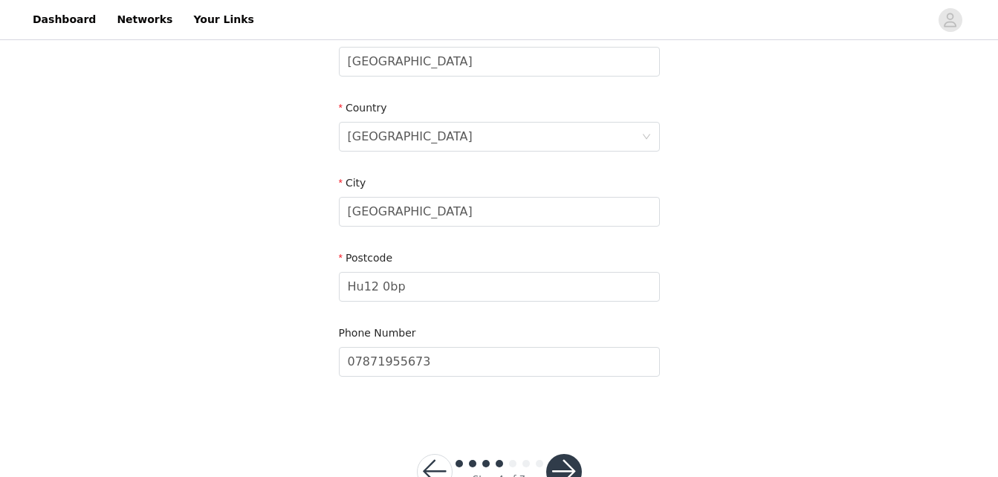
scroll to position [462, 0]
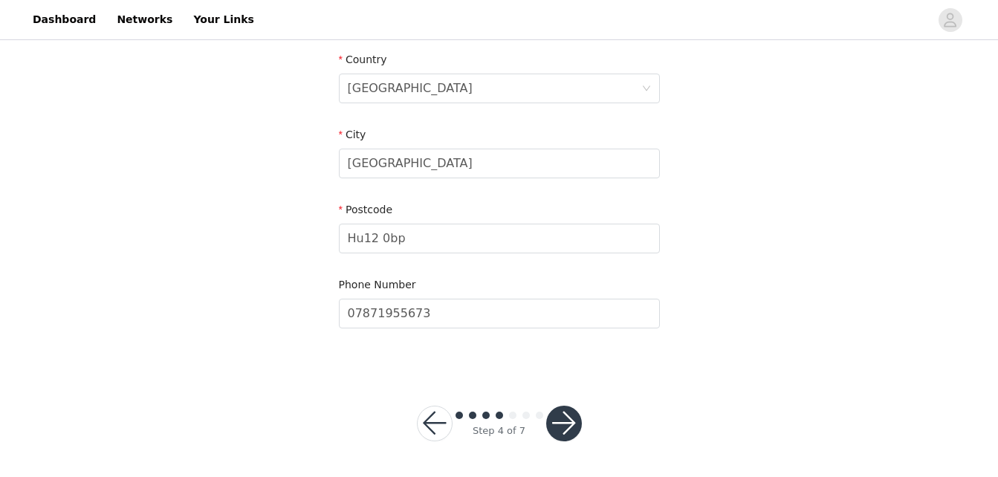
click at [572, 427] on button "button" at bounding box center [564, 424] width 36 height 36
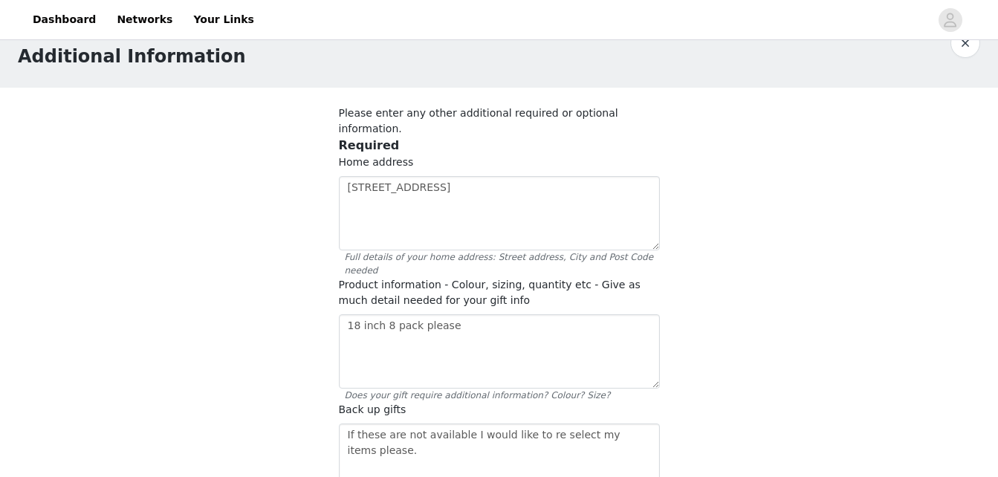
scroll to position [33, 0]
drag, startPoint x: 472, startPoint y: 310, endPoint x: 348, endPoint y: 291, distance: 125.5
click at [348, 314] on textarea "18 inch 8 pack please" at bounding box center [499, 351] width 321 height 74
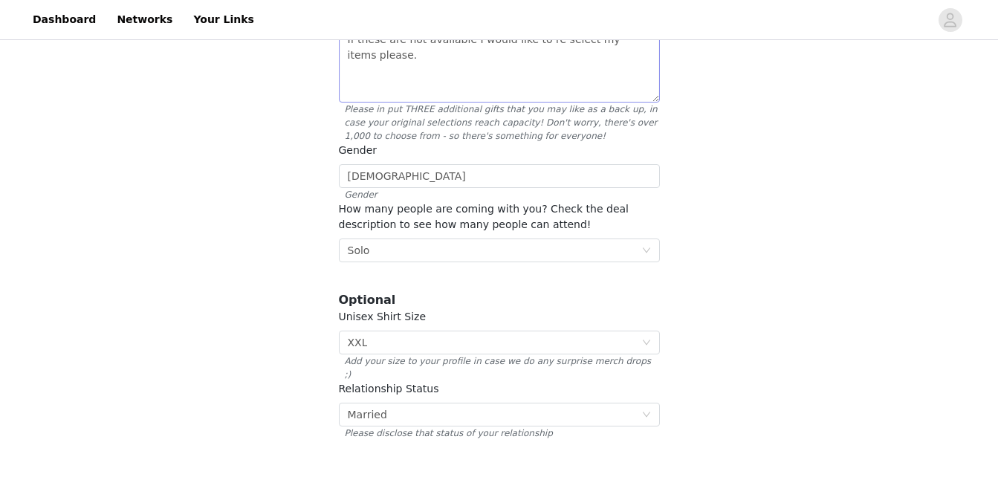
scroll to position [473, 0]
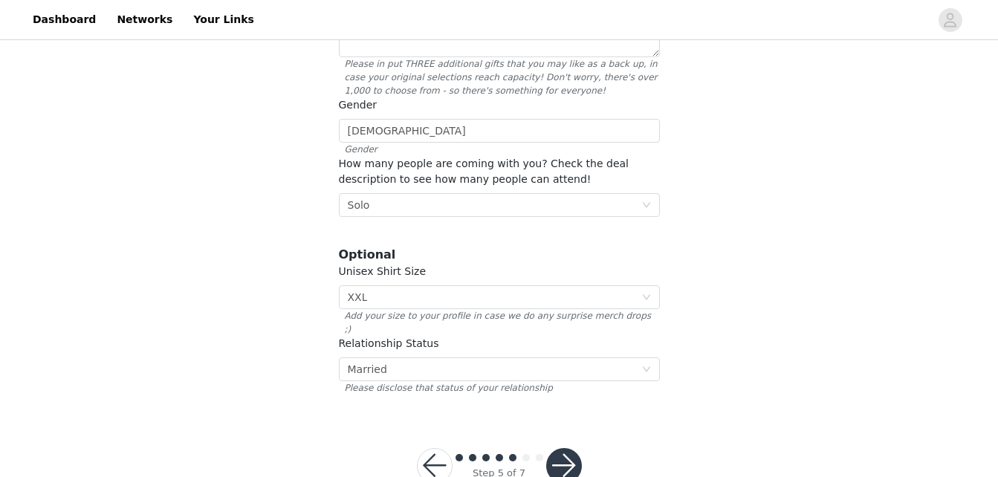
type textarea "white multipurpose stand please"
click at [559, 448] on button "button" at bounding box center [564, 466] width 36 height 36
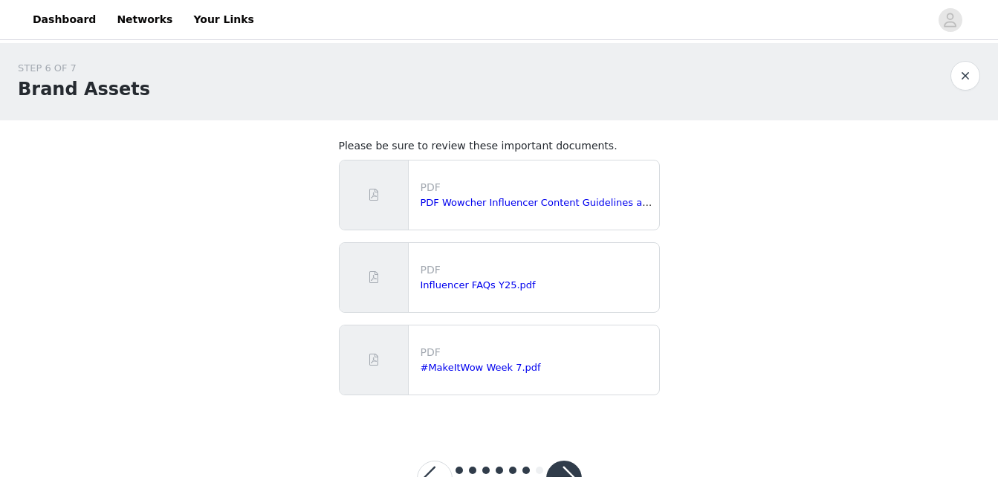
scroll to position [55, 0]
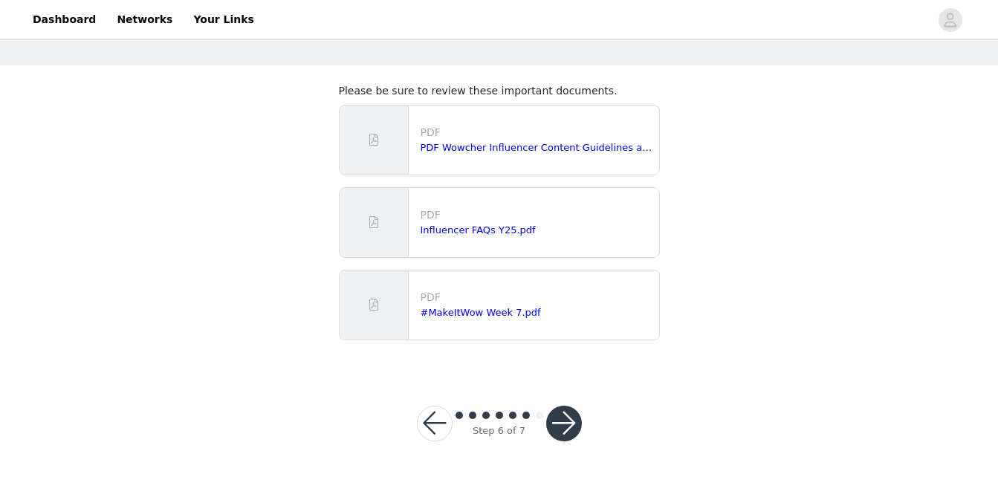
click at [558, 430] on button "button" at bounding box center [564, 424] width 36 height 36
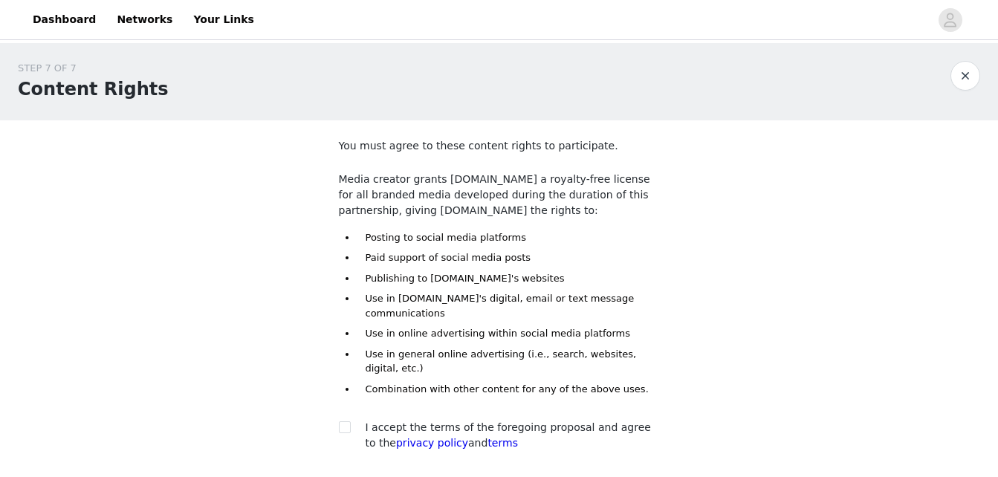
scroll to position [109, 0]
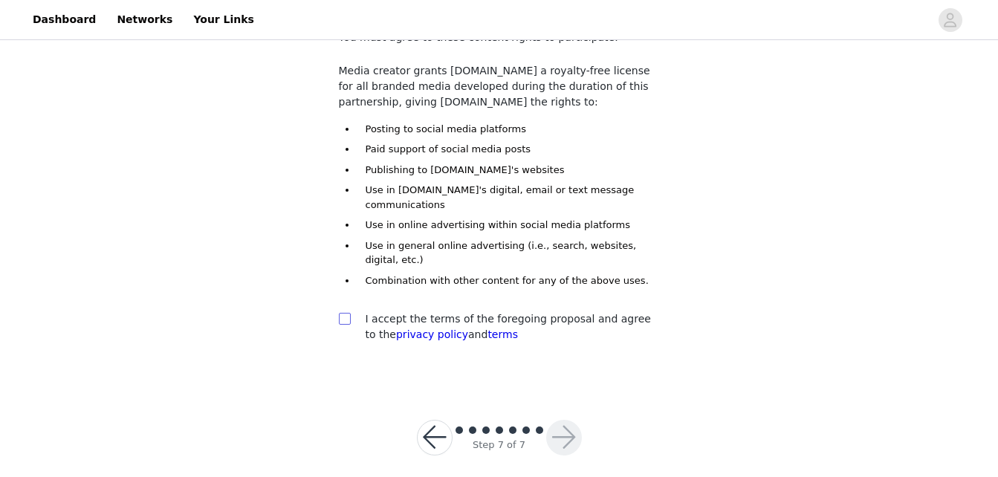
click at [343, 313] on input "checkbox" at bounding box center [344, 318] width 10 height 10
checkbox input "true"
click at [568, 430] on button "button" at bounding box center [564, 438] width 36 height 36
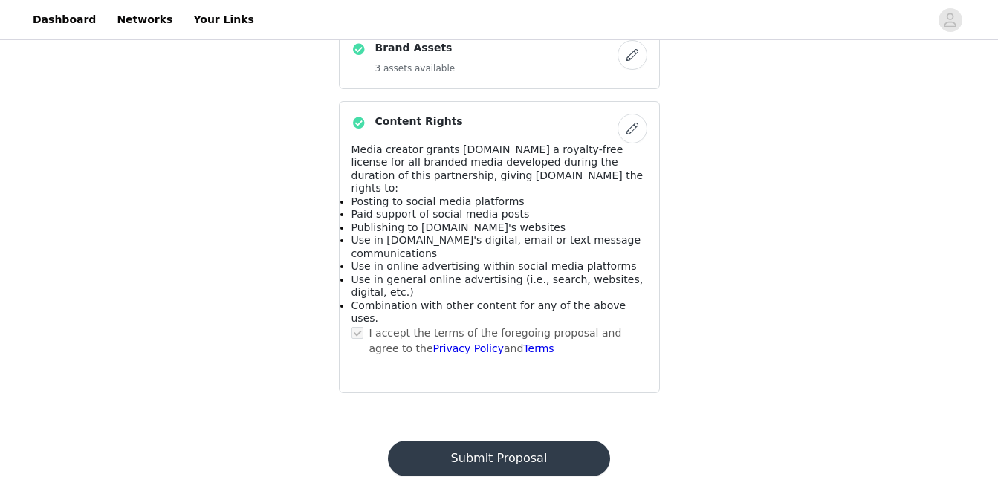
scroll to position [1253, 0]
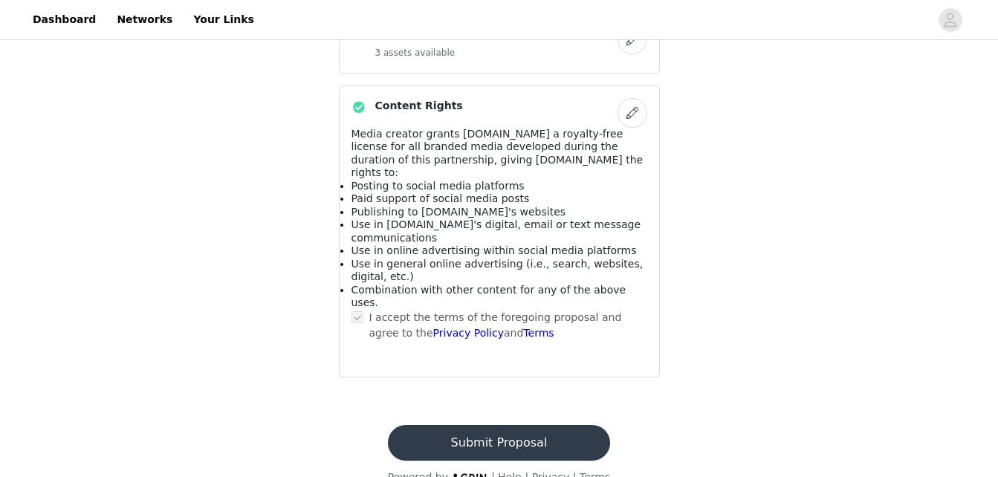
click at [529, 425] on button "Submit Proposal" at bounding box center [499, 443] width 222 height 36
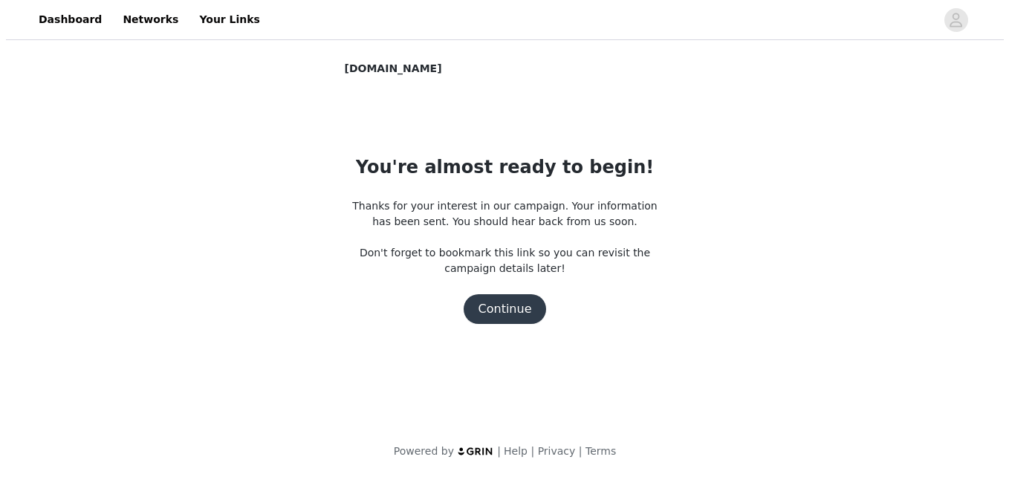
scroll to position [0, 0]
click at [517, 310] on button "Continue" at bounding box center [504, 309] width 83 height 30
